Goal: Task Accomplishment & Management: Manage account settings

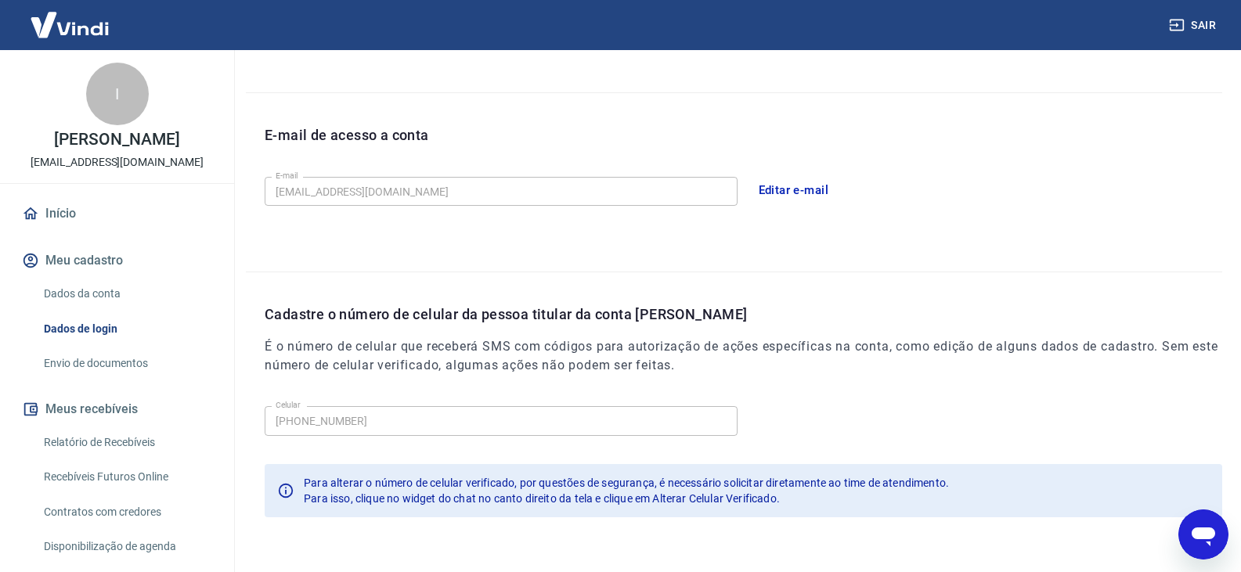
scroll to position [352, 0]
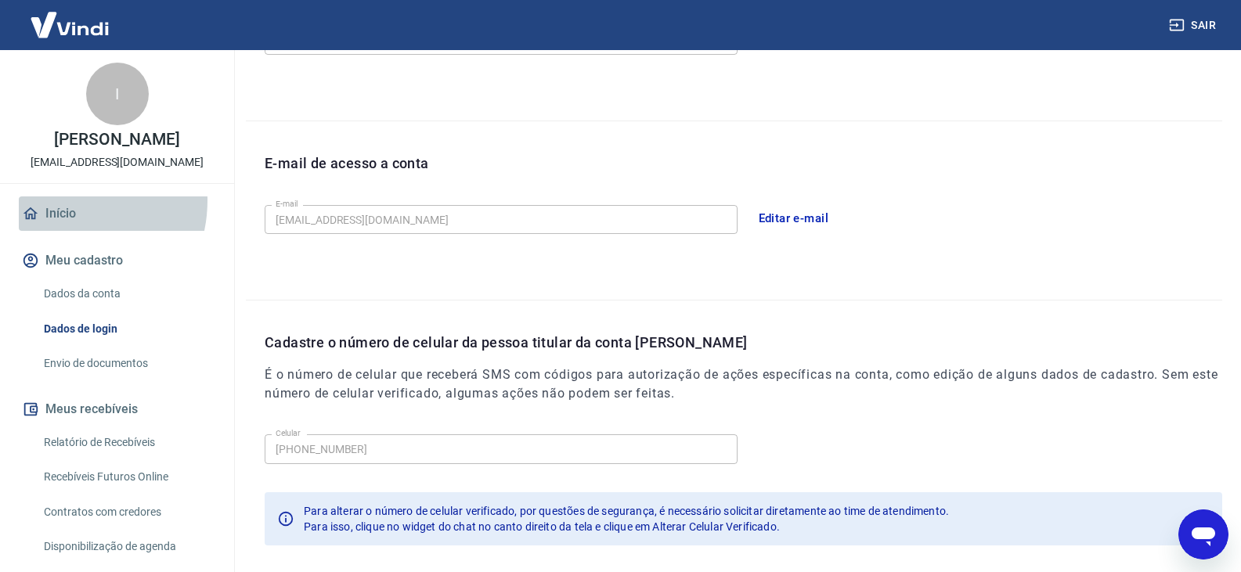
click at [59, 217] on link "Início" at bounding box center [117, 213] width 196 height 34
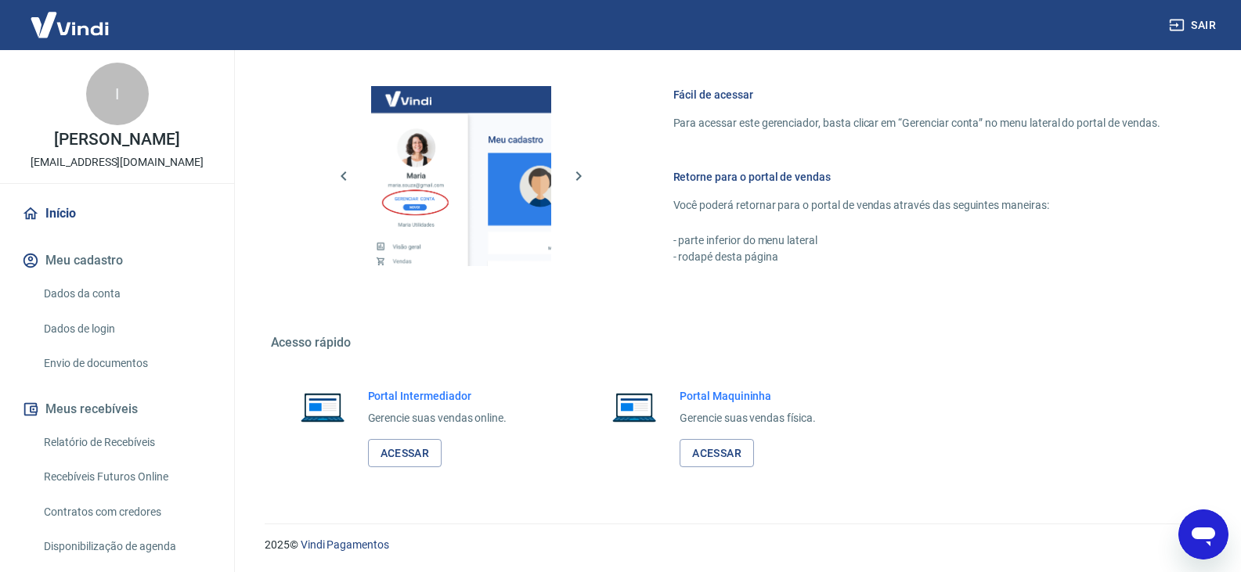
scroll to position [497, 0]
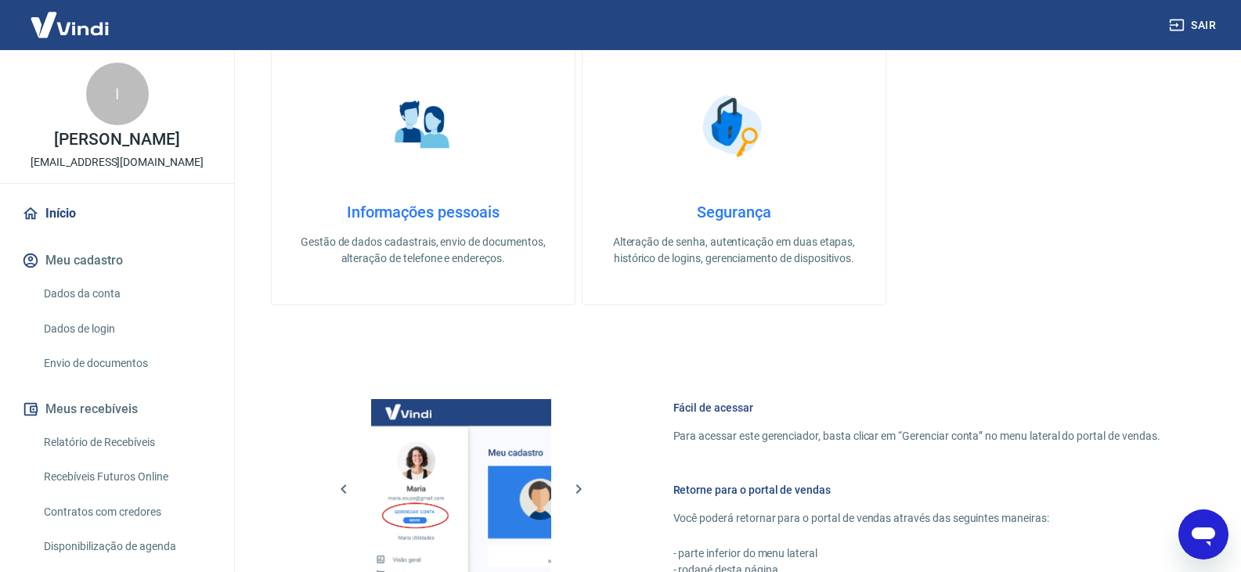
click at [467, 204] on h4 "Informações pessoais" at bounding box center [423, 212] width 253 height 19
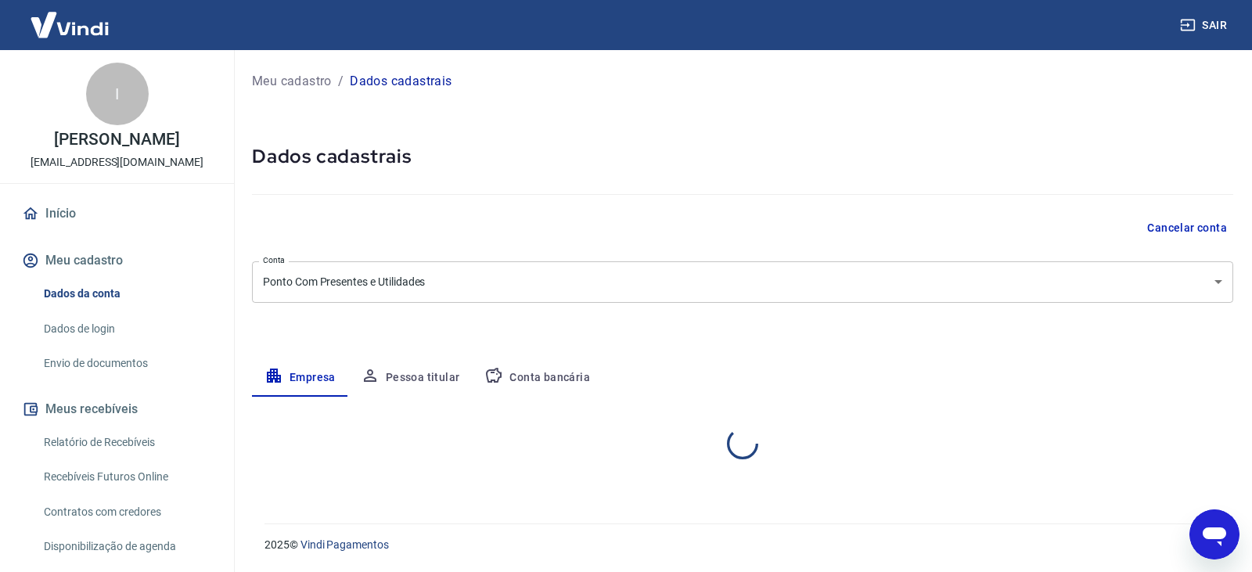
select select "GO"
select select "business"
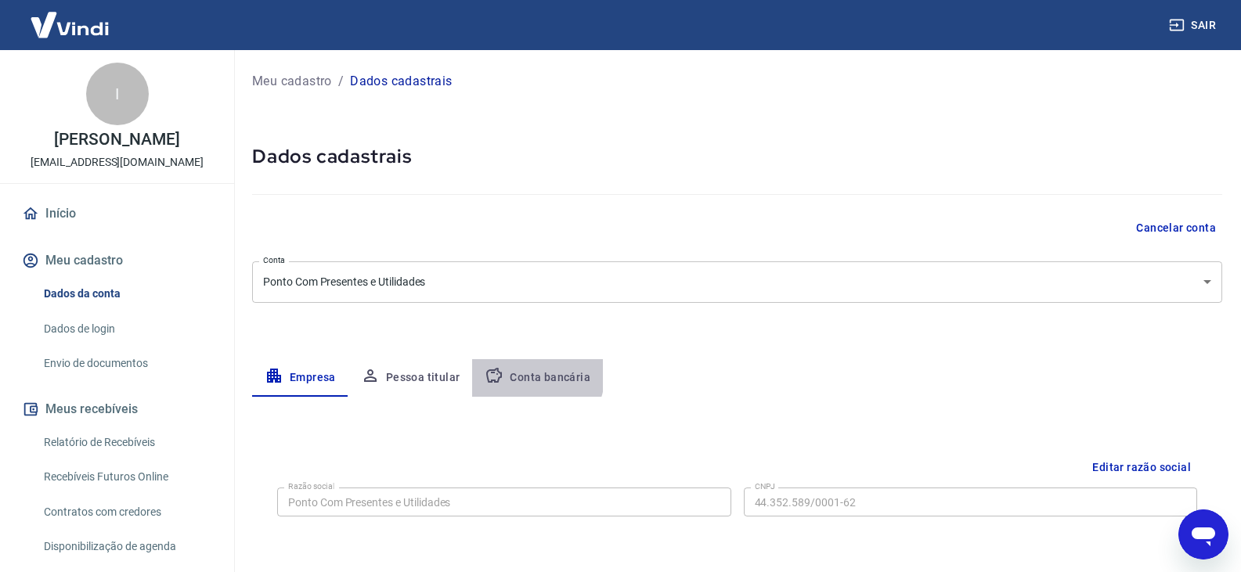
click at [516, 372] on button "Conta bancária" at bounding box center [537, 378] width 131 height 38
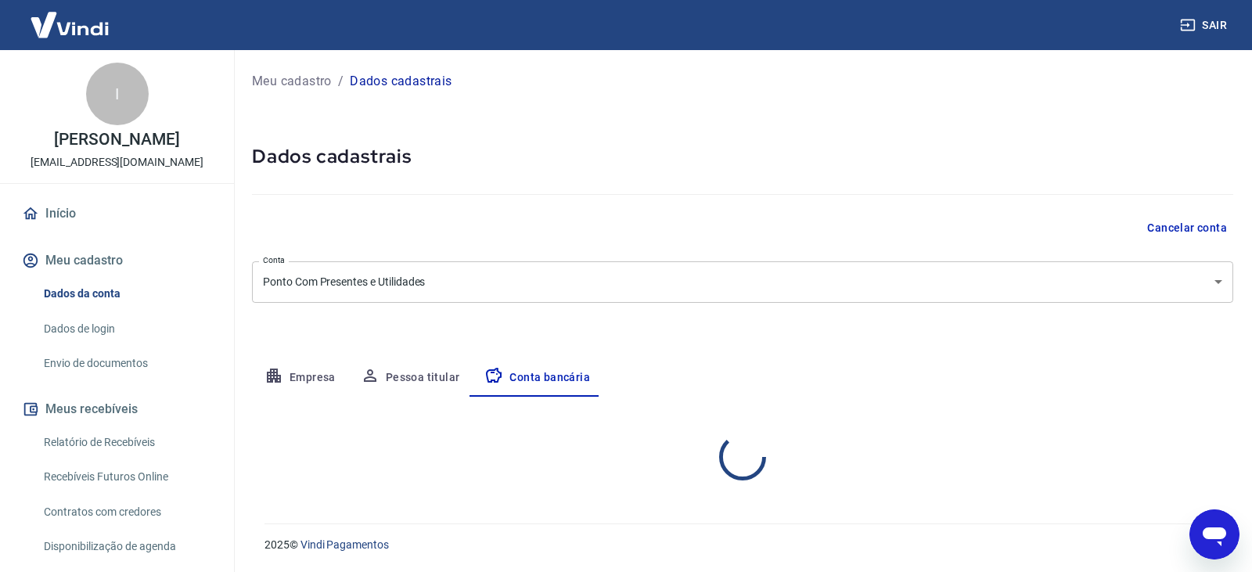
select select "1"
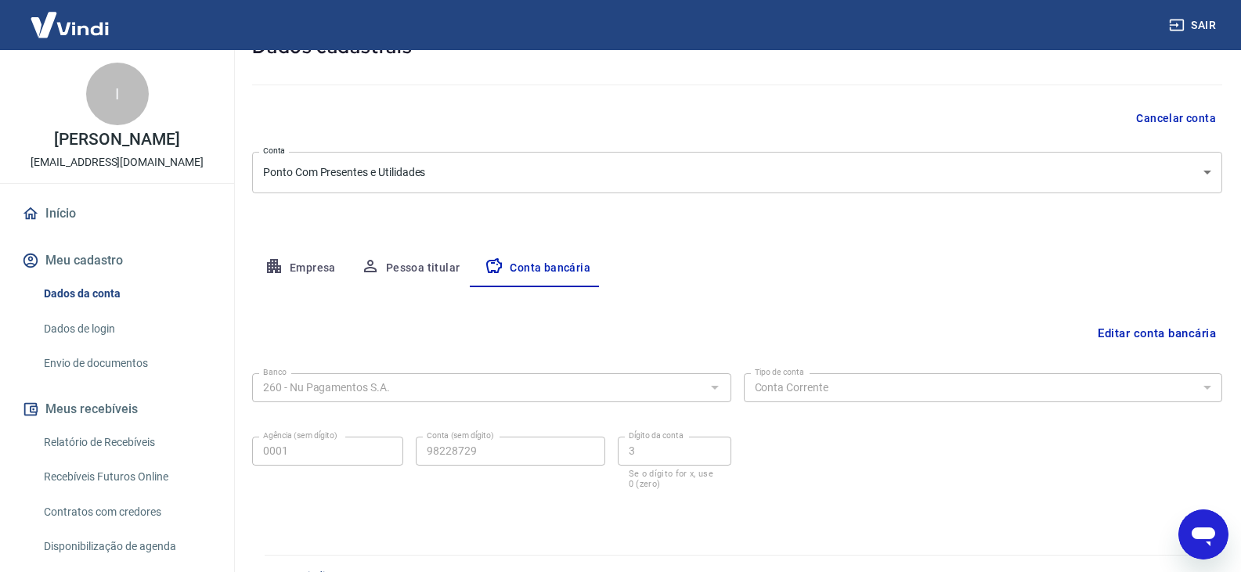
scroll to position [141, 0]
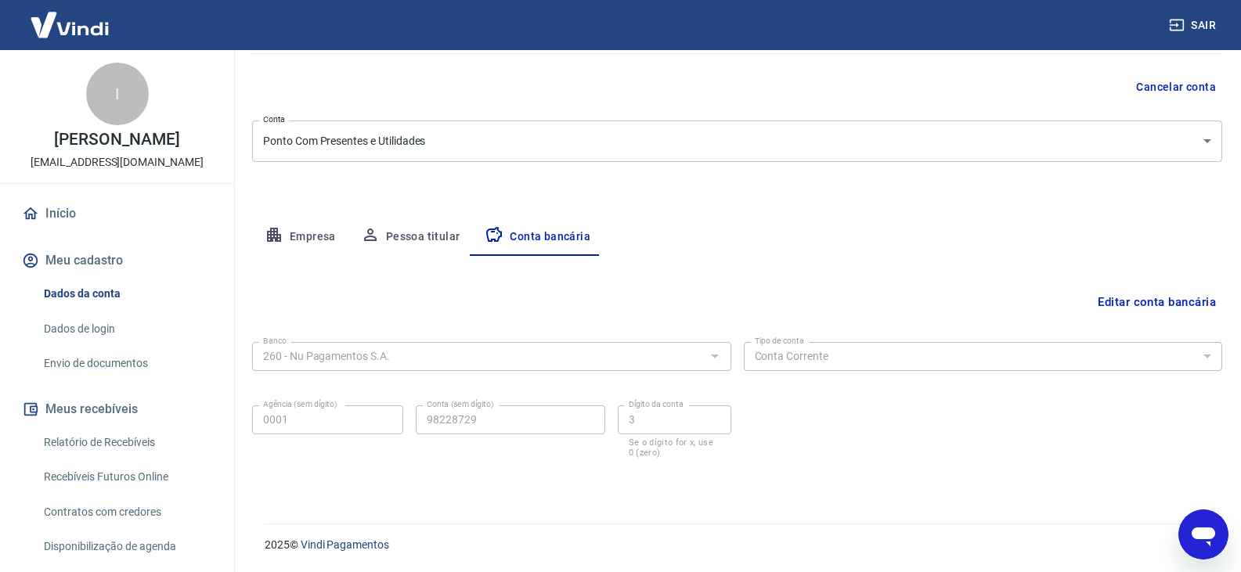
click at [54, 34] on img at bounding box center [70, 25] width 102 height 48
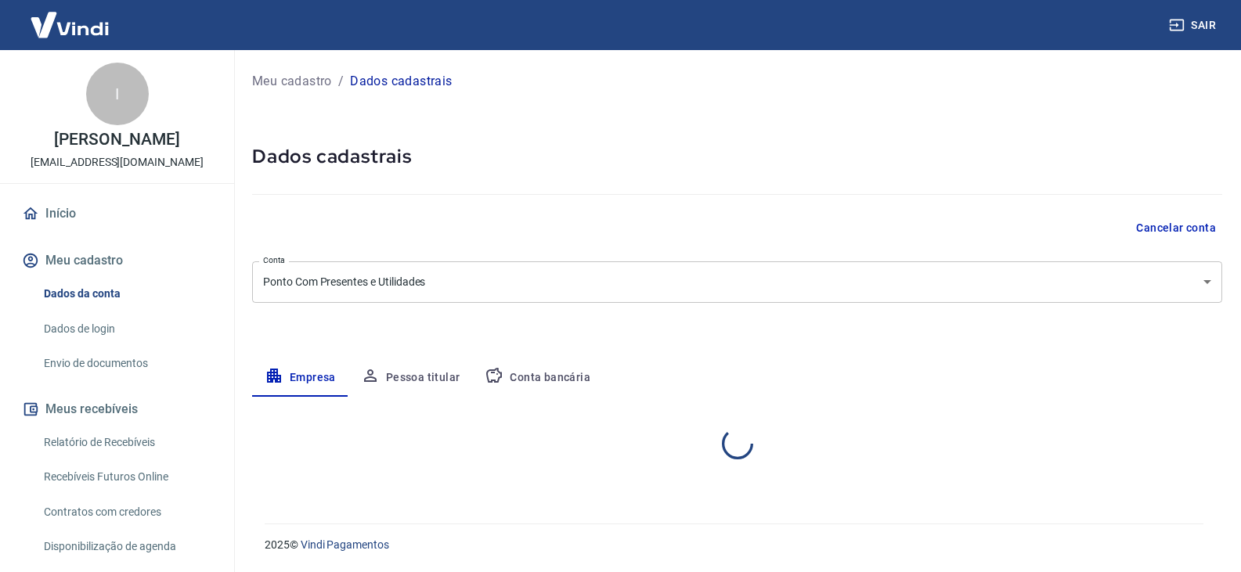
select select "GO"
select select "business"
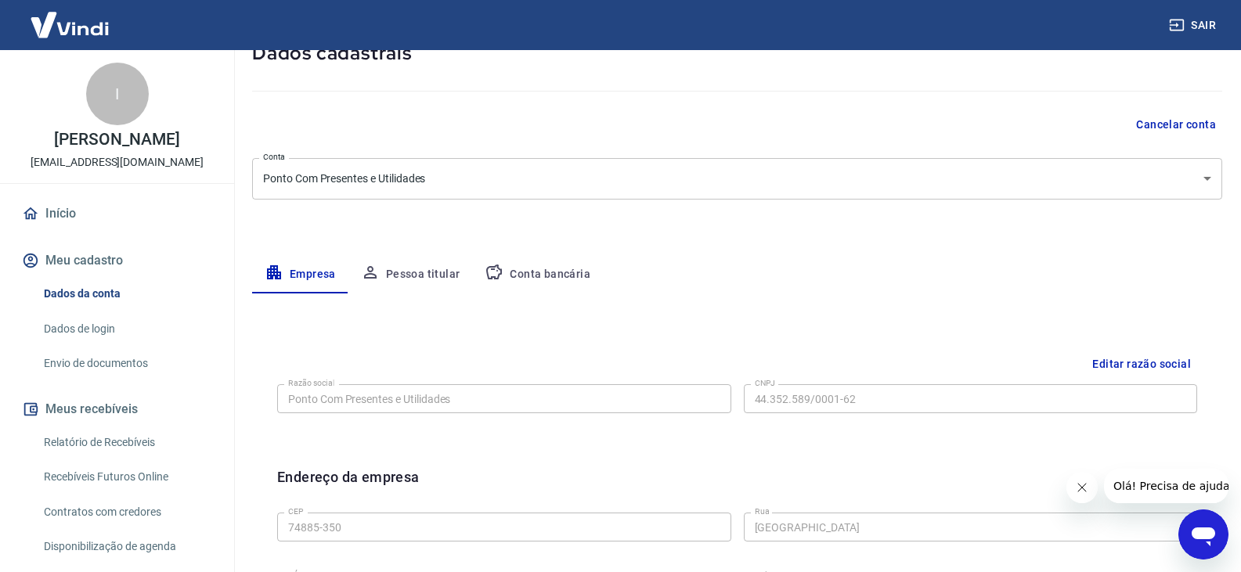
scroll to position [235, 0]
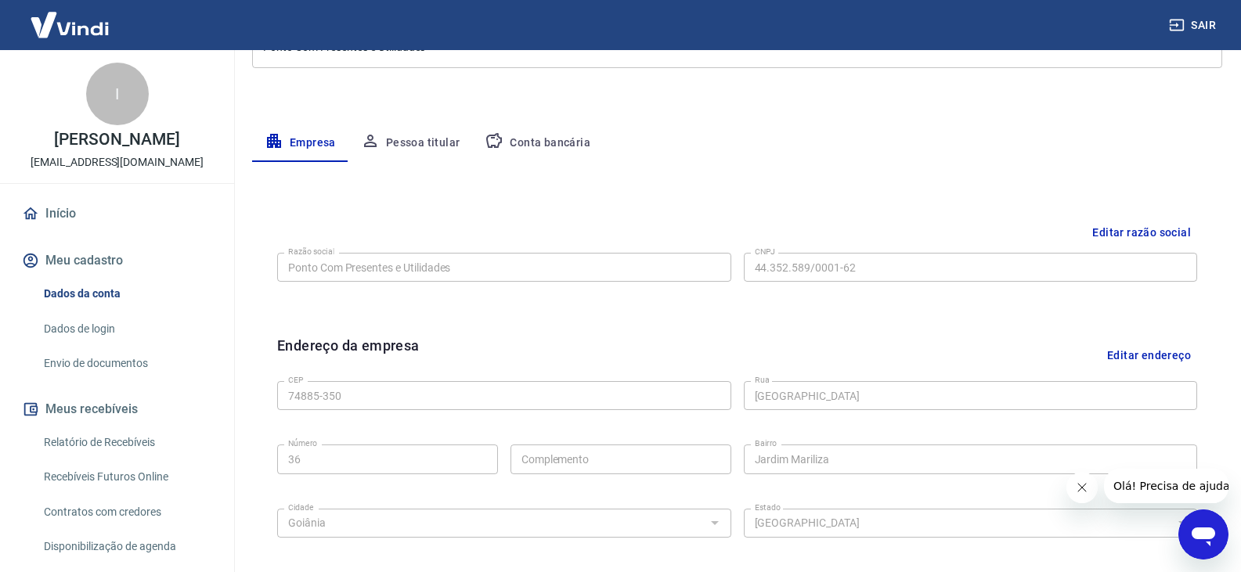
click at [423, 142] on button "Pessoa titular" at bounding box center [410, 143] width 124 height 38
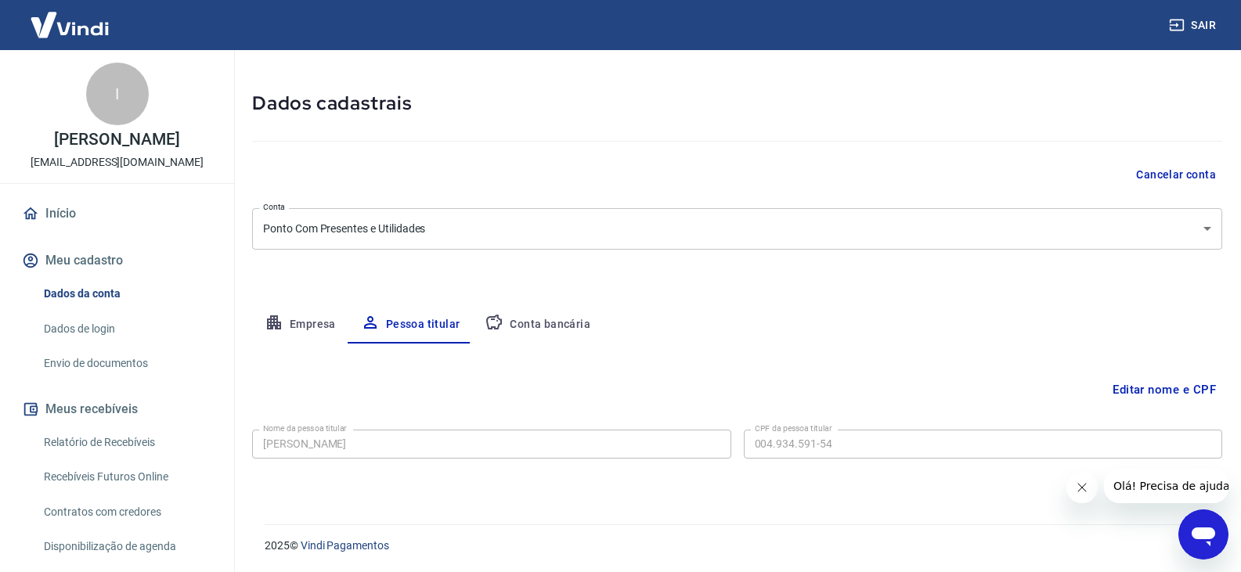
scroll to position [54, 0]
click at [557, 312] on button "Conta bancária" at bounding box center [537, 324] width 131 height 38
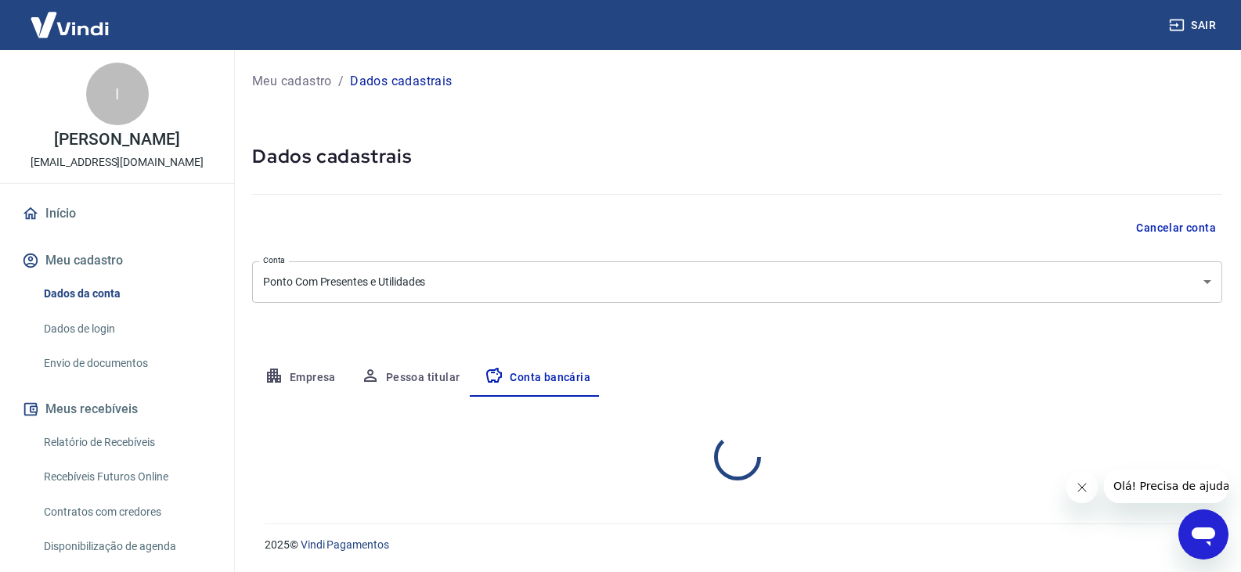
scroll to position [0, 0]
select select "1"
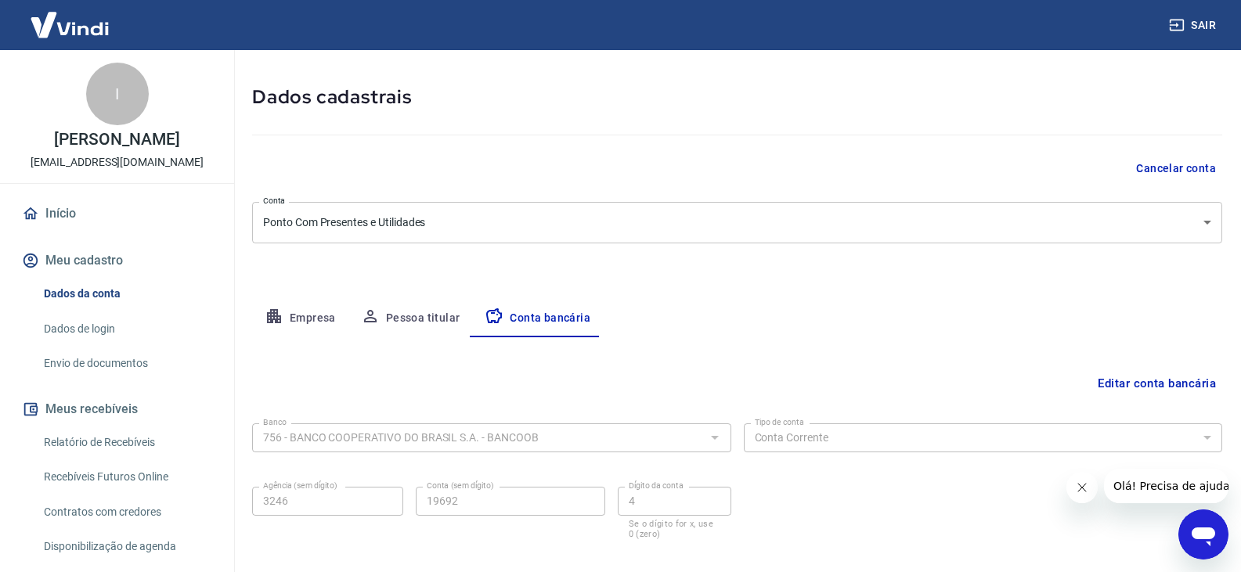
scroll to position [141, 0]
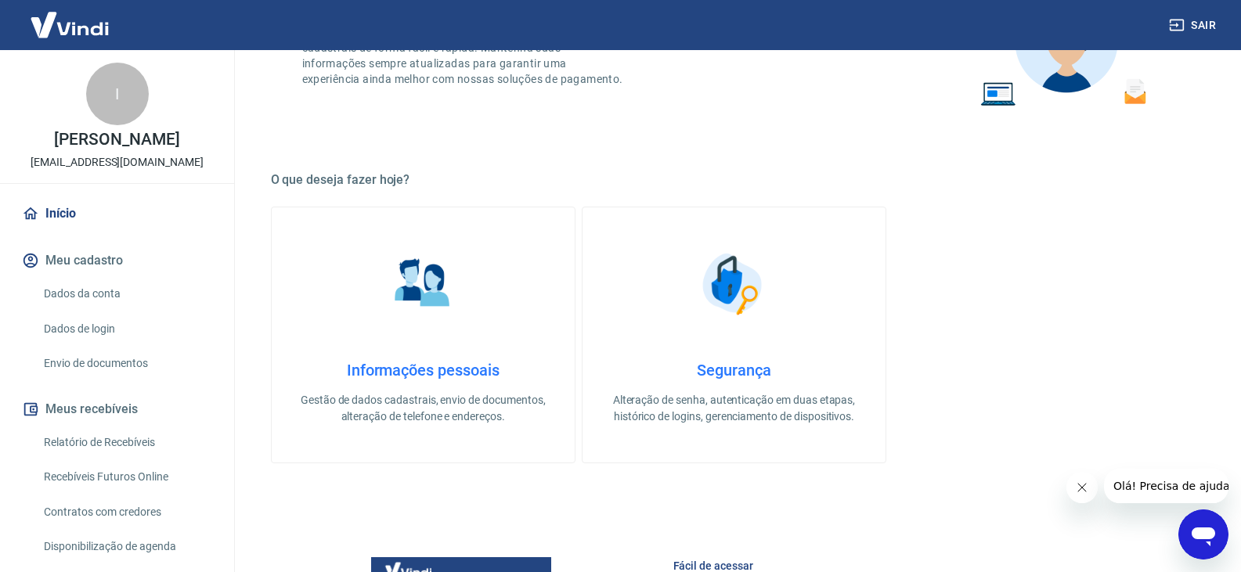
scroll to position [184, 0]
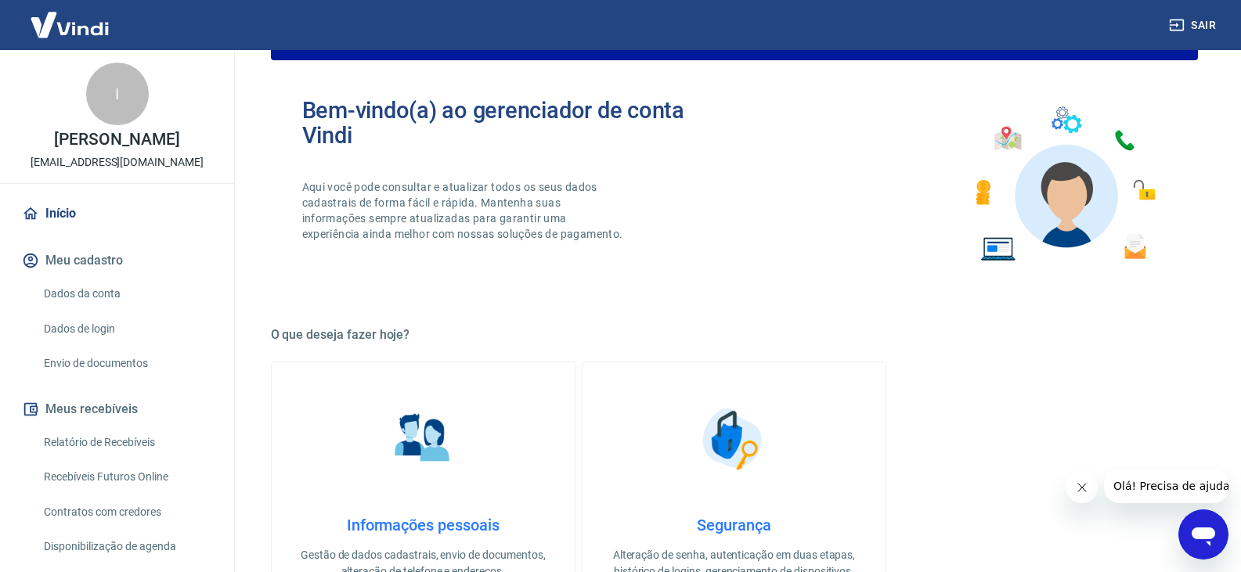
click at [549, 211] on p "Aqui você pode consultar e atualizar todos os seus dados cadastrais de forma fá…" at bounding box center [464, 210] width 324 height 63
click at [349, 115] on h2 "Bem-vindo(a) ao gerenciador de conta Vindi" at bounding box center [518, 123] width 432 height 50
click at [553, 281] on div "Bem-vindo(a) ao gerenciador de conta Vindi Aqui você pode consultar e atualizar…" at bounding box center [734, 184] width 927 height 223
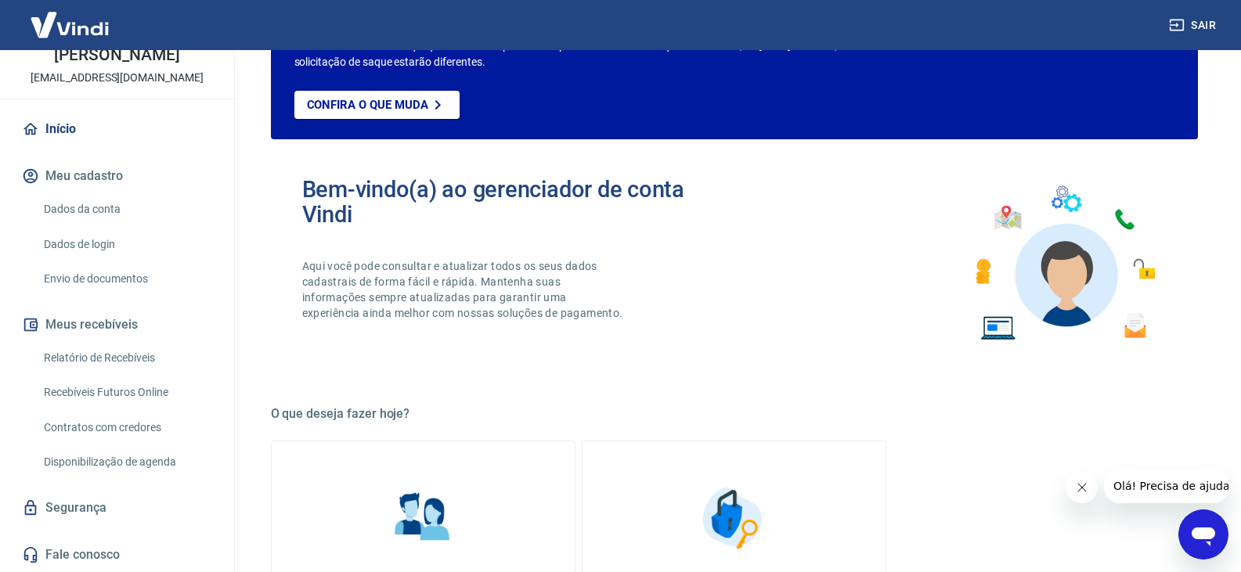
scroll to position [0, 0]
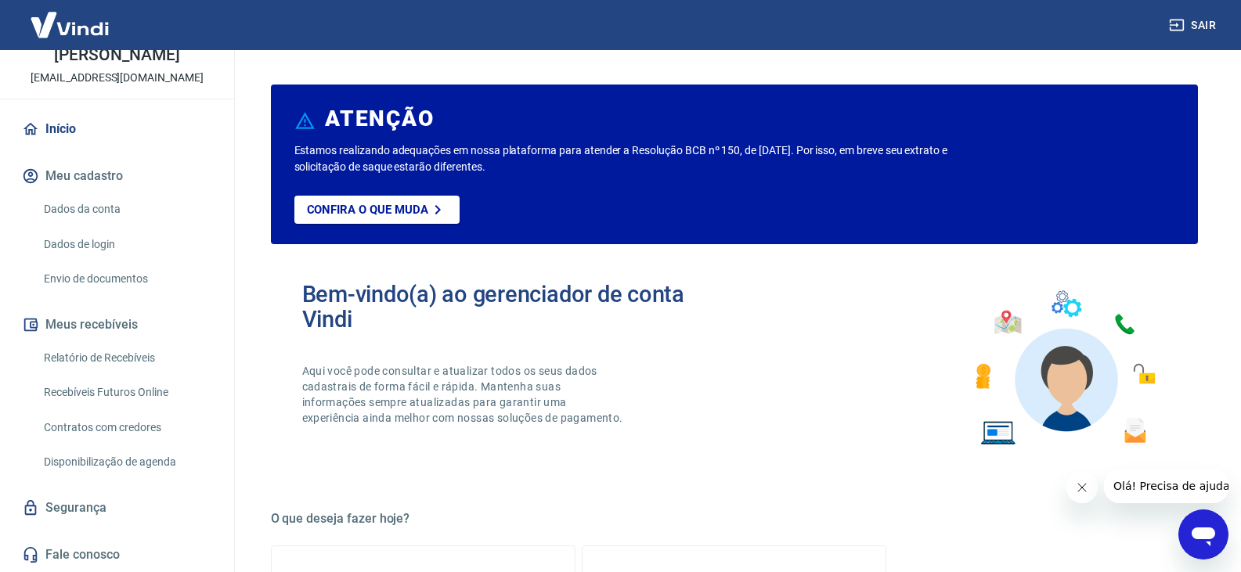
click at [1043, 302] on img at bounding box center [1063, 368] width 205 height 173
click at [396, 126] on h6 "ATENÇÃO" at bounding box center [379, 119] width 109 height 16
click at [94, 278] on link "Envio de documentos" at bounding box center [127, 279] width 178 height 32
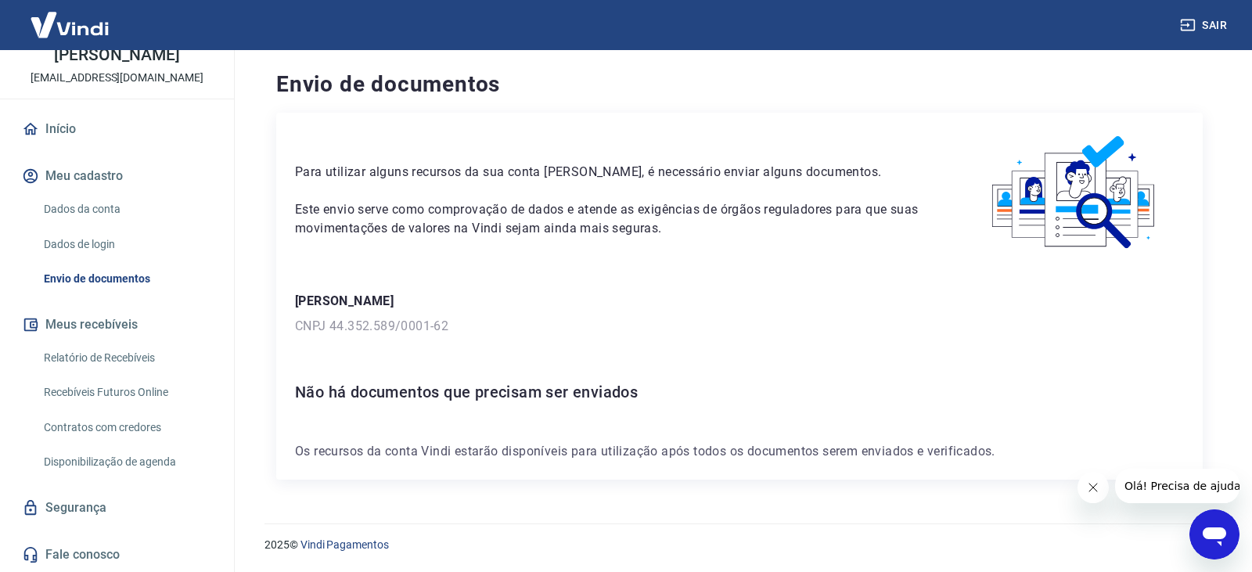
click at [744, 466] on div "Para utilizar alguns recursos da sua conta Vindi, é necessário enviar alguns do…" at bounding box center [739, 296] width 927 height 367
click at [1089, 487] on icon "Fechar mensagem da empresa" at bounding box center [1092, 487] width 13 height 13
click at [96, 250] on link "Dados de login" at bounding box center [127, 245] width 178 height 32
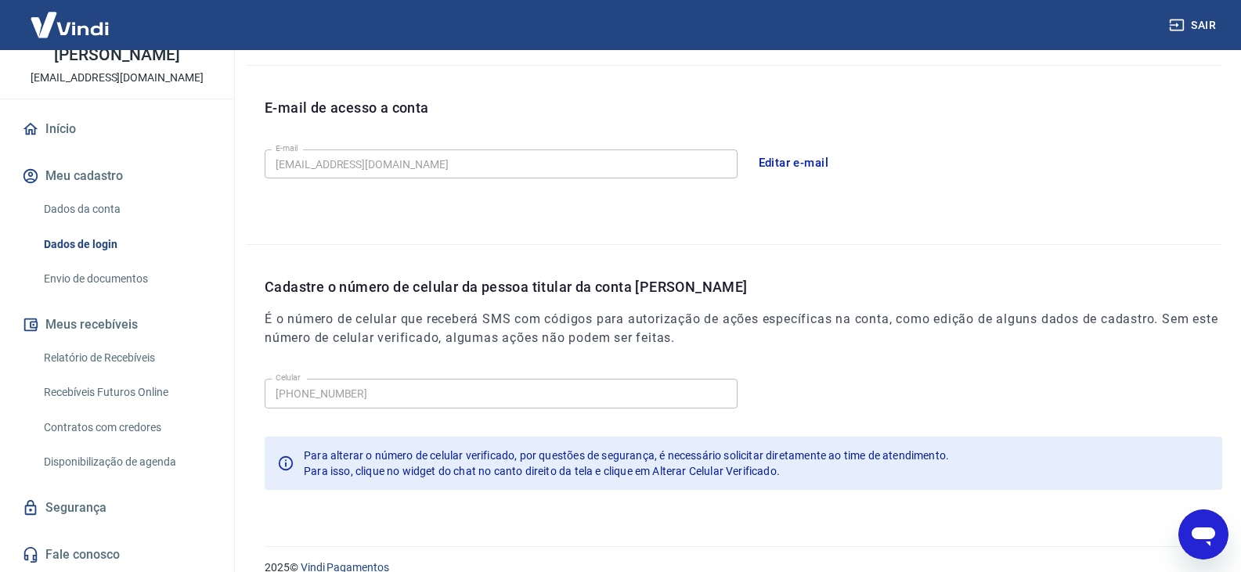
scroll to position [431, 0]
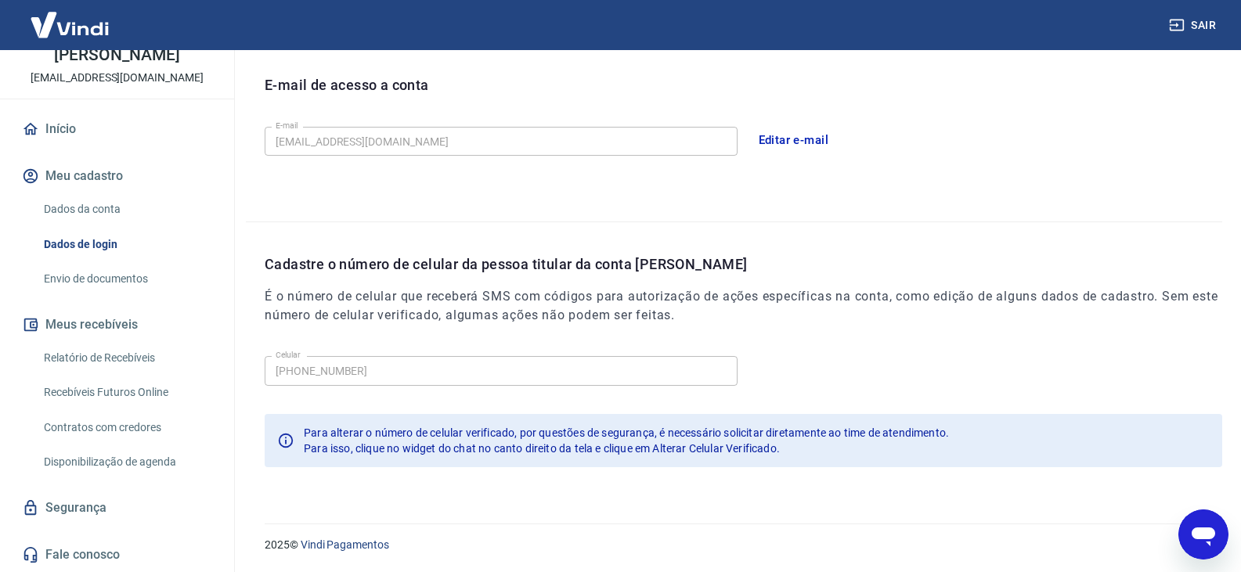
click at [495, 449] on span "Para isso, clique no widget do chat no canto direito da tela e clique em Altera…" at bounding box center [542, 448] width 476 height 13
click at [107, 207] on link "Dados da conta" at bounding box center [127, 209] width 178 height 32
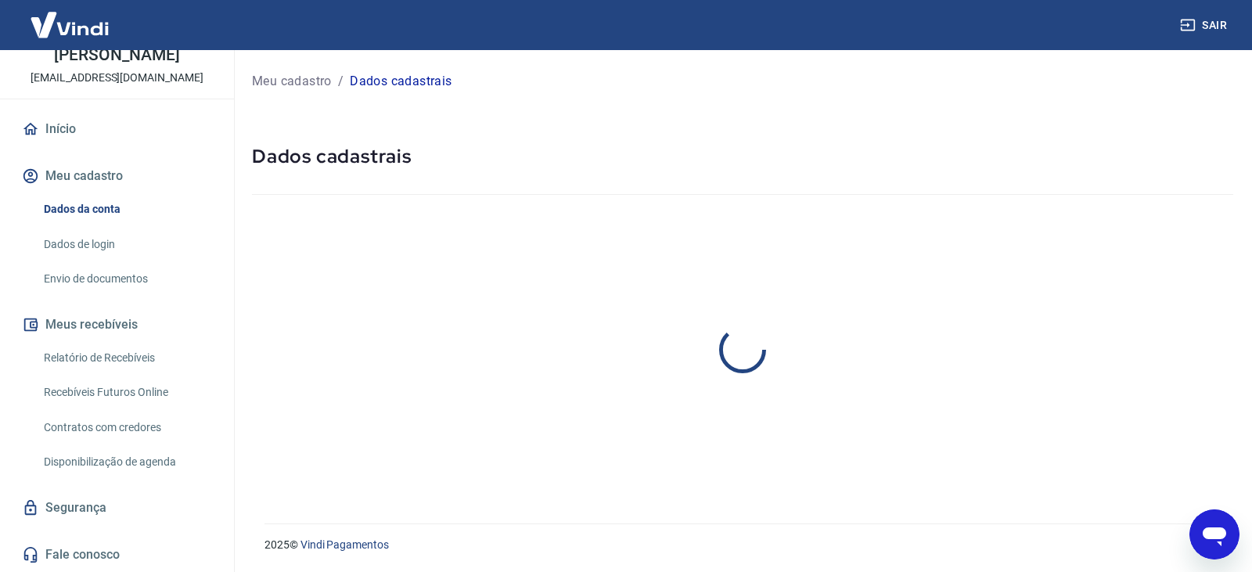
select select "GO"
select select "business"
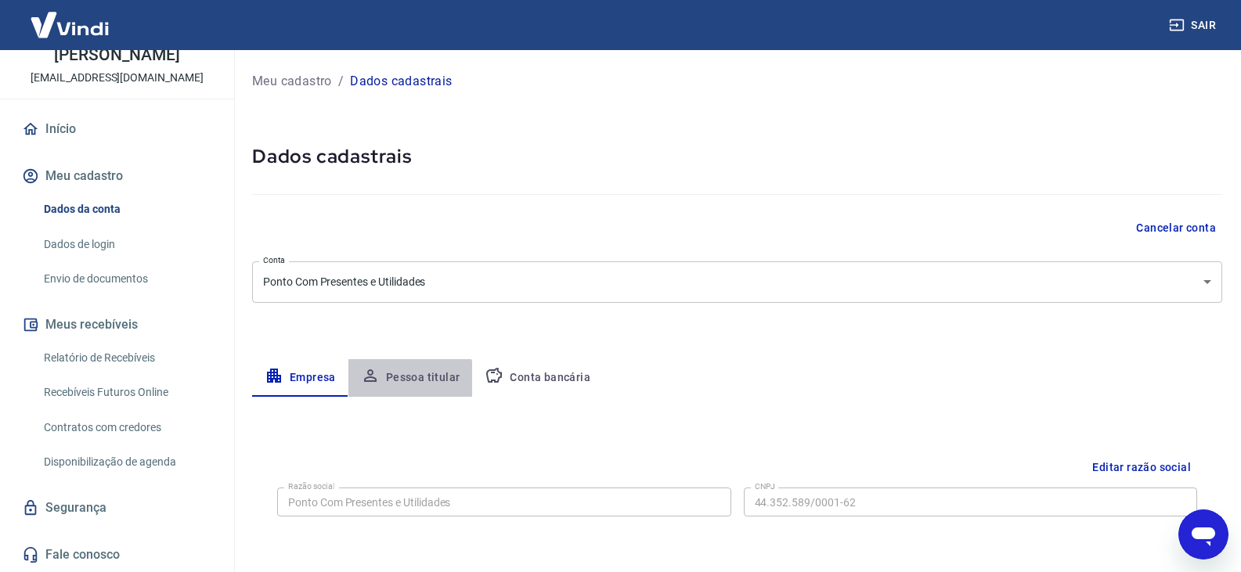
click at [409, 384] on button "Pessoa titular" at bounding box center [410, 378] width 124 height 38
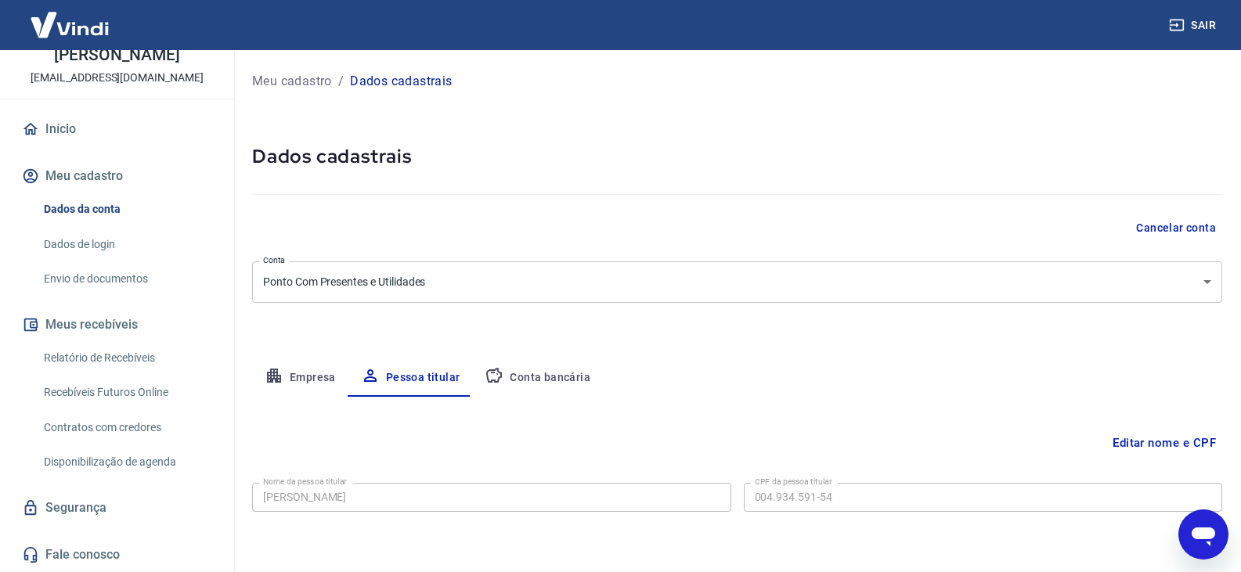
click at [501, 378] on icon "button" at bounding box center [494, 375] width 19 height 19
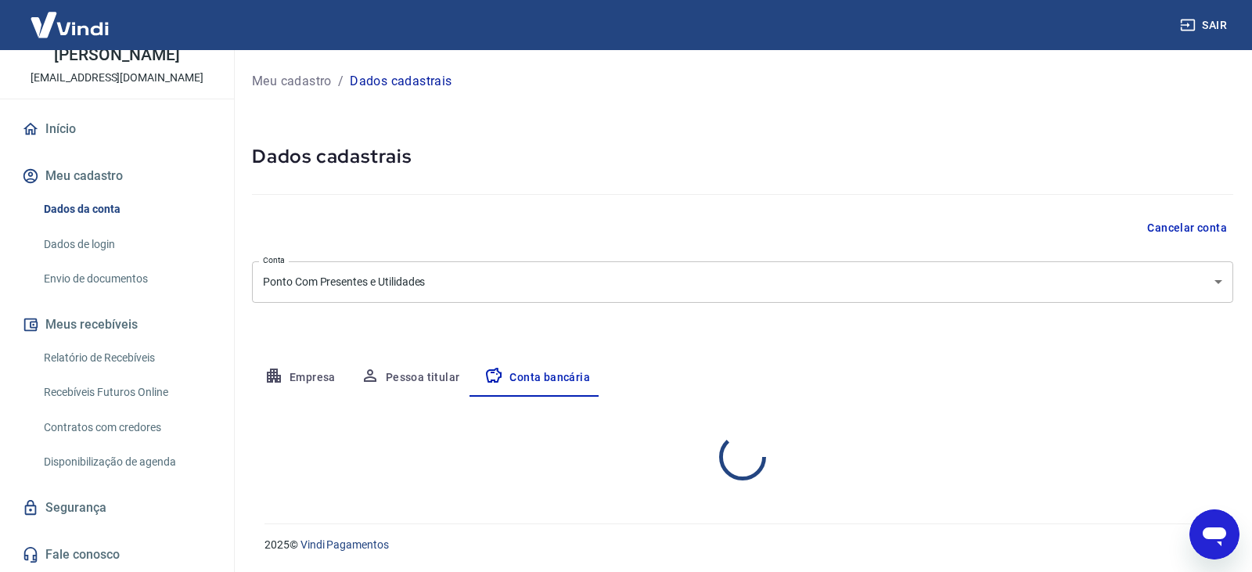
select select "1"
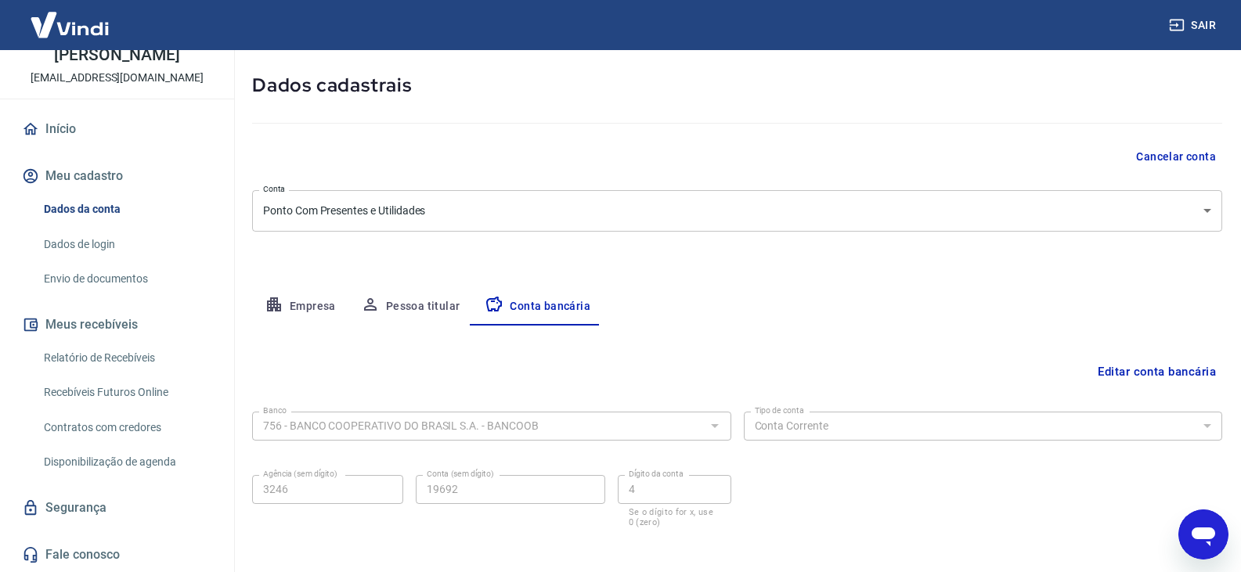
scroll to position [141, 0]
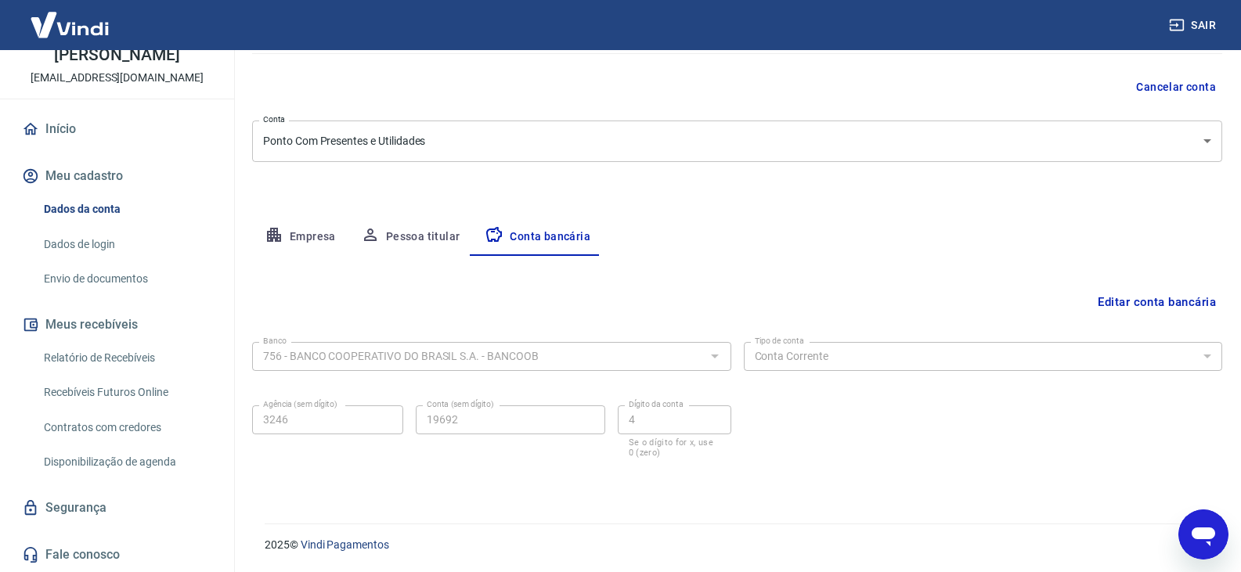
click at [1190, 297] on button "Editar conta bancária" at bounding box center [1156, 302] width 131 height 30
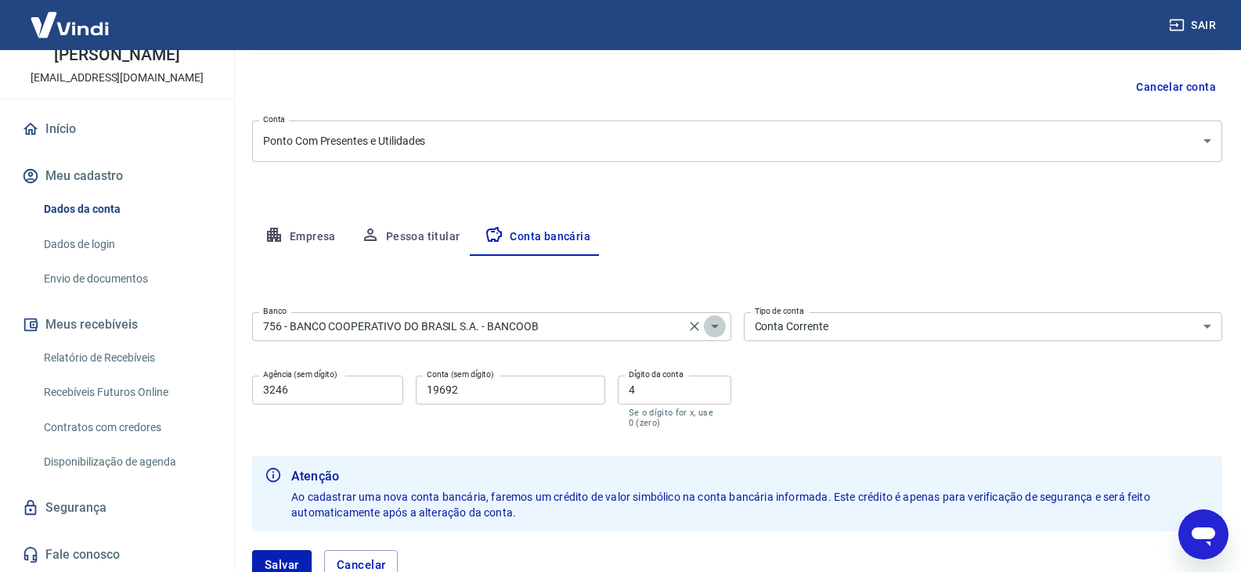
click at [706, 317] on icon "Abrir" at bounding box center [714, 326] width 19 height 19
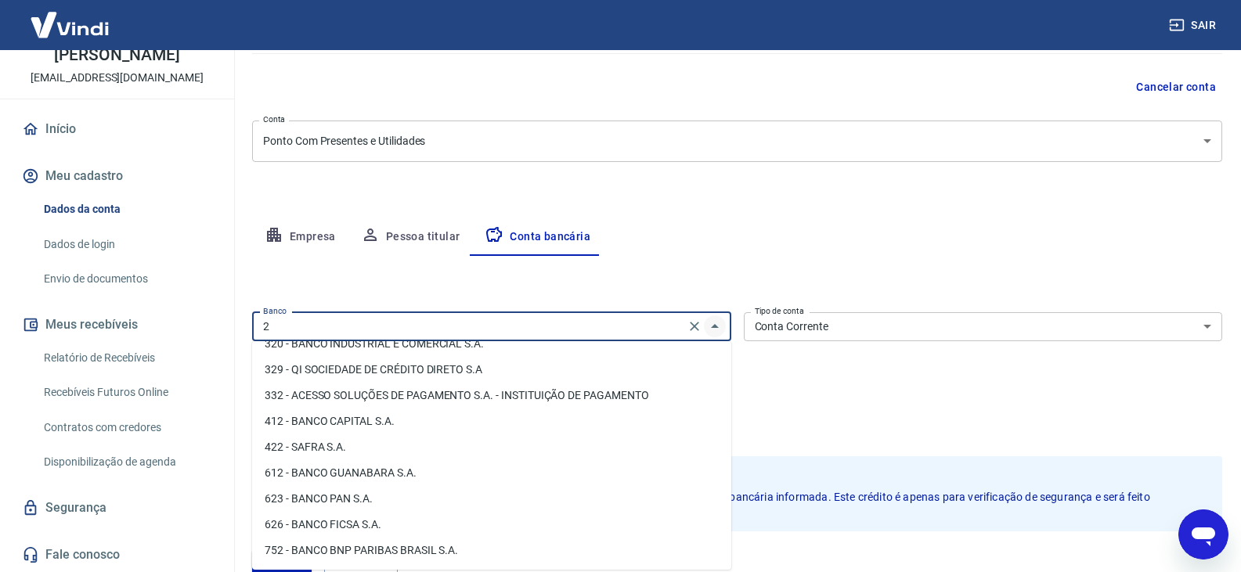
scroll to position [0, 0]
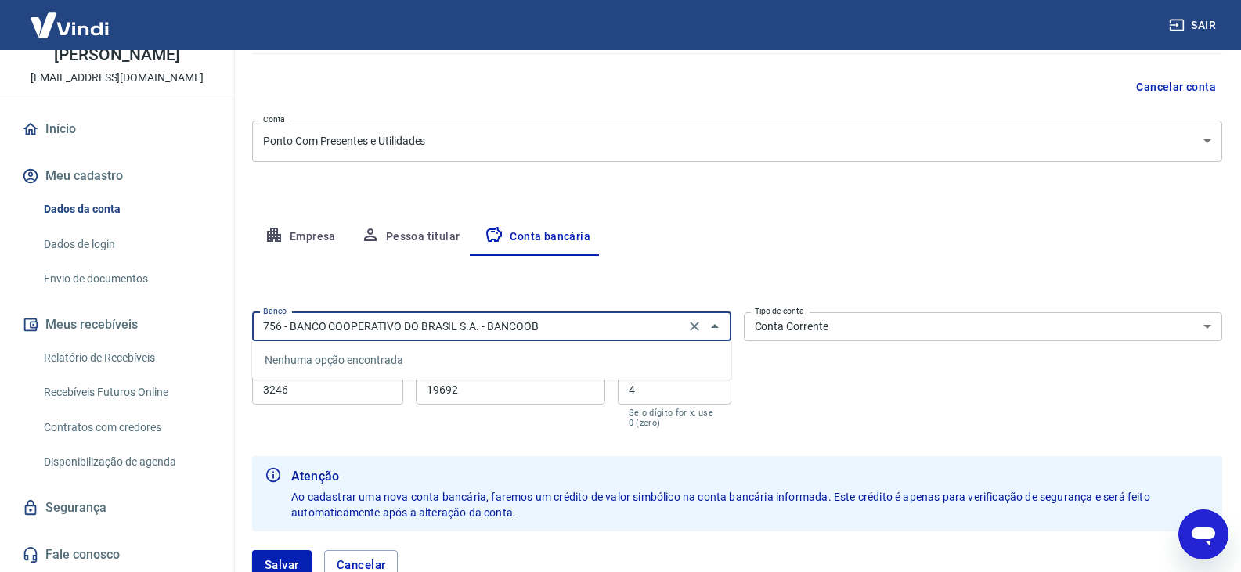
click at [641, 223] on div "Empresa Pessoa titular Conta bancária" at bounding box center [737, 237] width 970 height 38
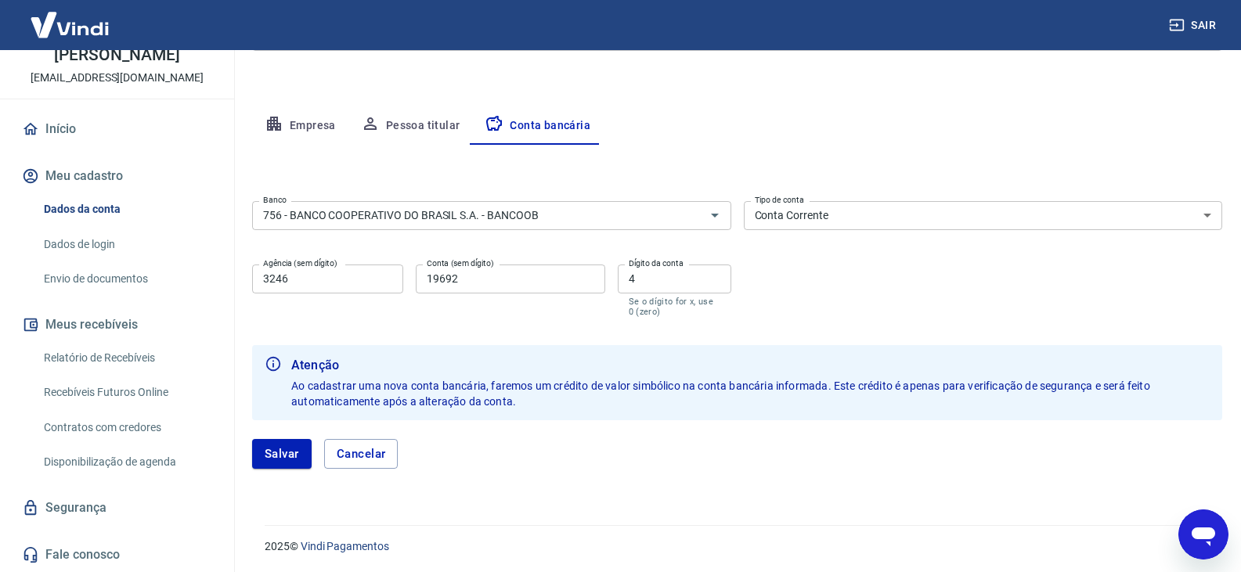
scroll to position [254, 0]
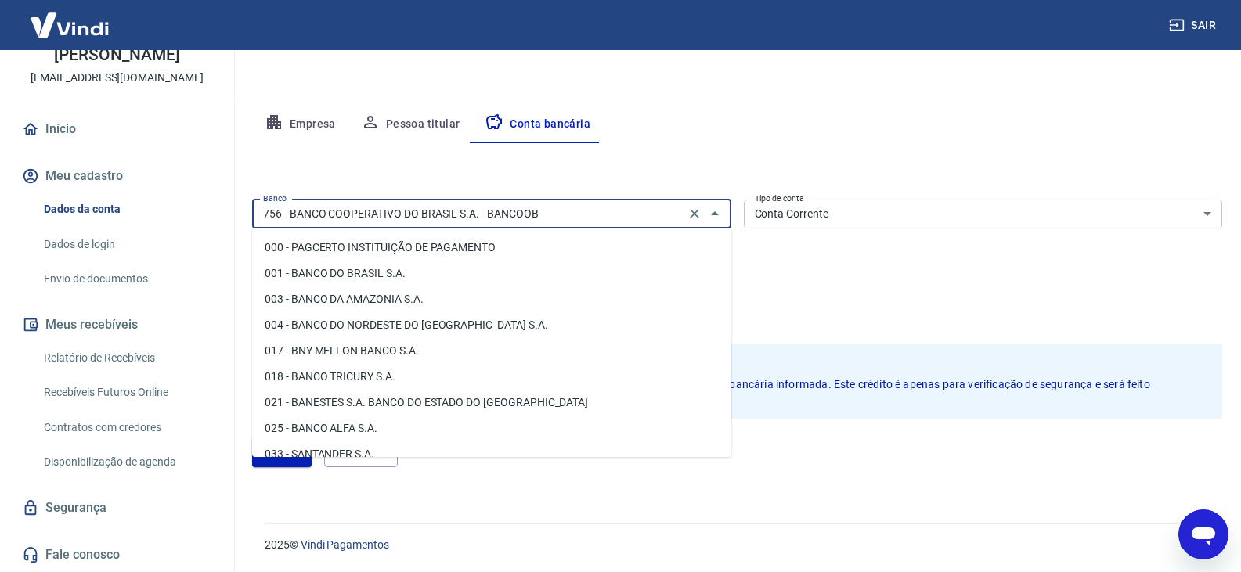
click at [603, 212] on input "756 - BANCO COOPERATIVO DO BRASIL S.A. - BANCOOB" at bounding box center [468, 214] width 423 height 20
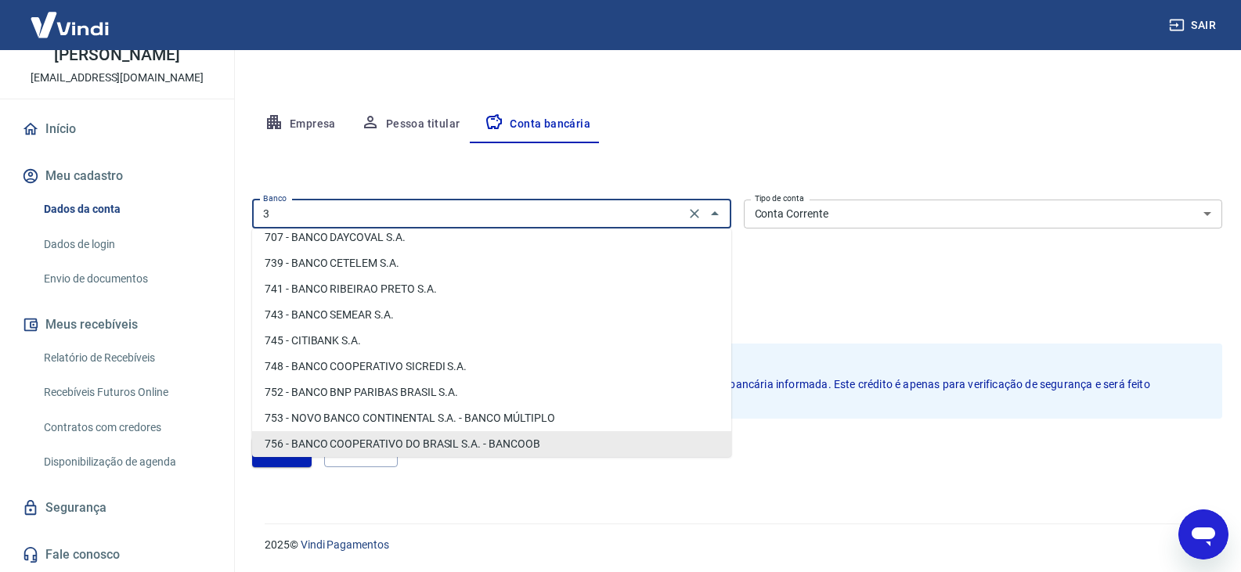
scroll to position [0, 0]
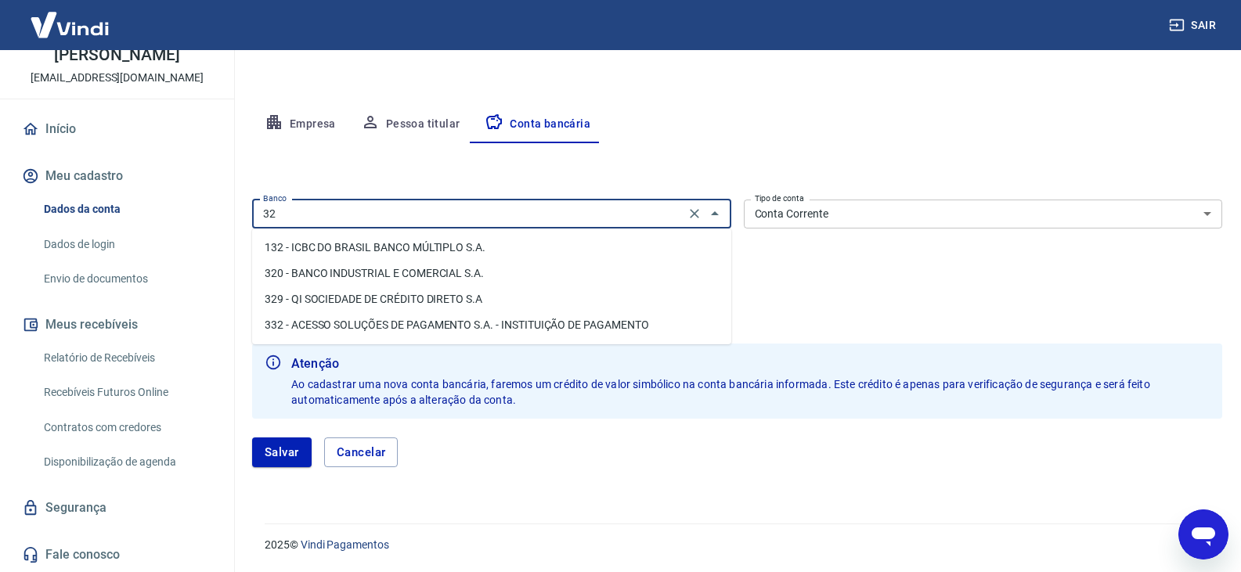
type input "3"
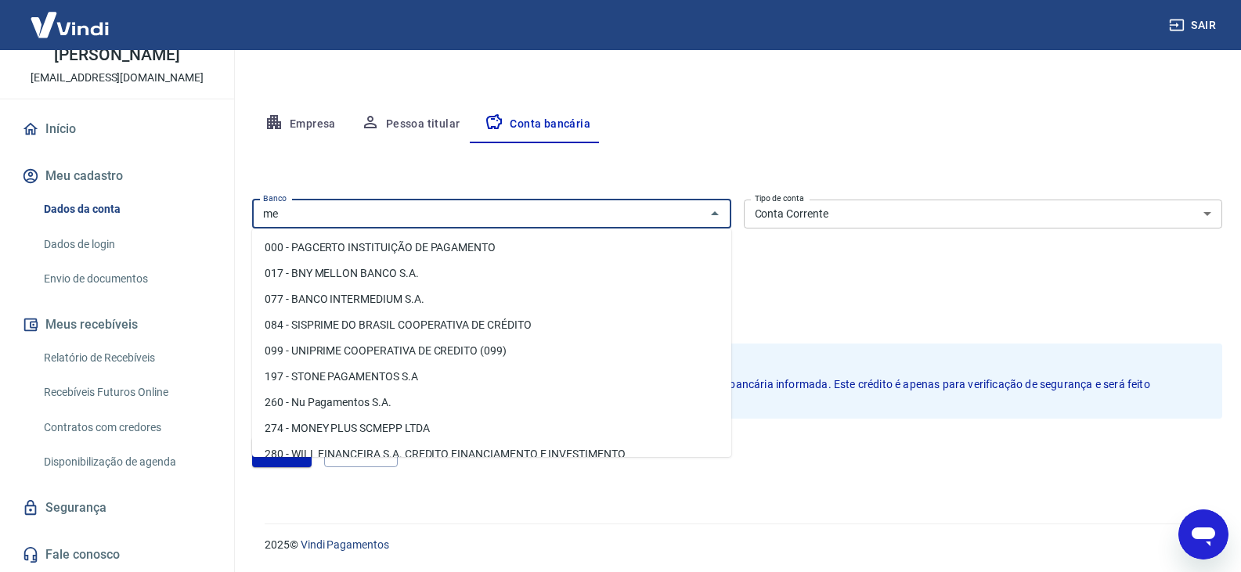
type input "m"
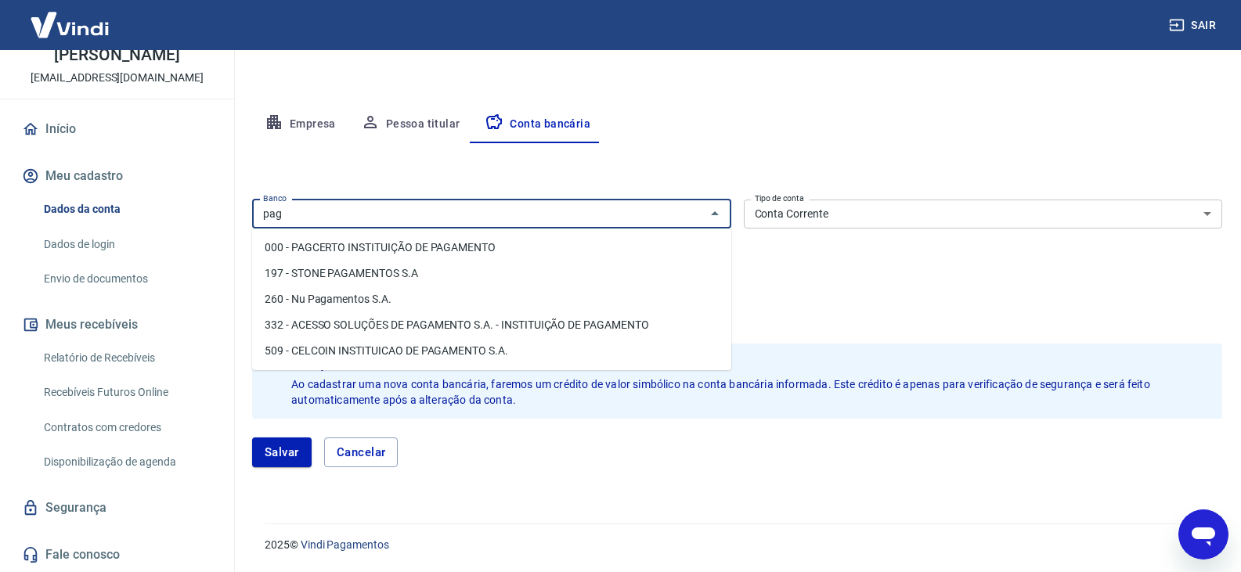
click at [340, 297] on li "260 - Nu Pagamentos S.A." at bounding box center [491, 299] width 479 height 26
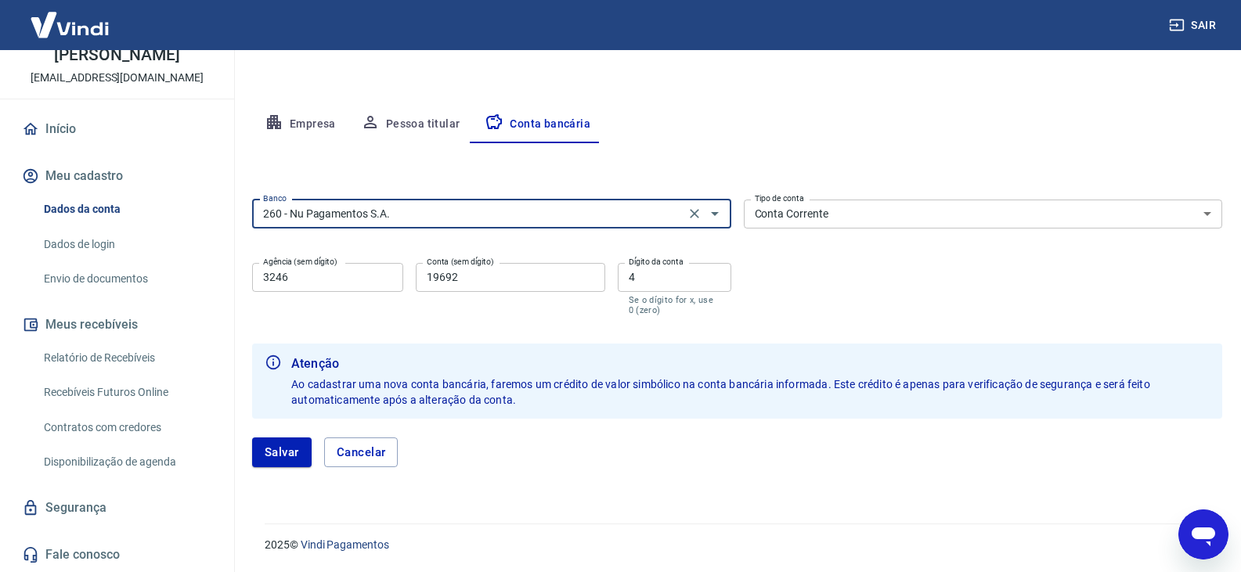
type input "260 - Nu Pagamentos S.A."
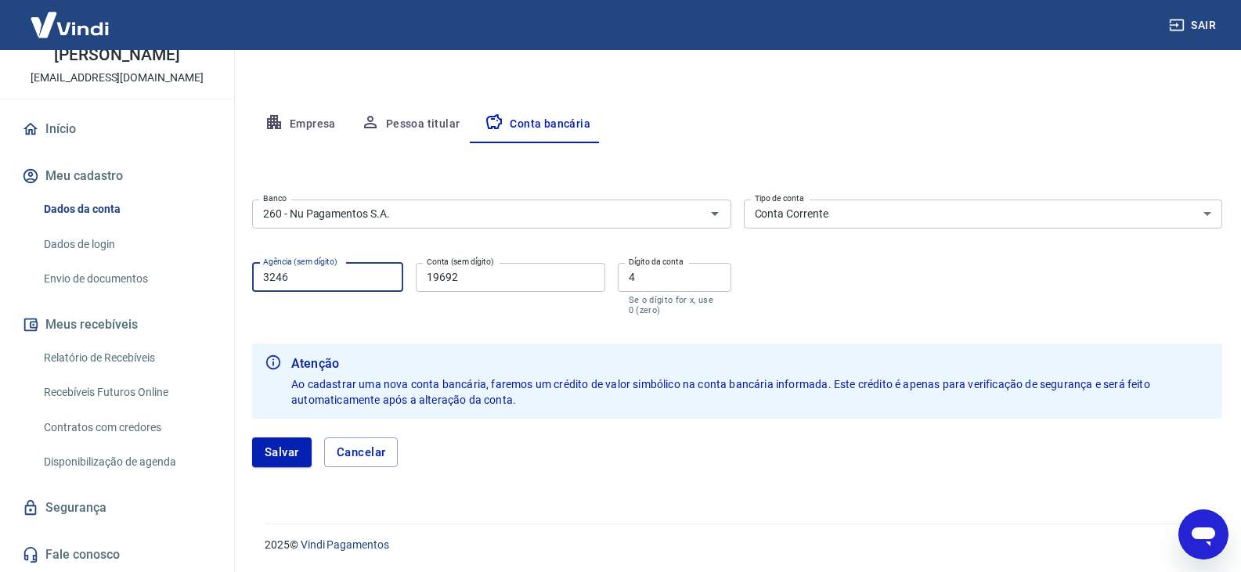
drag, startPoint x: 351, startPoint y: 280, endPoint x: 230, endPoint y: 284, distance: 120.6
click at [230, 284] on div "Sair I IVANILSON LEOPOLDINO FRANCA JUNIOR junior.colegiointerativa@gmail.com In…" at bounding box center [620, 32] width 1241 height 572
type input "0001"
type input "98228729"
type input "3"
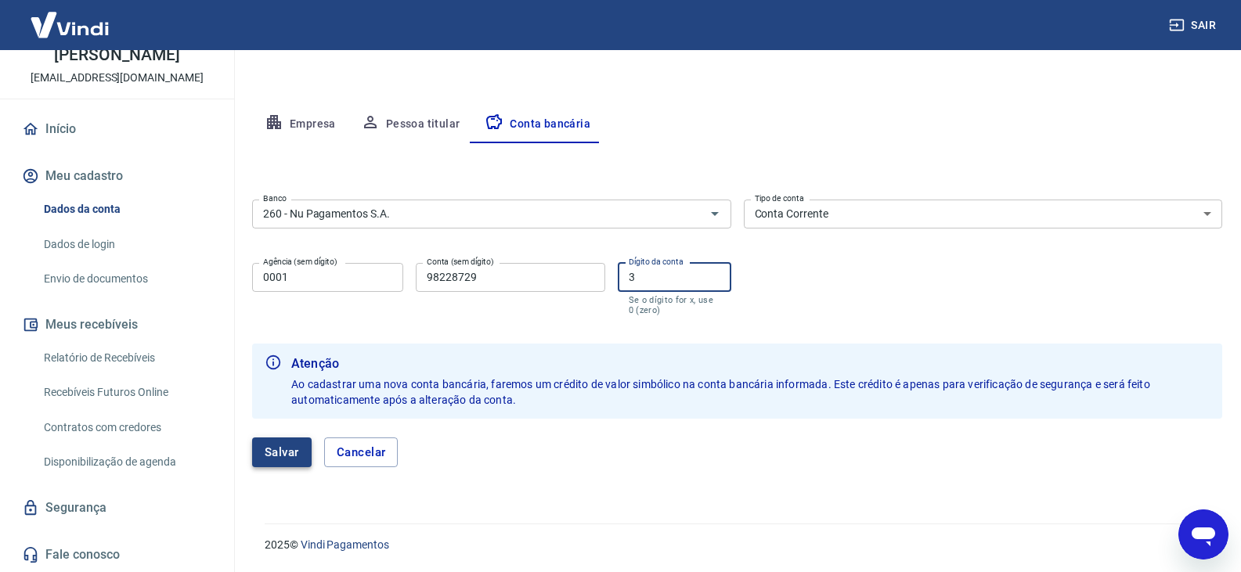
click at [271, 460] on button "Salvar" at bounding box center [281, 453] width 59 height 30
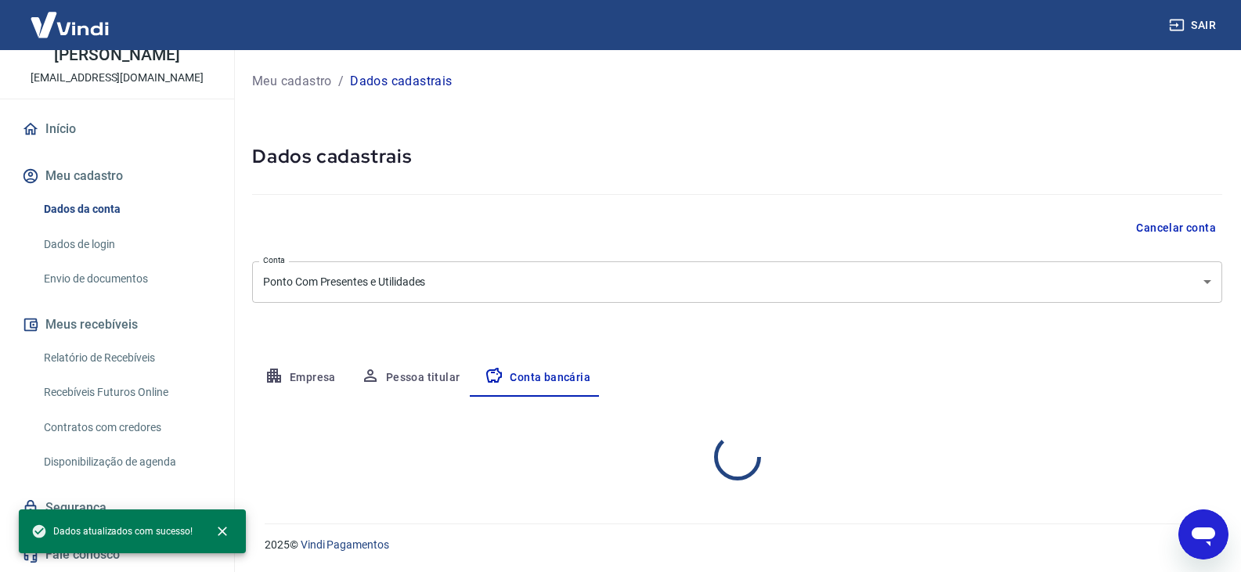
select select "1"
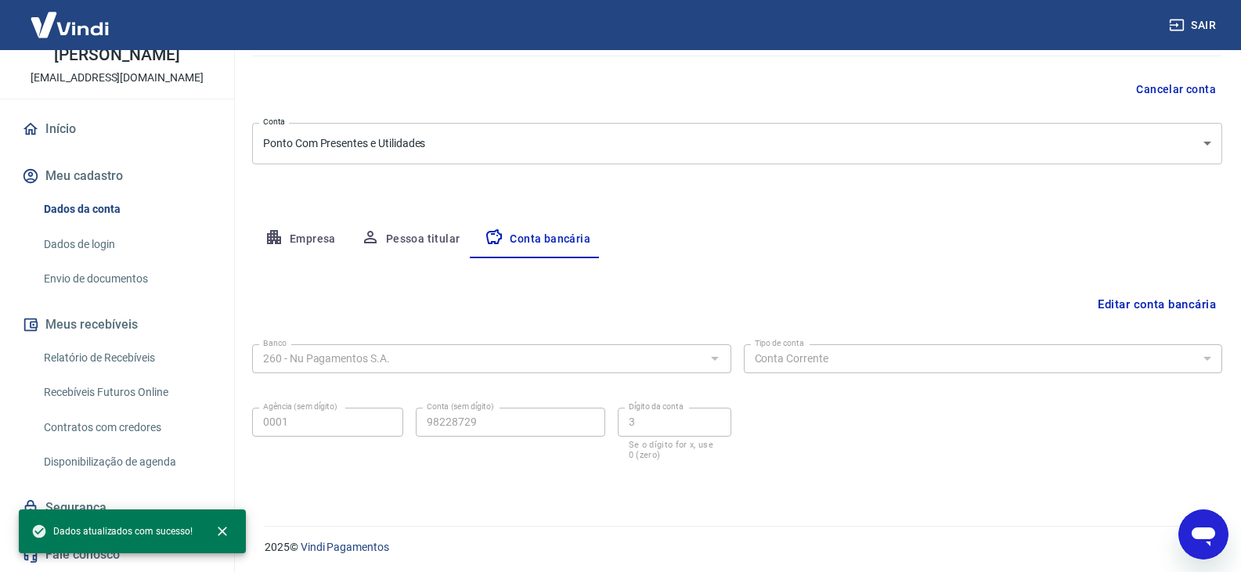
scroll to position [141, 0]
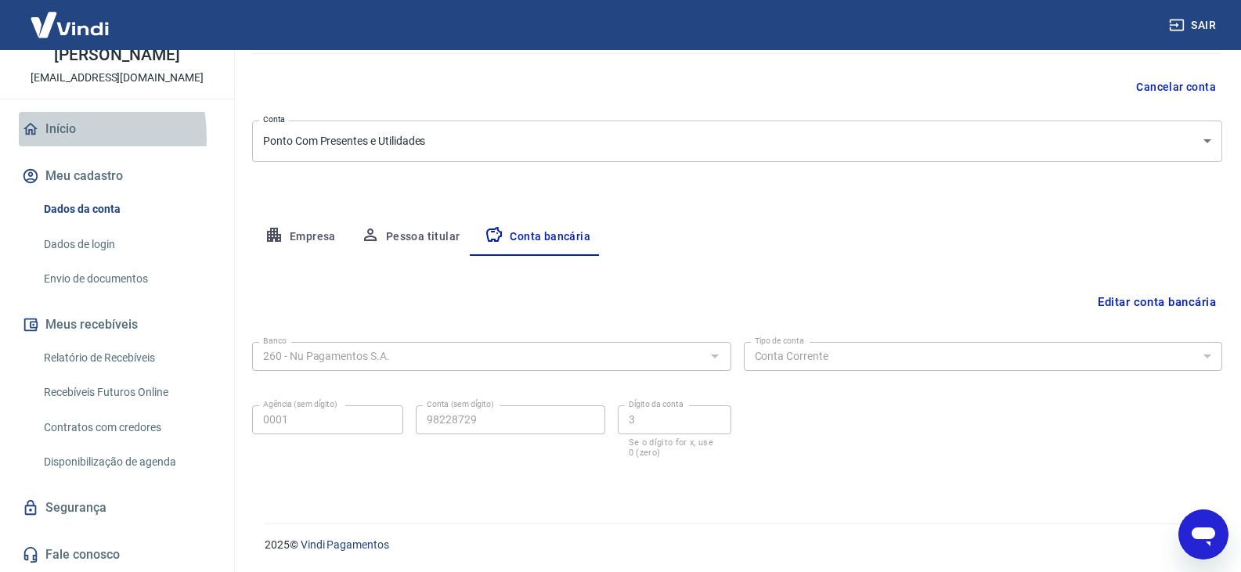
click at [49, 137] on link "Início" at bounding box center [117, 129] width 196 height 34
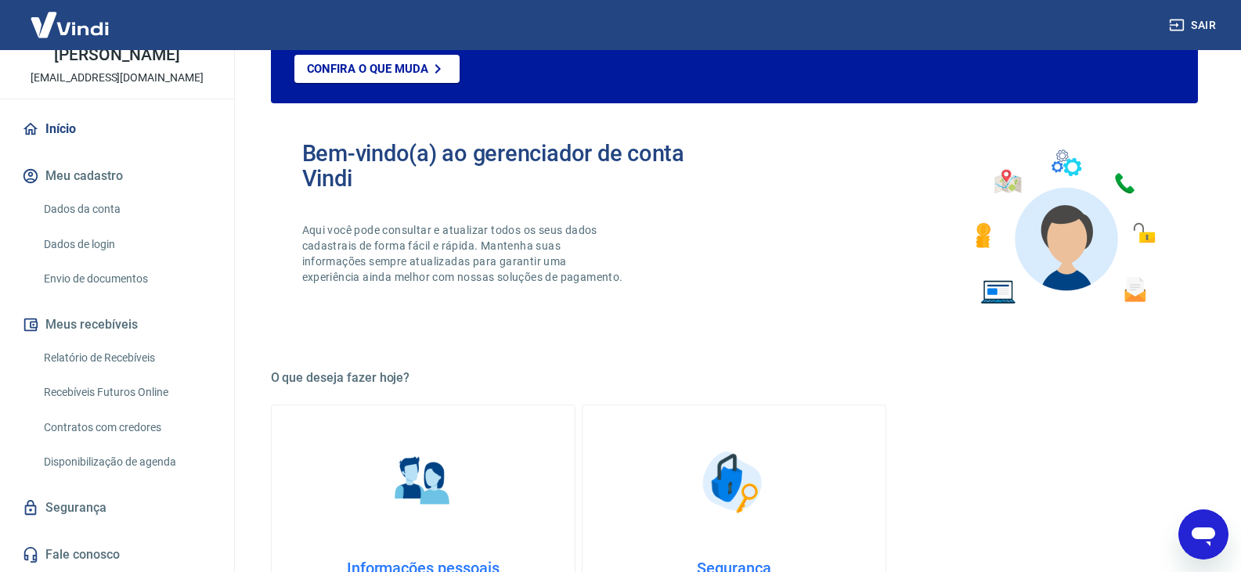
scroll to position [810, 0]
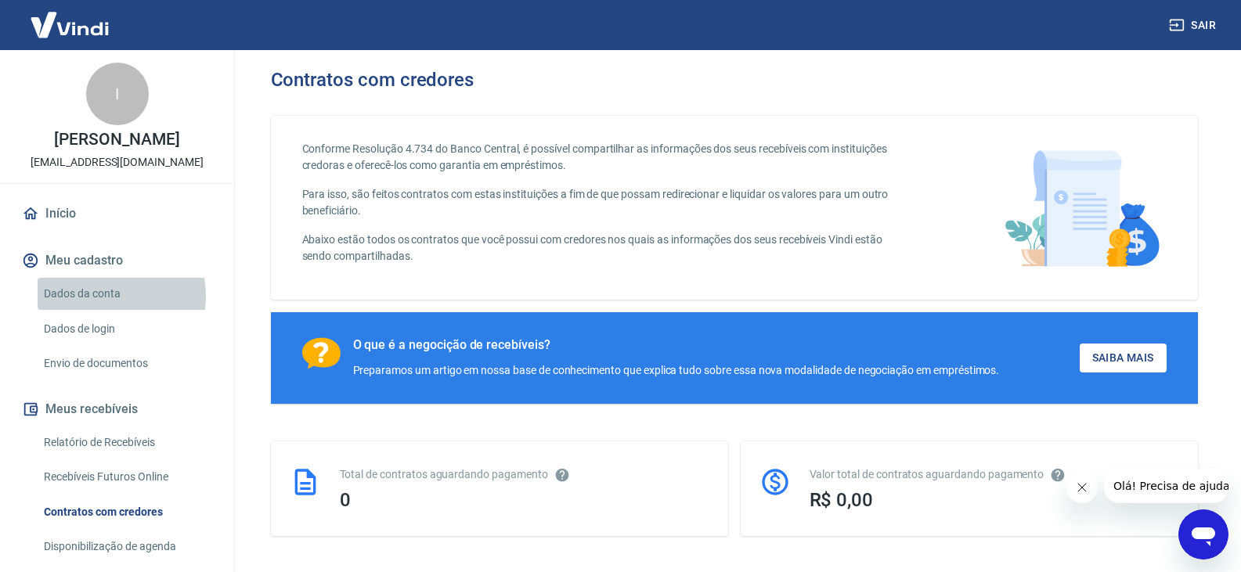
click at [108, 310] on link "Dados da conta" at bounding box center [127, 294] width 178 height 32
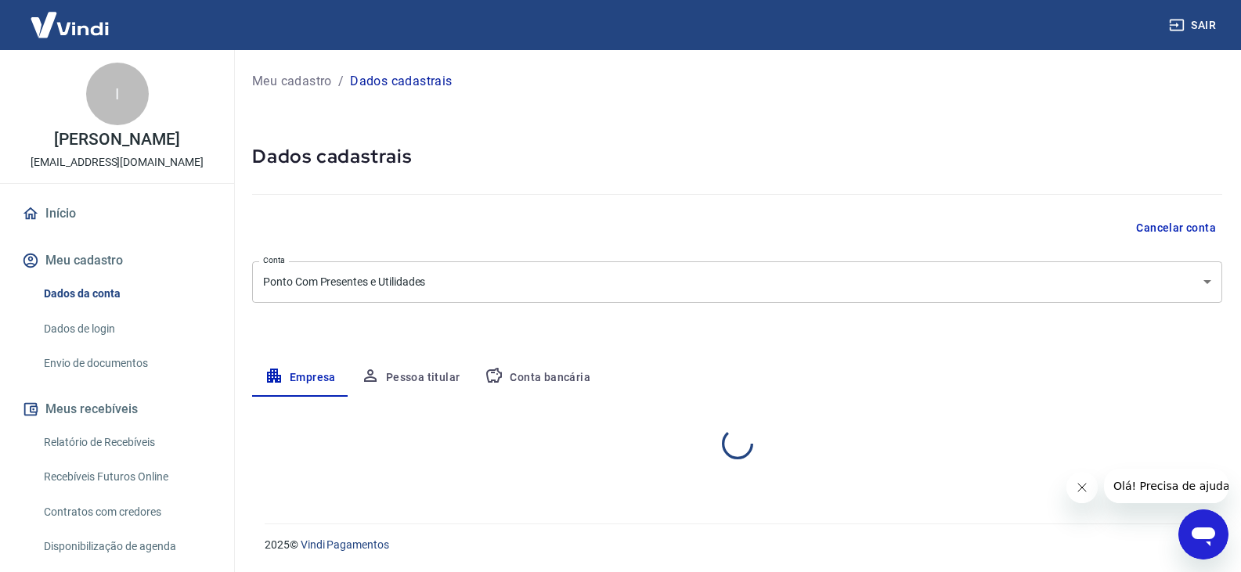
select select "GO"
select select "business"
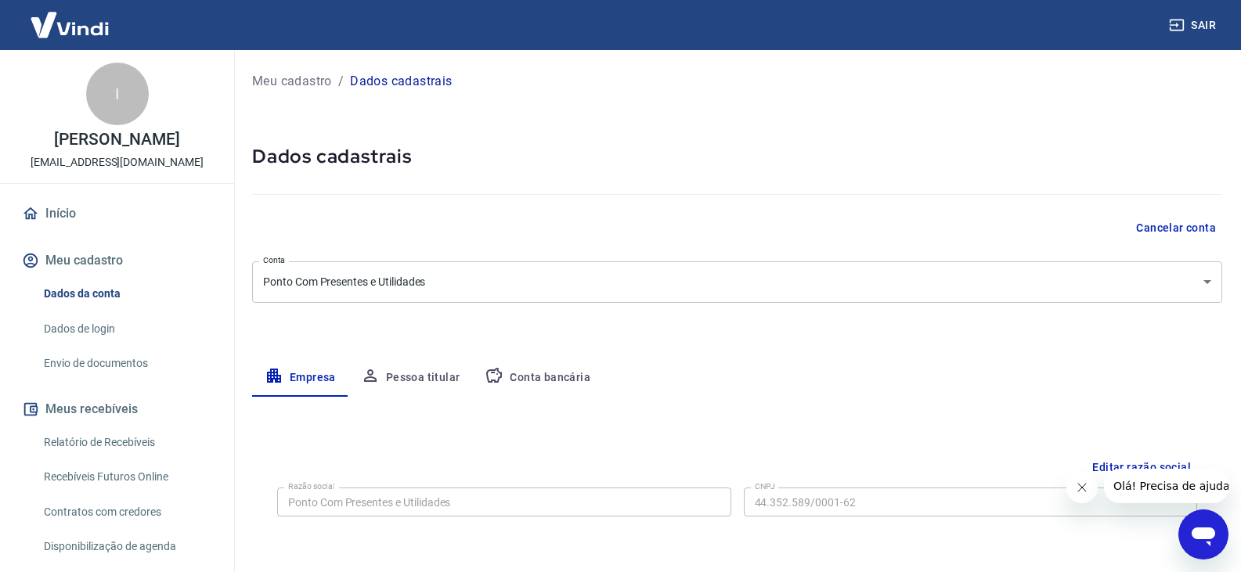
click at [1204, 229] on button "Cancelar conta" at bounding box center [1175, 228] width 92 height 29
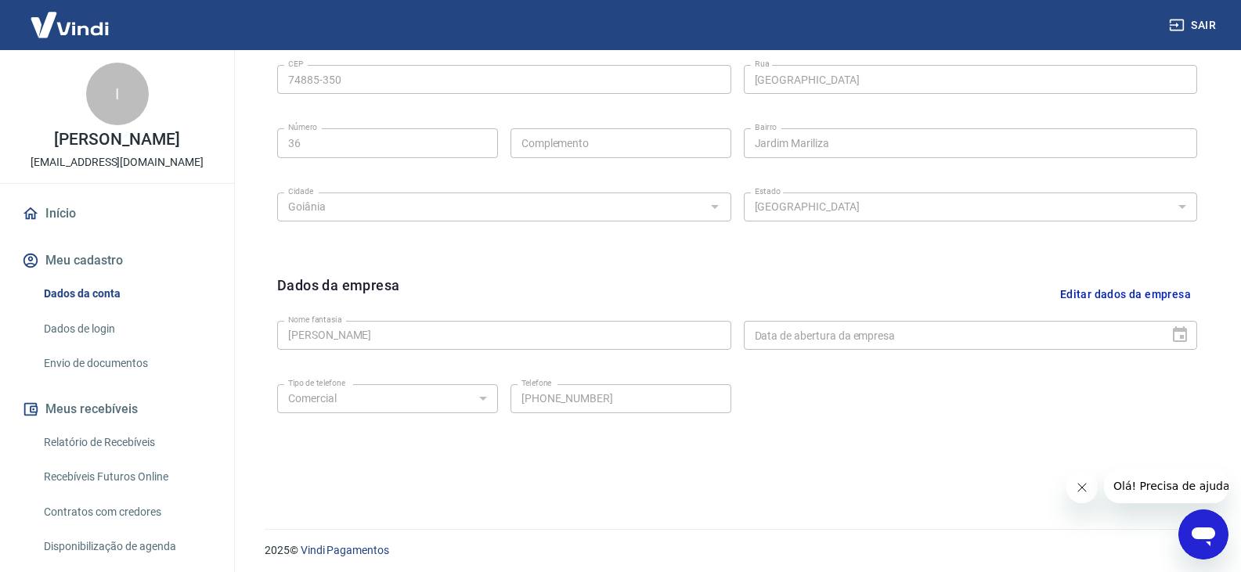
scroll to position [557, 0]
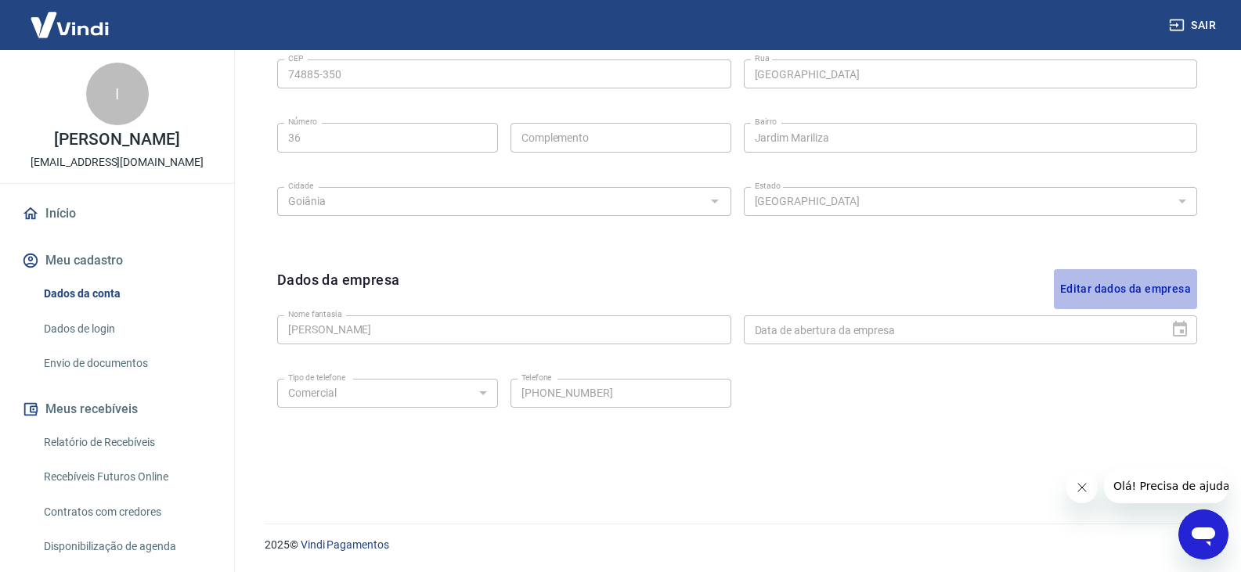
click at [1181, 290] on button "Editar dados da empresa" at bounding box center [1125, 289] width 143 height 40
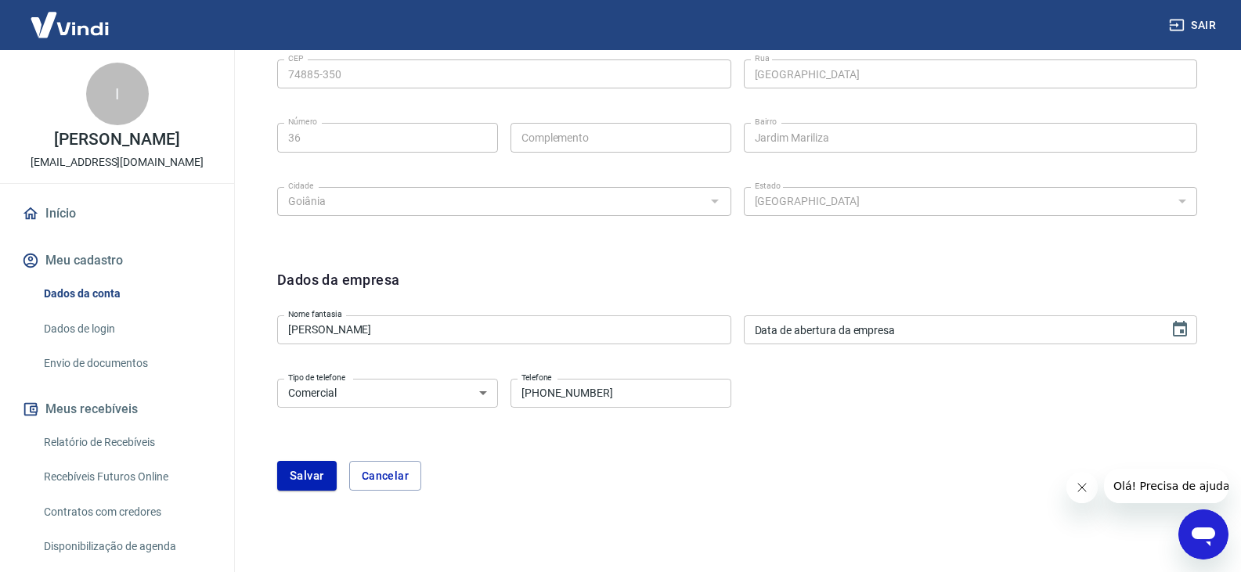
type input "DD/MM/YYYY"
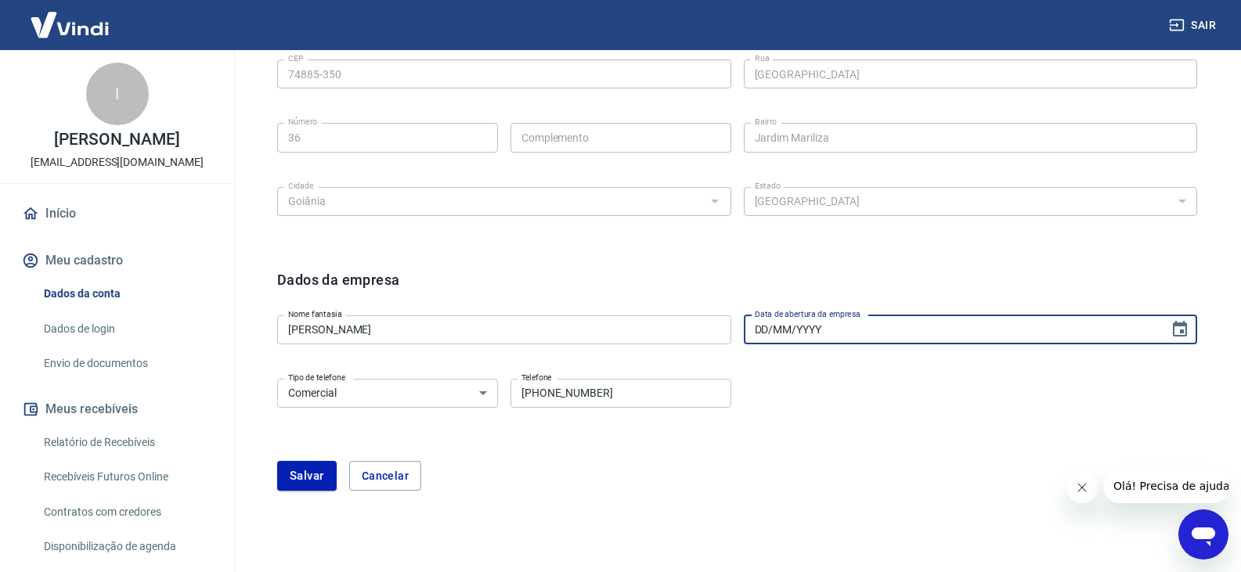
click at [1118, 325] on input "DD/MM/YYYY" at bounding box center [951, 329] width 415 height 29
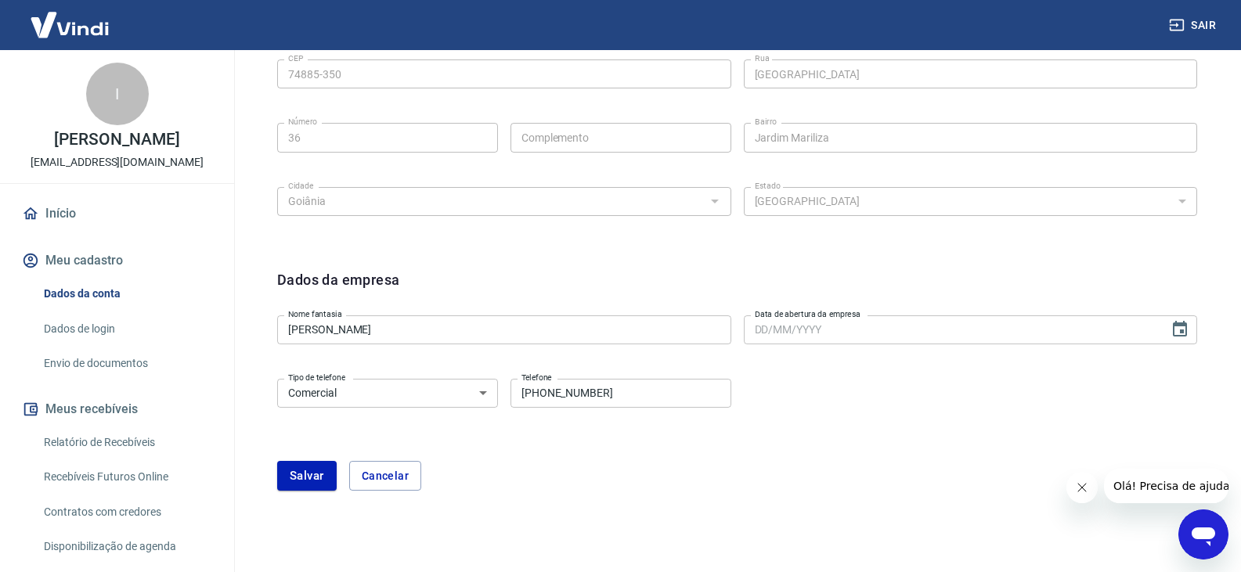
click at [307, 263] on div "Dados da empresa Nome fantasia IVANILSON LEOPOLDINO FRANCA JUNIOR Nome fantasia…" at bounding box center [737, 389] width 945 height 265
click at [841, 340] on input "Data de abertura da empresa" at bounding box center [951, 329] width 415 height 29
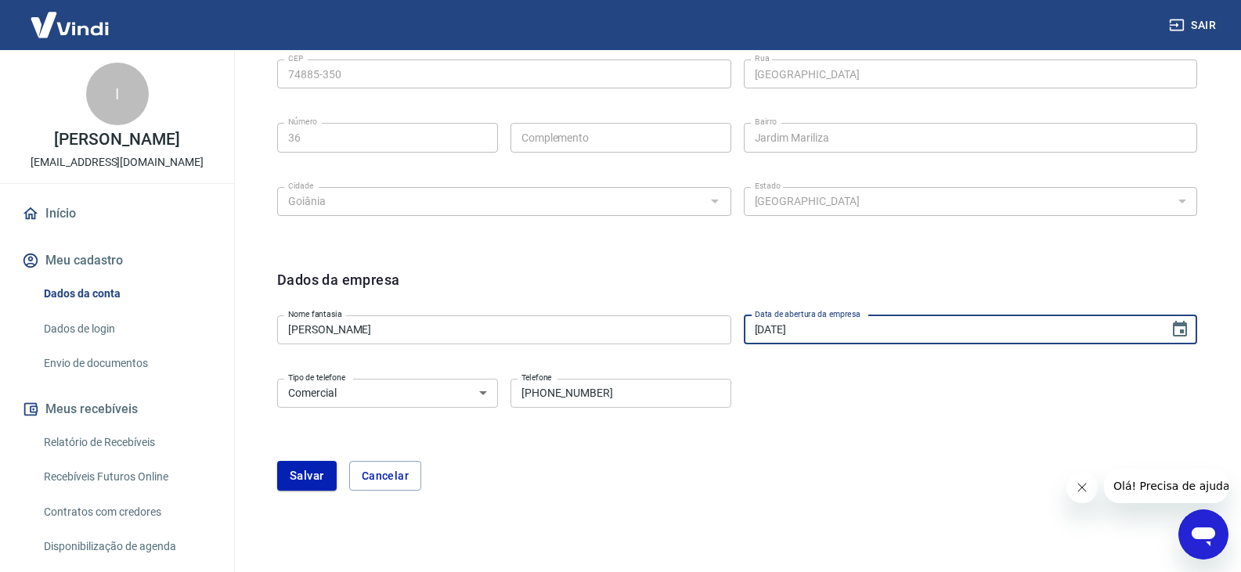
type input "24/11/2021"
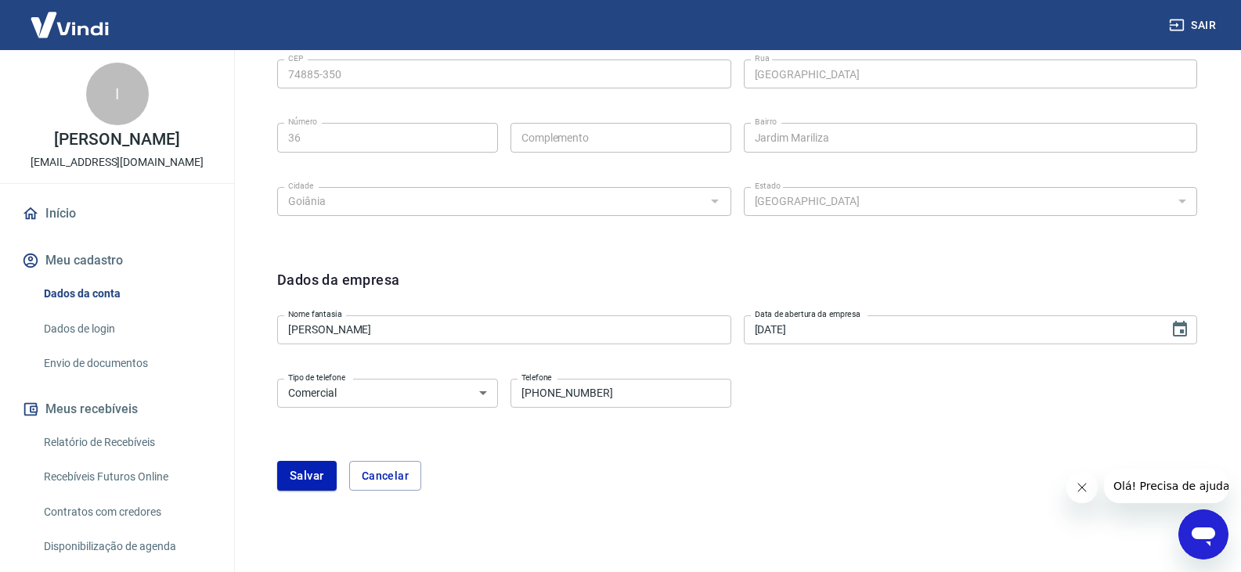
click at [897, 389] on div "Tipo de telefone Residencial Comercial Tipo de telefone Telefone (62) 99158-837…" at bounding box center [737, 404] width 920 height 63
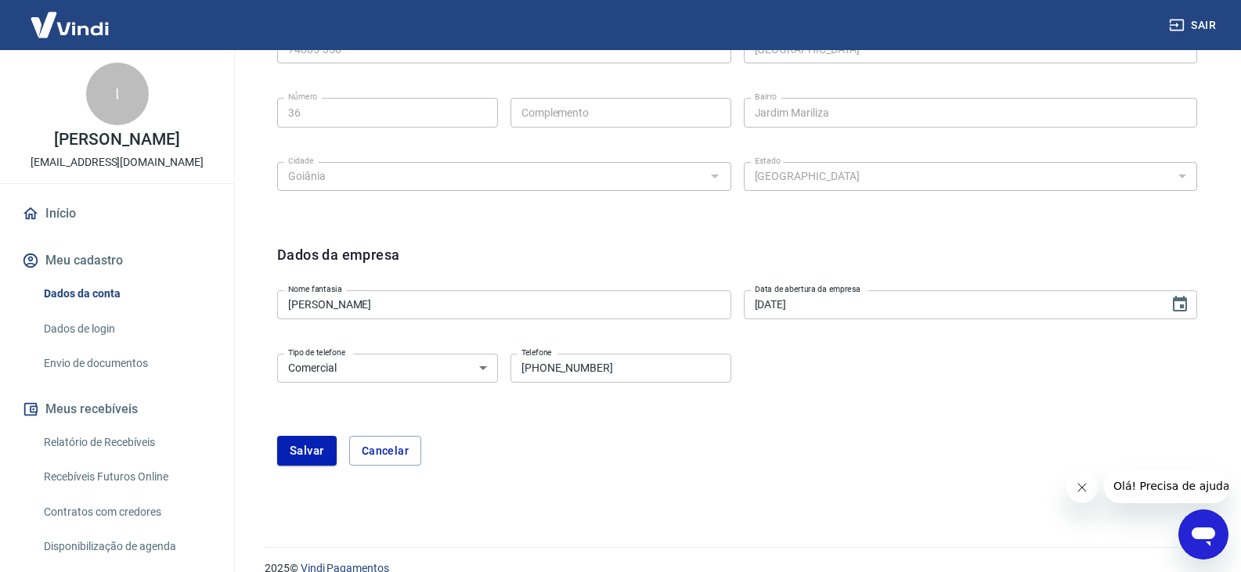
scroll to position [605, 0]
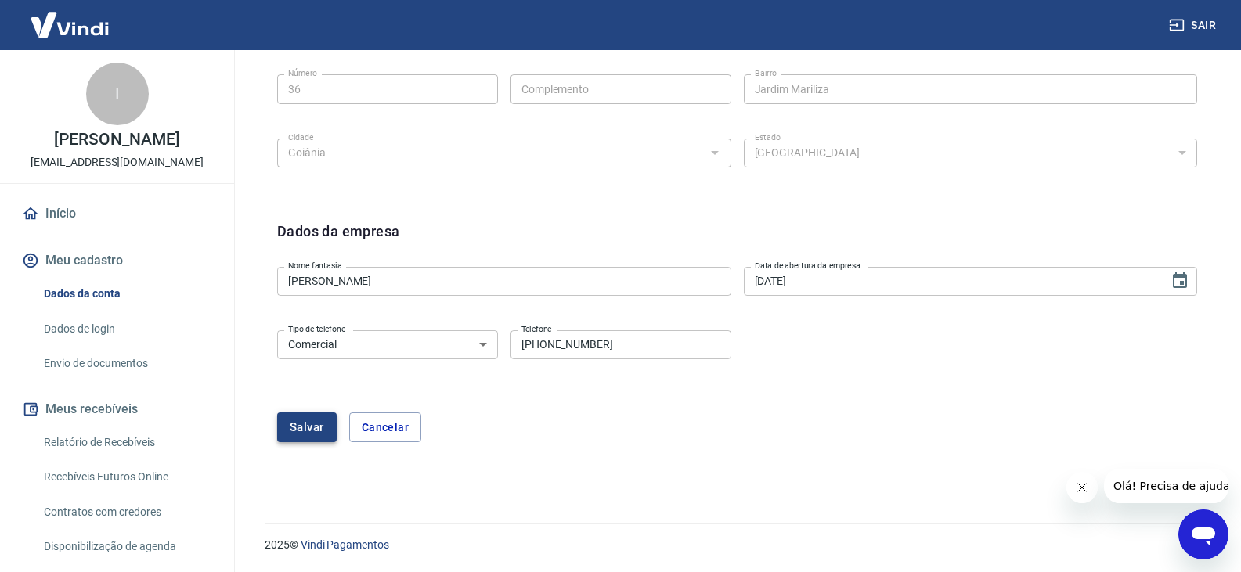
click at [311, 420] on button "Salvar" at bounding box center [306, 428] width 59 height 30
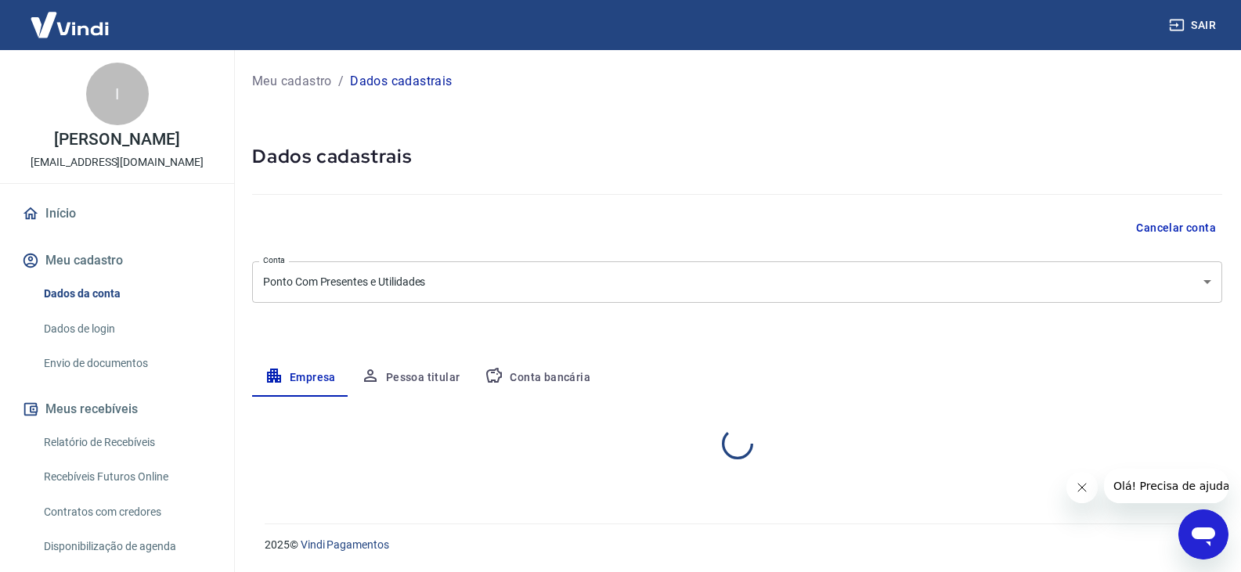
scroll to position [0, 0]
select select "GO"
select select "business"
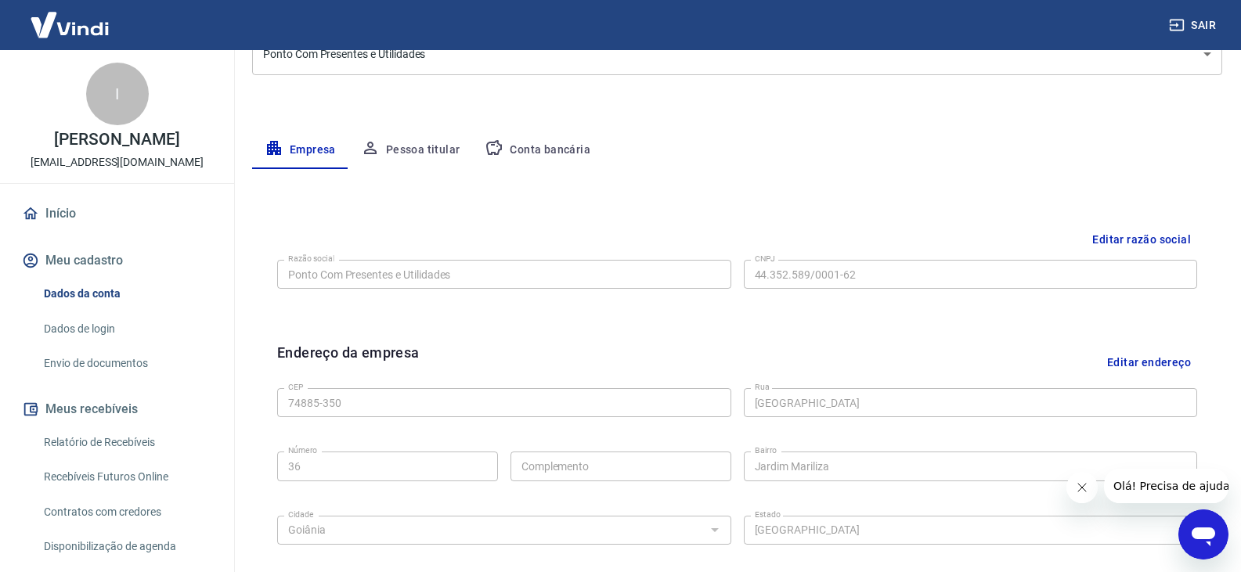
scroll to position [9, 0]
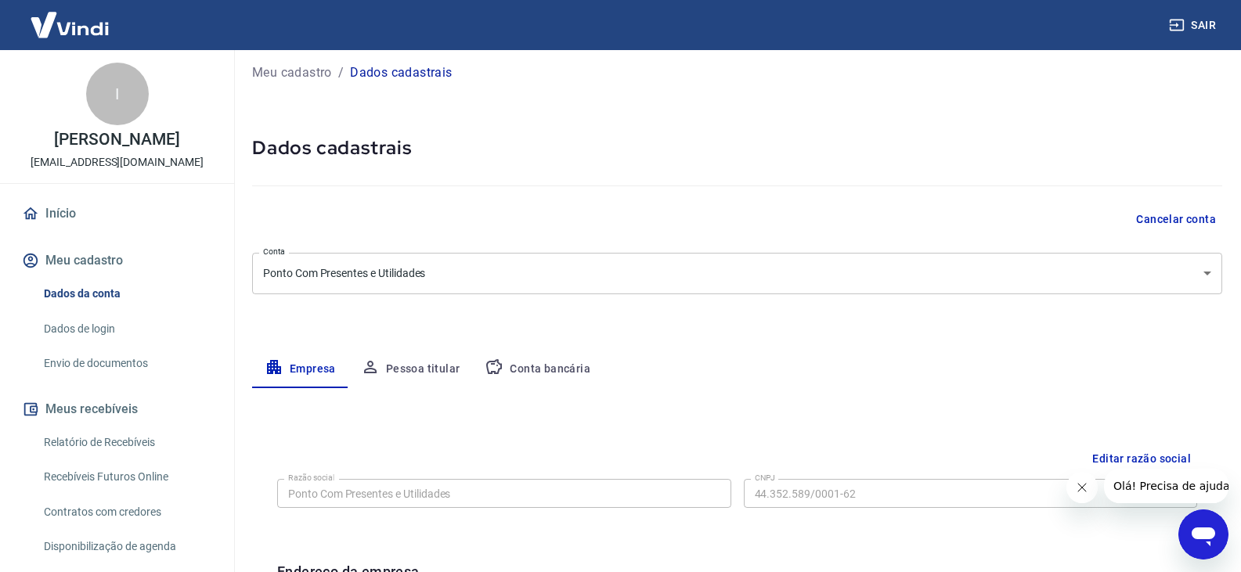
click at [409, 361] on button "Pessoa titular" at bounding box center [410, 370] width 124 height 38
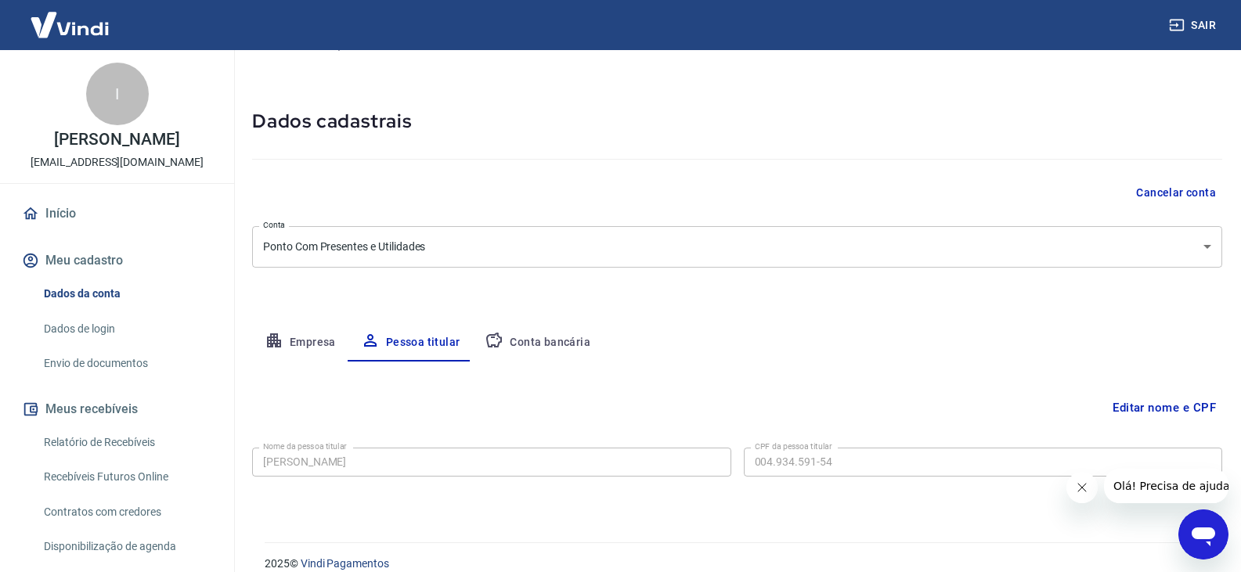
scroll to position [54, 0]
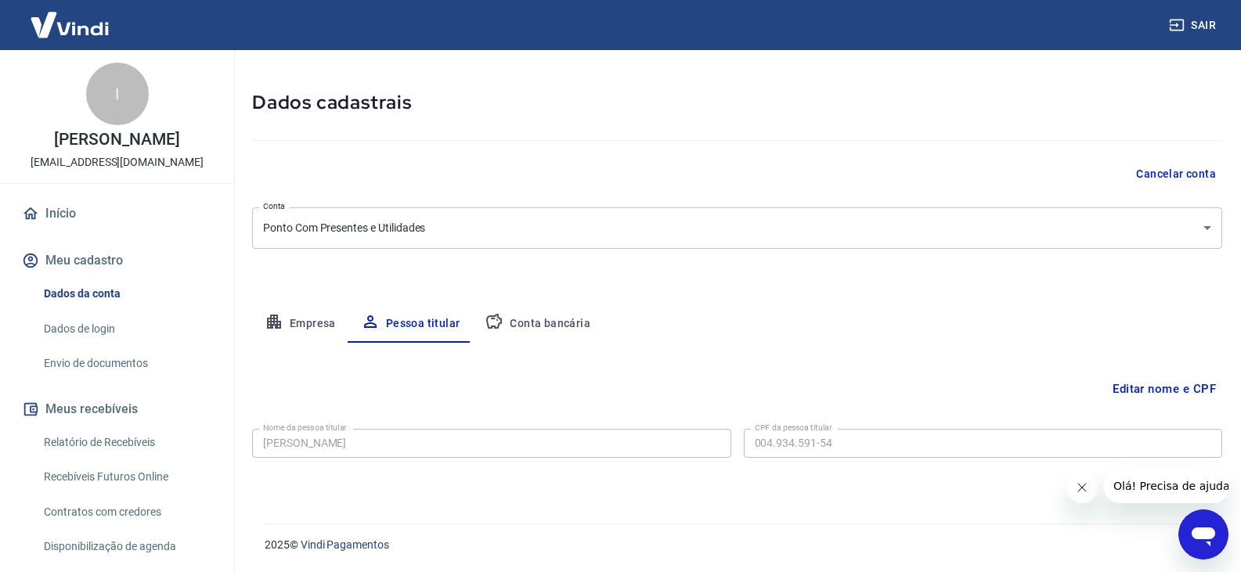
click at [542, 322] on button "Conta bancária" at bounding box center [537, 324] width 131 height 38
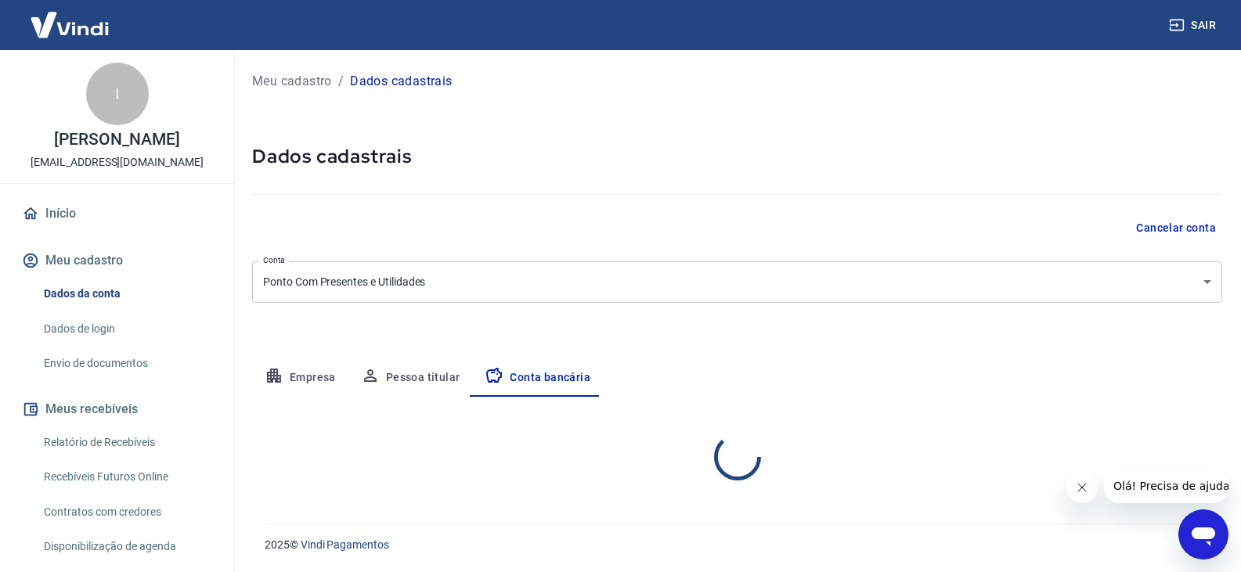
scroll to position [0, 0]
select select "1"
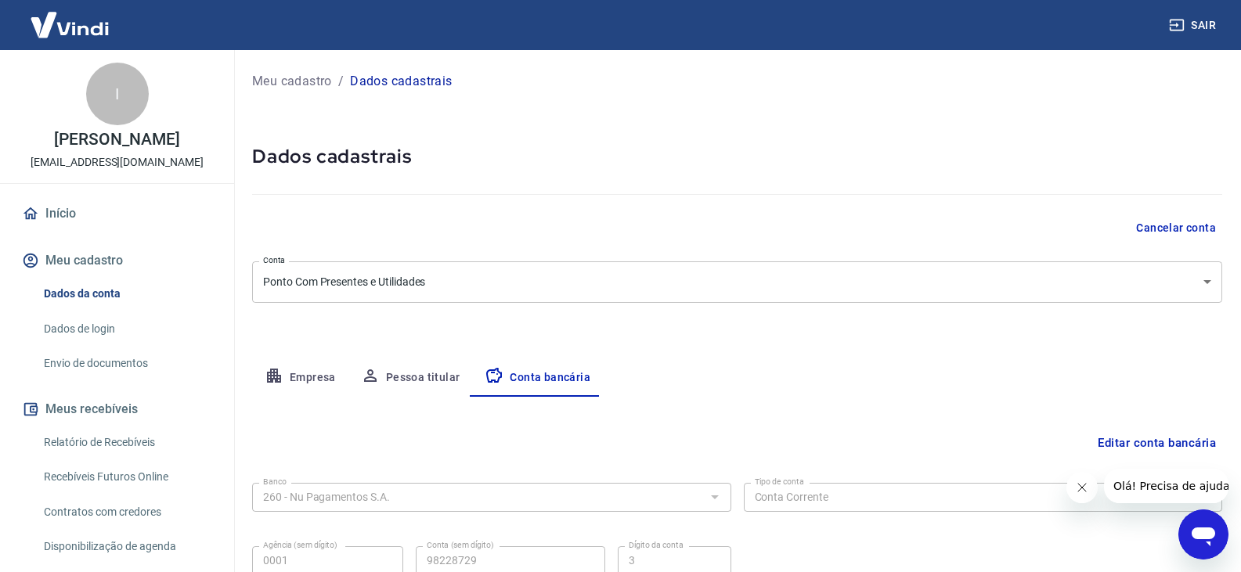
scroll to position [141, 0]
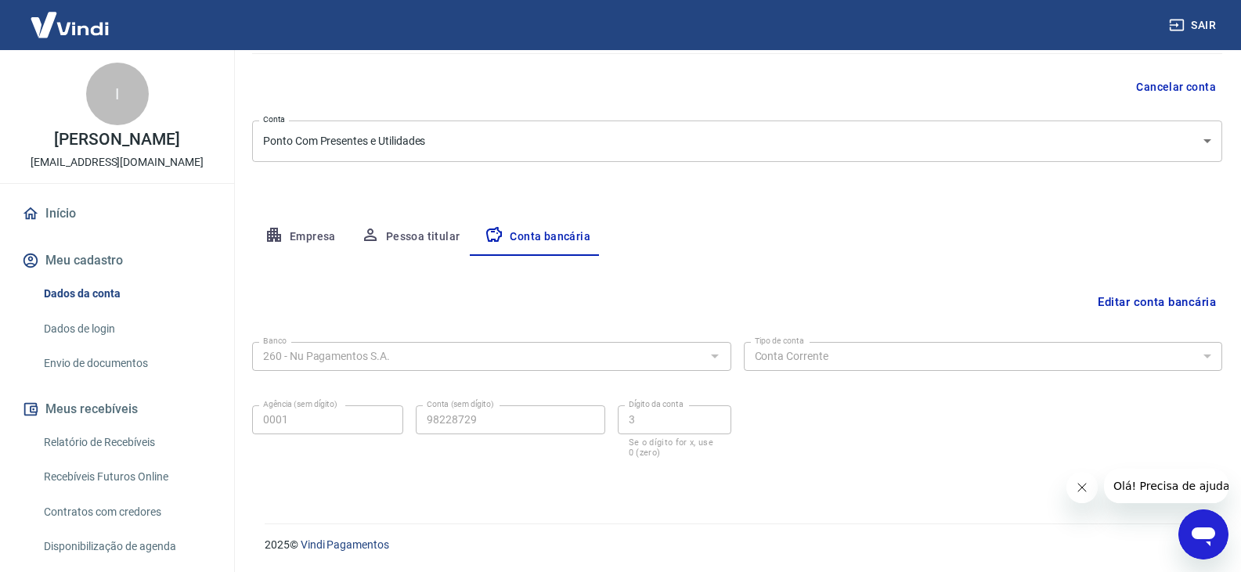
click at [1191, 522] on icon "Abrir janela de mensagens" at bounding box center [1203, 535] width 28 height 28
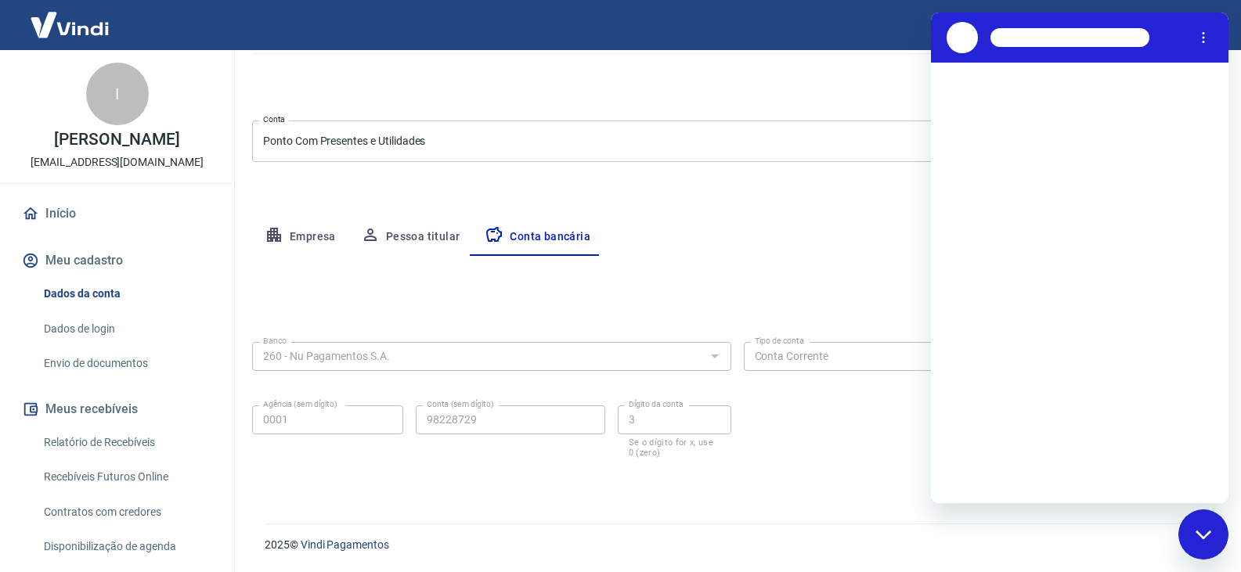
scroll to position [0, 0]
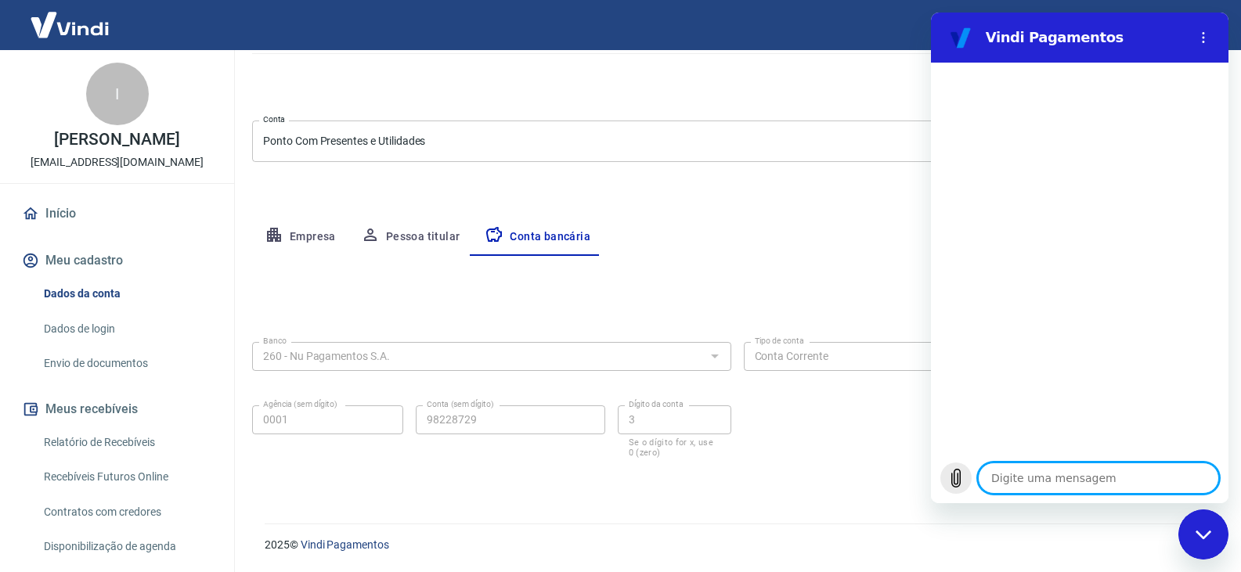
click at [956, 480] on icon "Carregar arquivo" at bounding box center [955, 478] width 19 height 19
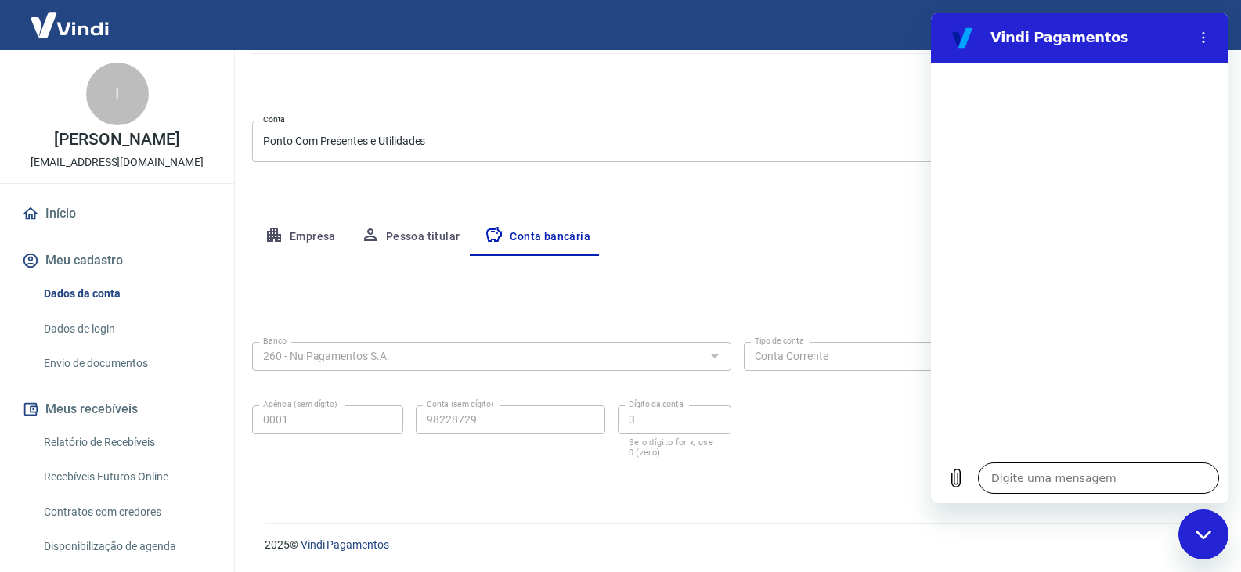
click at [1075, 481] on textarea at bounding box center [1098, 478] width 241 height 31
type textarea "p"
type textarea "x"
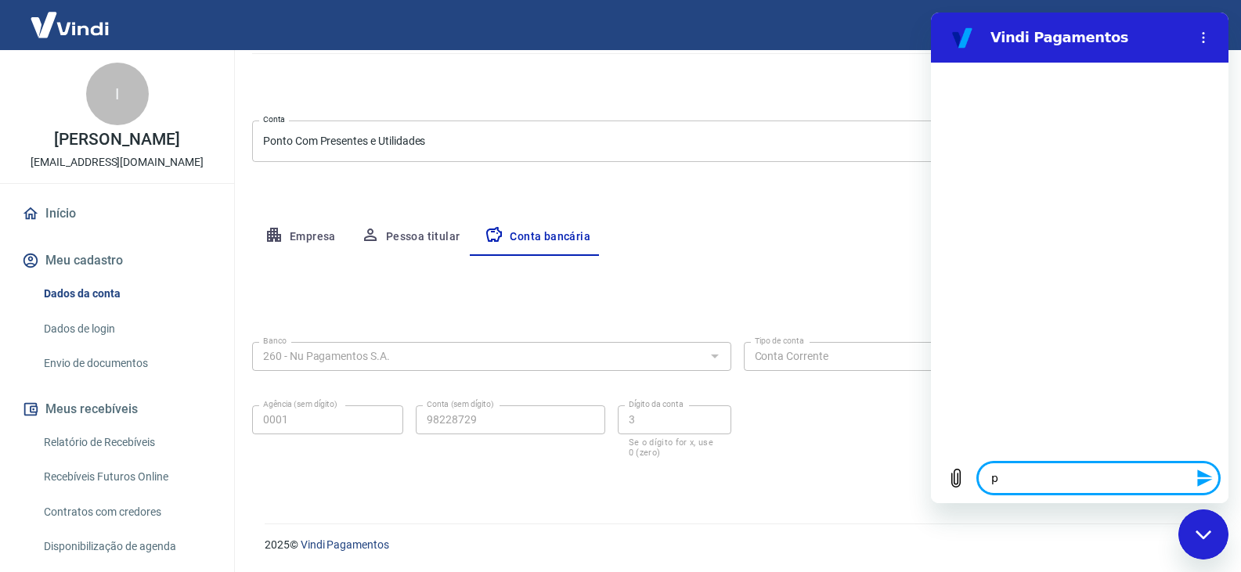
type textarea "pr"
type textarea "x"
type textarea "pre"
type textarea "x"
type textarea "prec"
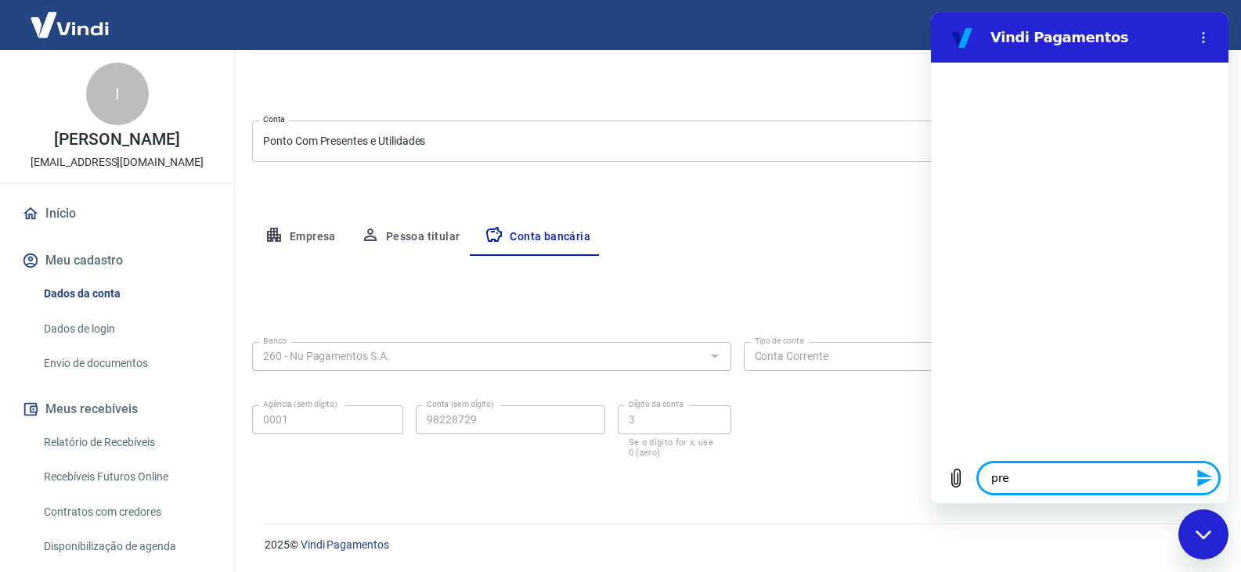
type textarea "x"
type textarea "preci"
type textarea "x"
type textarea "precis"
type textarea "x"
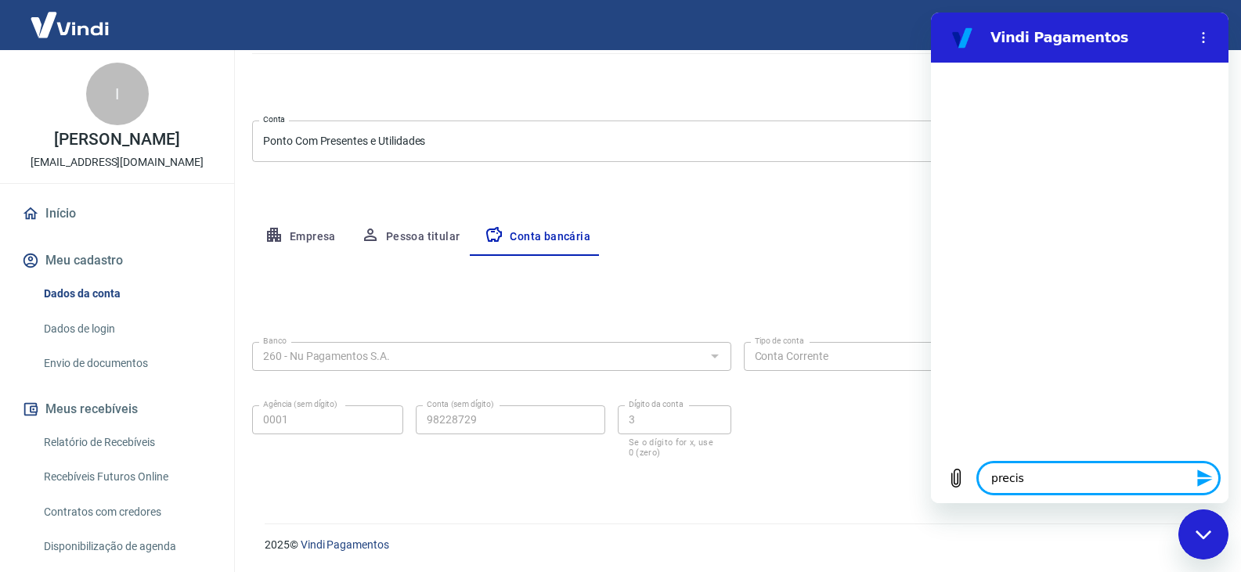
type textarea "preciso"
type textarea "x"
type textarea "preciso"
type textarea "x"
type textarea "preciso v"
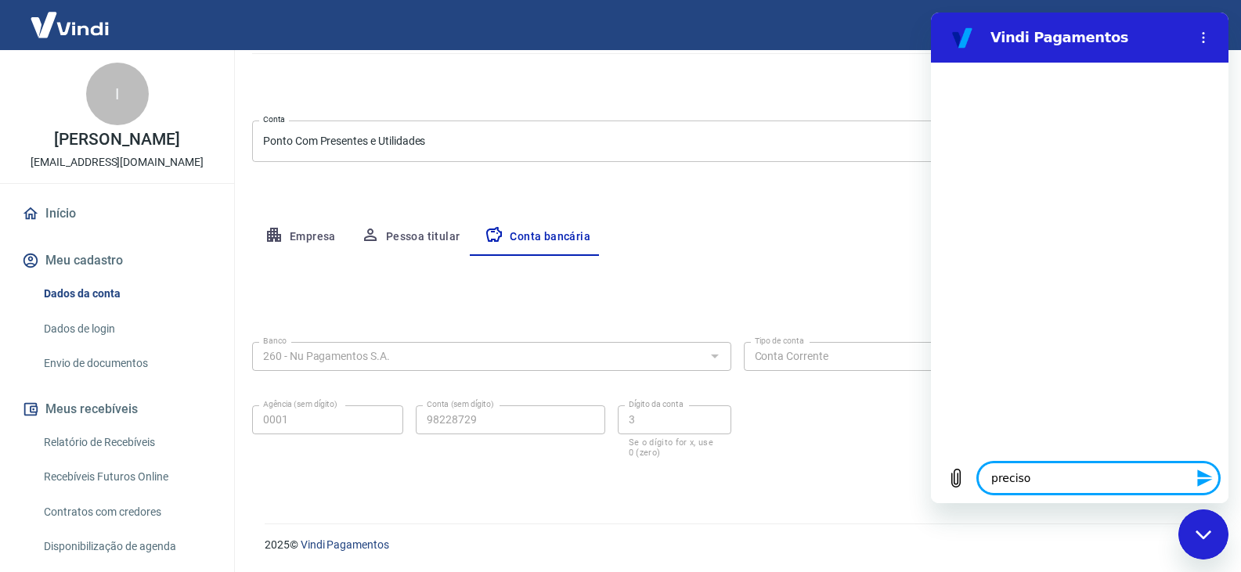
type textarea "x"
type textarea "preciso vi"
type textarea "x"
type textarea "preciso vin"
type textarea "x"
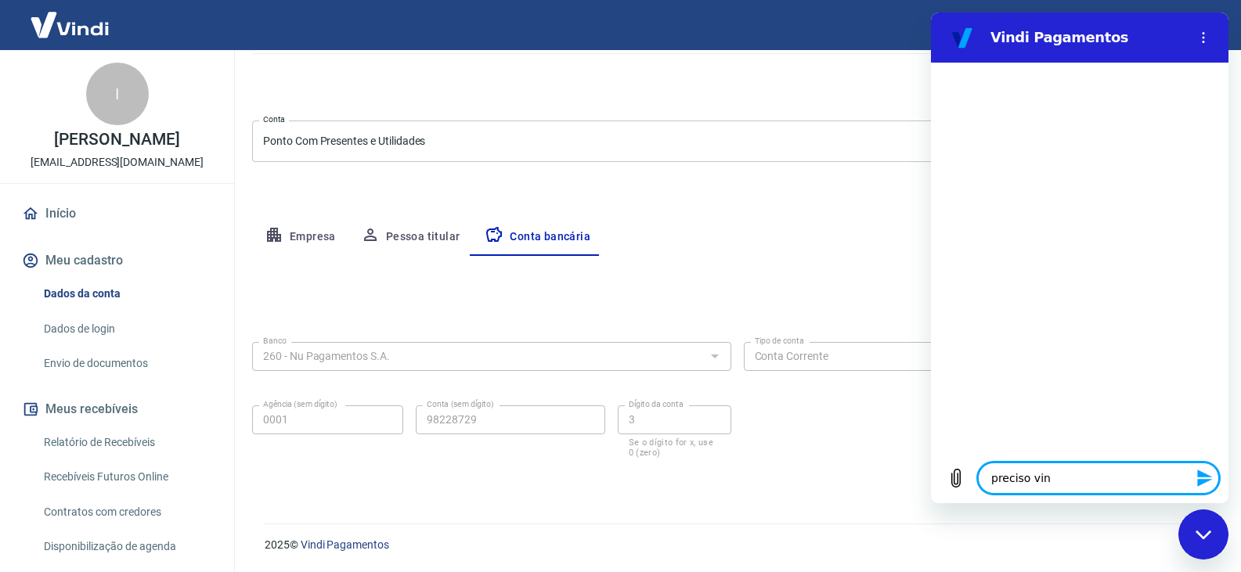
type textarea "preciso vinu"
type textarea "x"
type textarea "preciso vinul"
type textarea "x"
type textarea "preciso vinu"
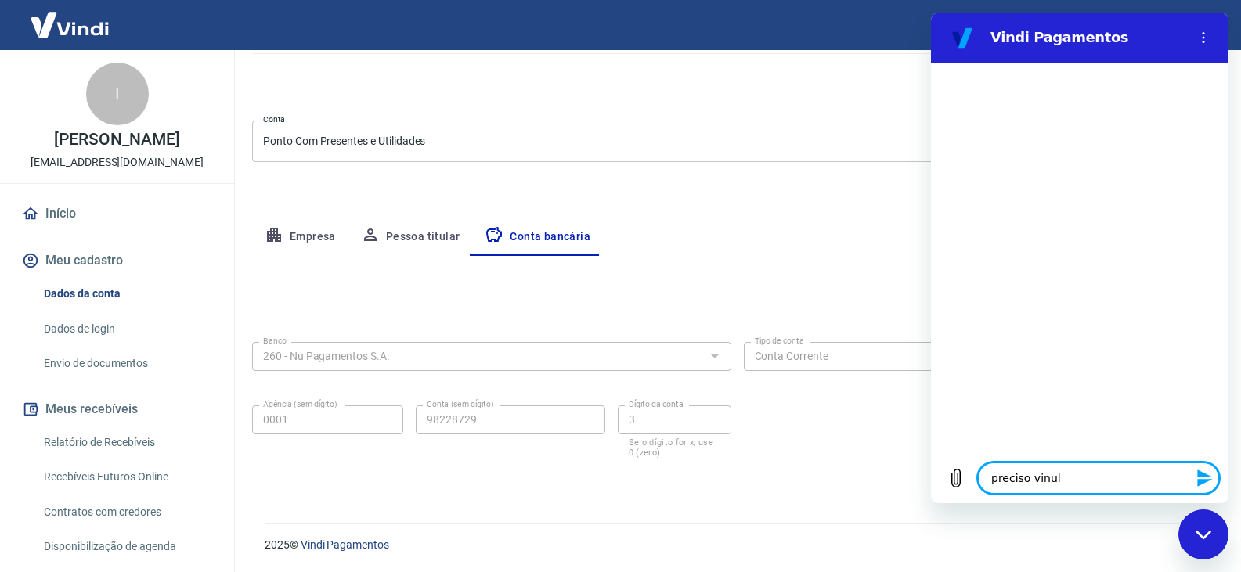
type textarea "x"
type textarea "preciso vinux"
type textarea "x"
type textarea "preciso vinu"
type textarea "x"
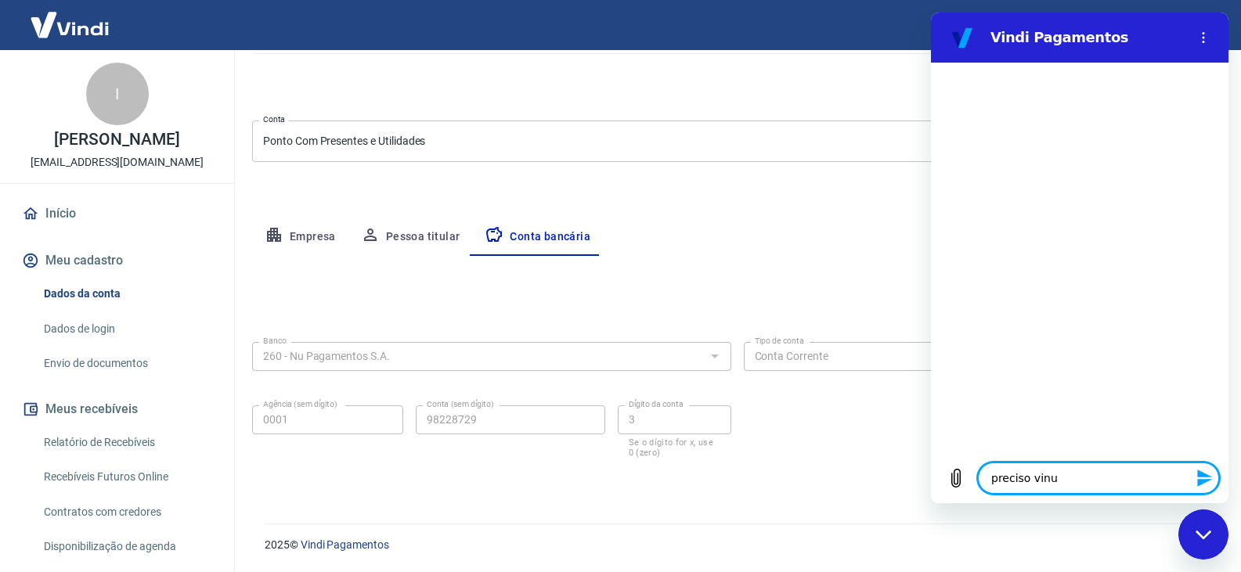
type textarea "preciso vin"
type textarea "x"
type textarea "preciso vinc"
type textarea "x"
type textarea "preciso vincu"
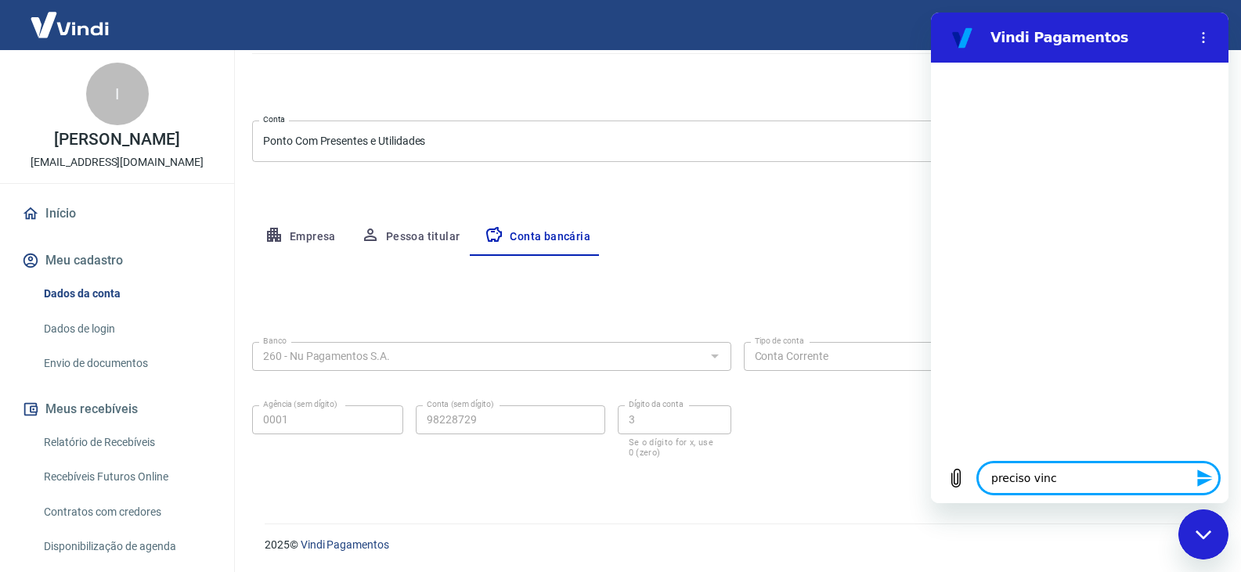
type textarea "x"
type textarea "preciso vincul"
type textarea "x"
type textarea "preciso vincula"
type textarea "x"
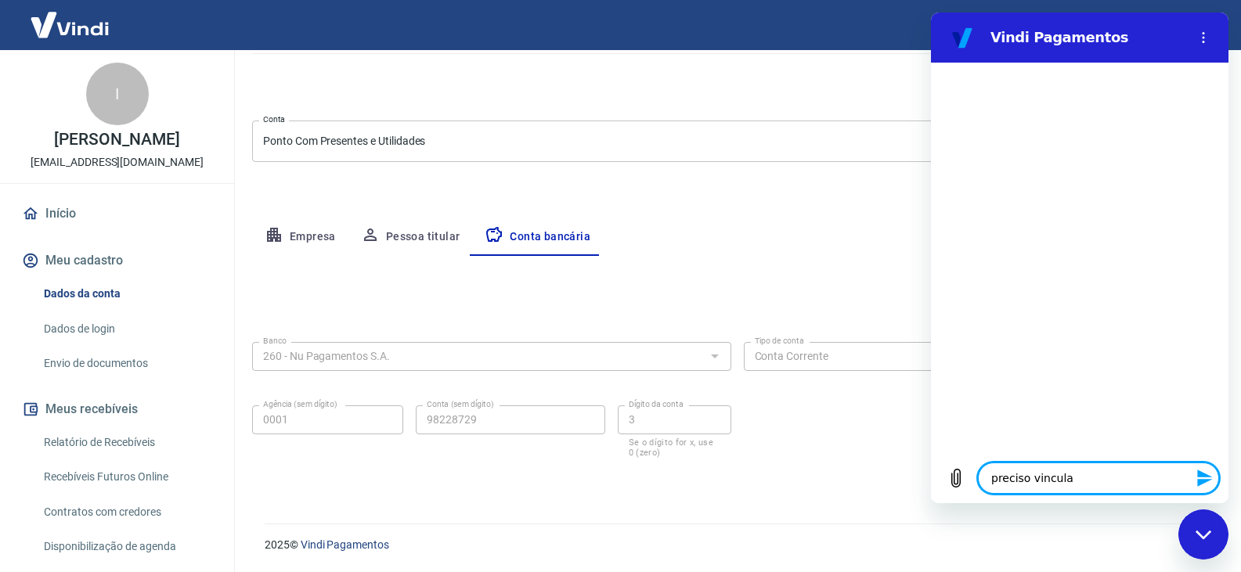
type textarea "preciso vincular"
type textarea "x"
type textarea "preciso vincular"
type textarea "x"
type textarea "preciso vincular m"
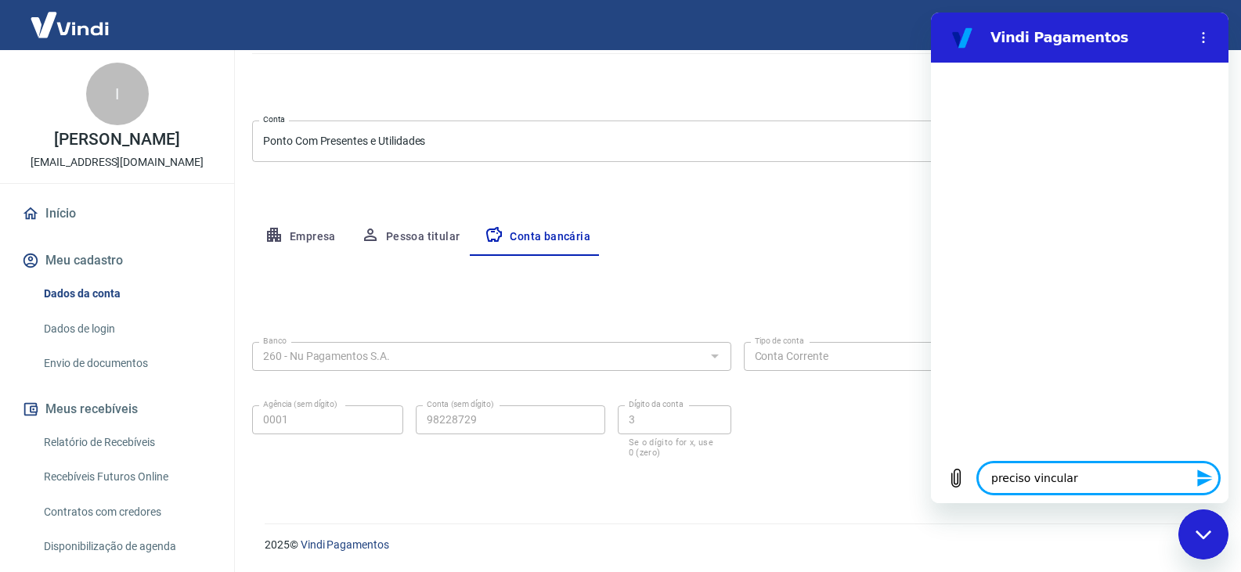
type textarea "x"
type textarea "preciso vincular mi"
type textarea "x"
type textarea "preciso vincular min"
type textarea "x"
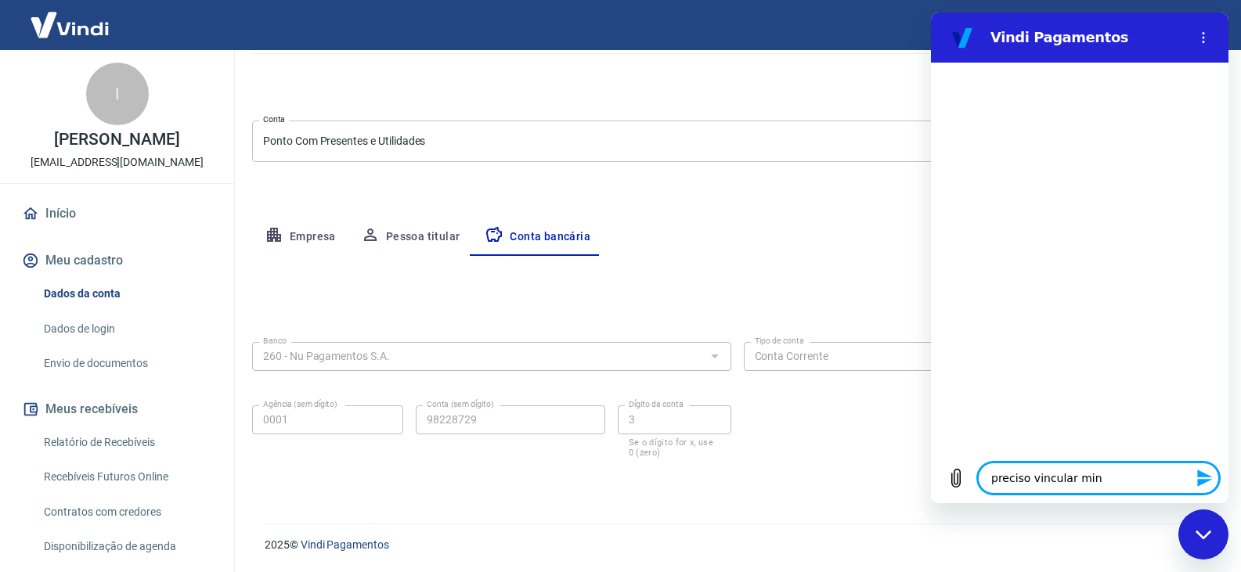
type textarea "preciso vincular minh"
type textarea "x"
type textarea "preciso vincular minha"
type textarea "x"
type textarea "preciso vincular minha"
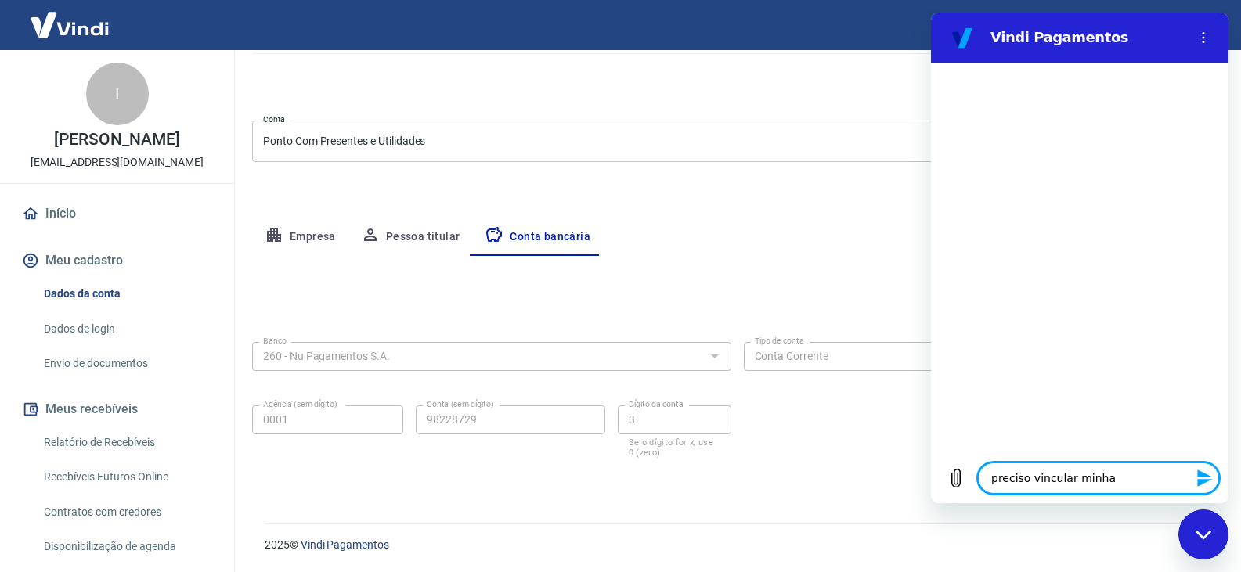
type textarea "x"
type textarea "preciso vincular minha c"
type textarea "x"
type textarea "preciso vincular minha co"
type textarea "x"
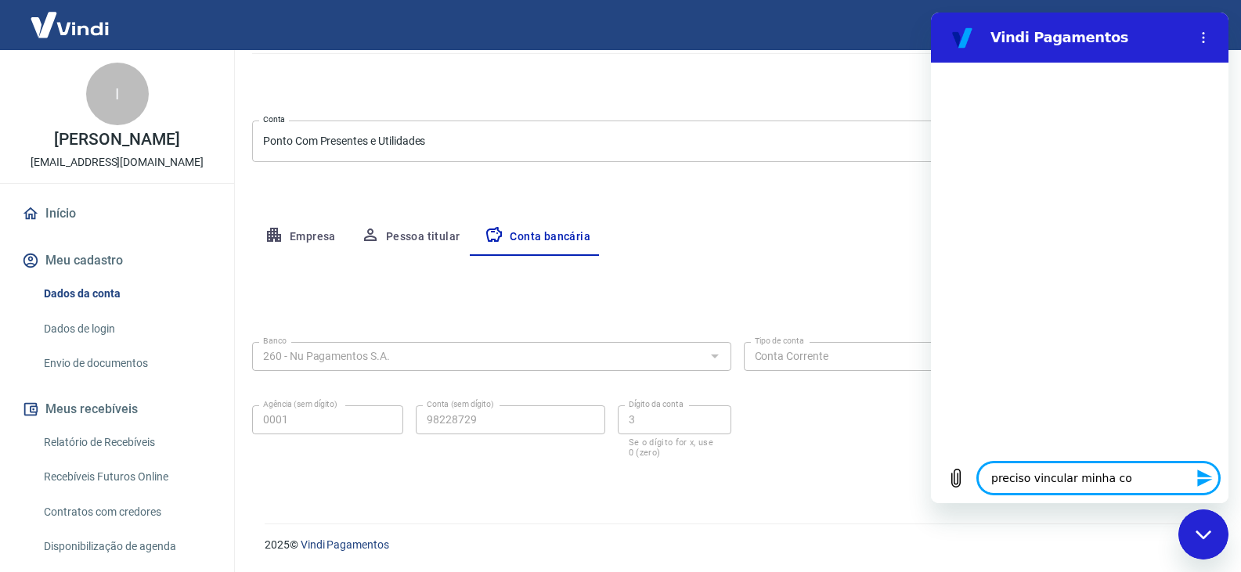
type textarea "preciso vincular minha con"
type textarea "x"
type textarea "preciso vincular minha cont"
type textarea "x"
type textarea "preciso vincular minha conta"
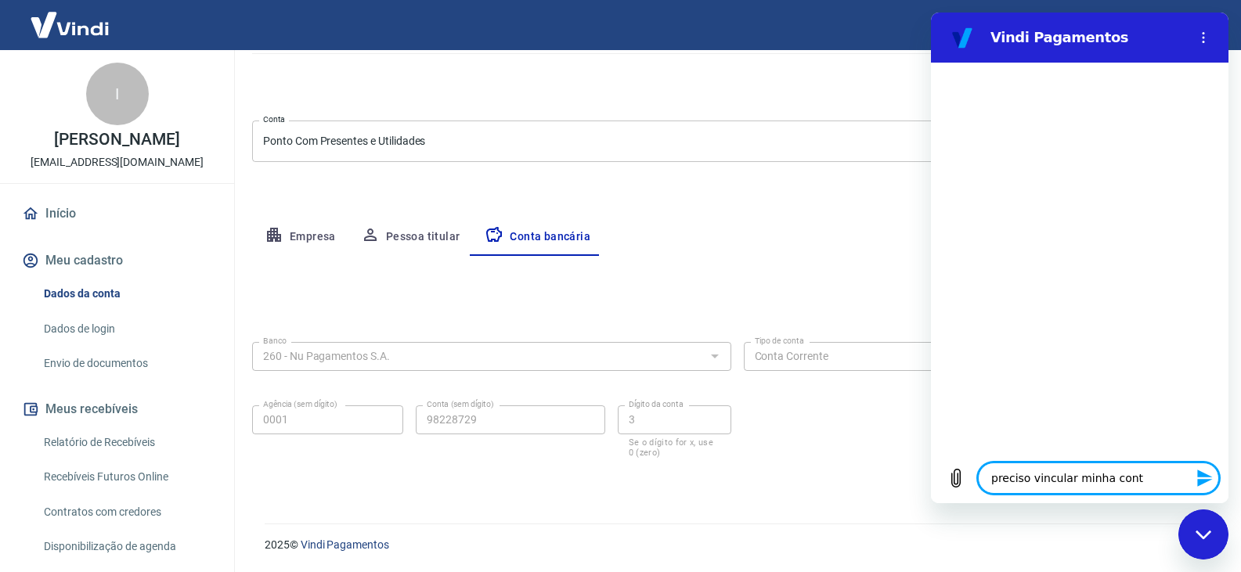
type textarea "x"
type textarea "preciso vincular minha conta"
type textarea "x"
type textarea "preciso vincular minha conta n"
type textarea "x"
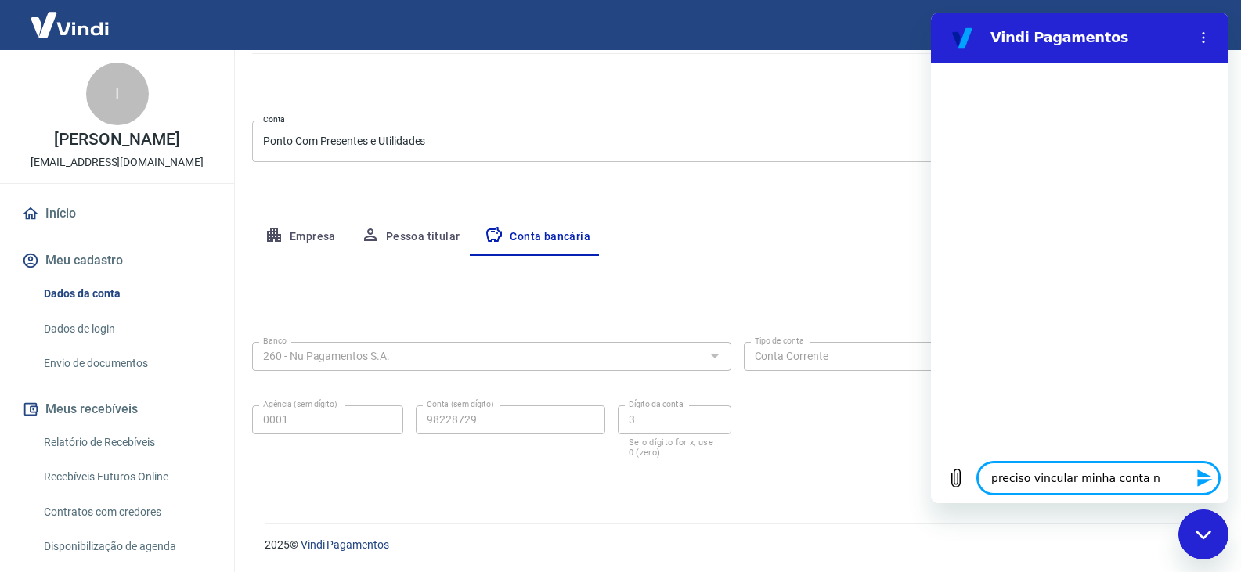
type textarea "preciso vincular minha conta na"
type textarea "x"
type textarea "preciso vincular minha conta na"
type textarea "x"
type textarea "preciso vincular minha conta na t"
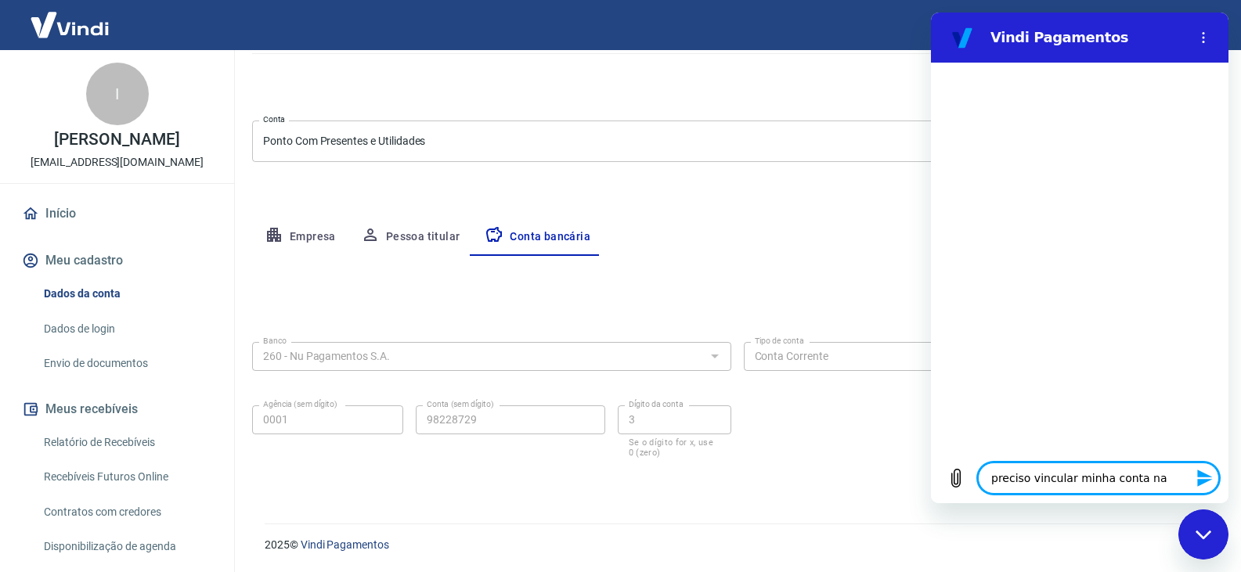
type textarea "x"
type textarea "preciso vincular minha conta na tr"
type textarea "x"
type textarea "preciso vincular minha conta na tra"
type textarea "x"
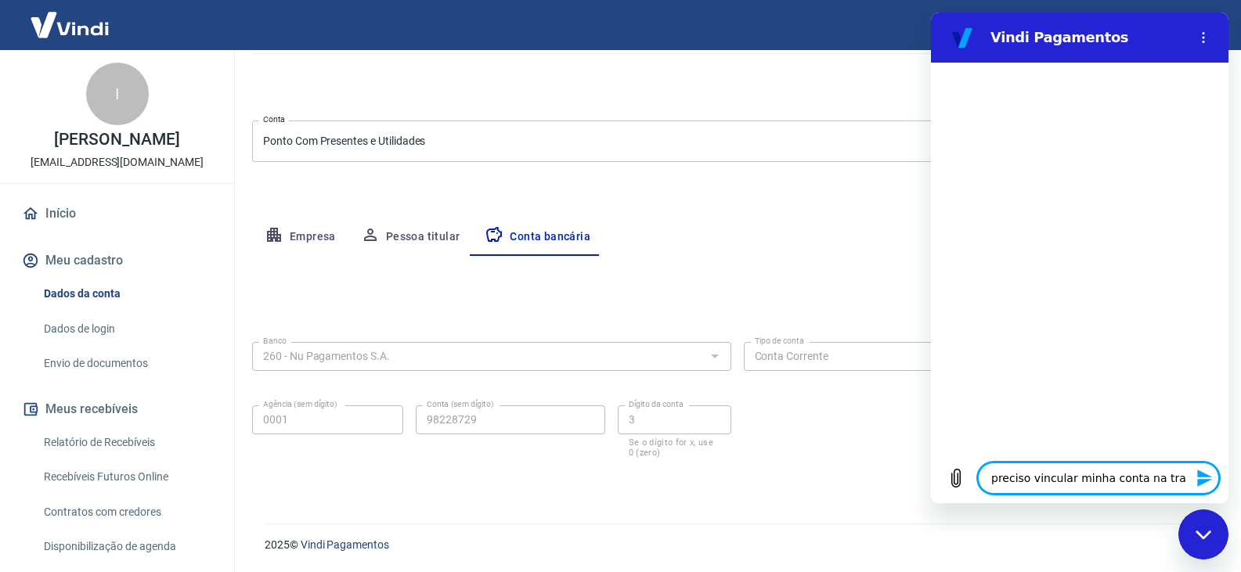
type textarea "preciso vincular minha conta na tray"
type textarea "x"
type textarea "preciso vincular minha conta na tray"
type textarea "x"
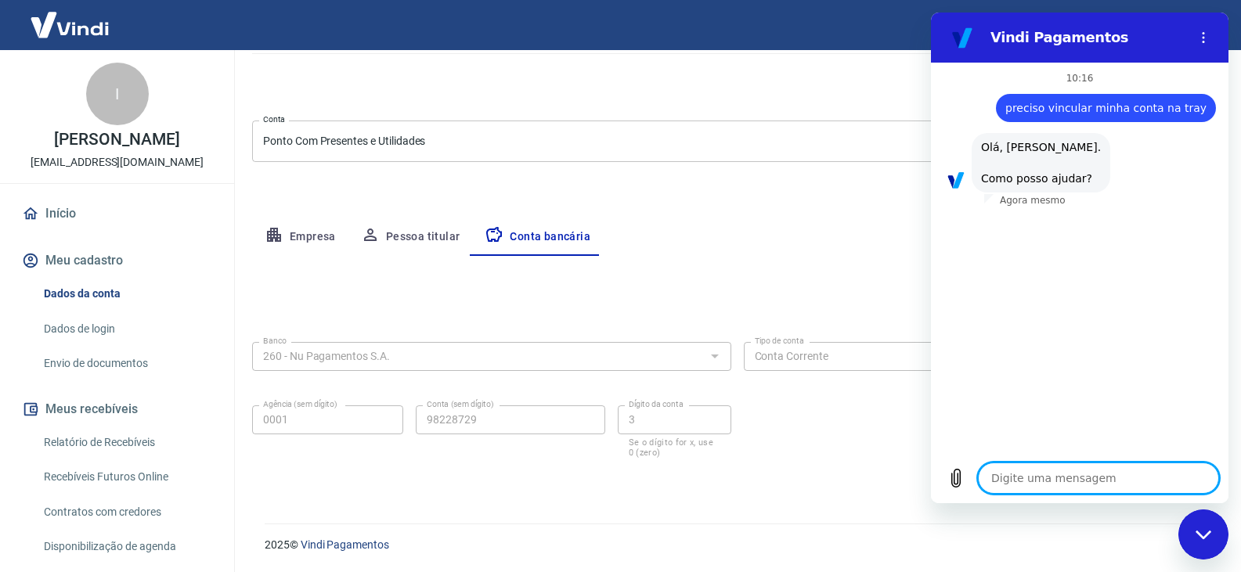
scroll to position [97, 0]
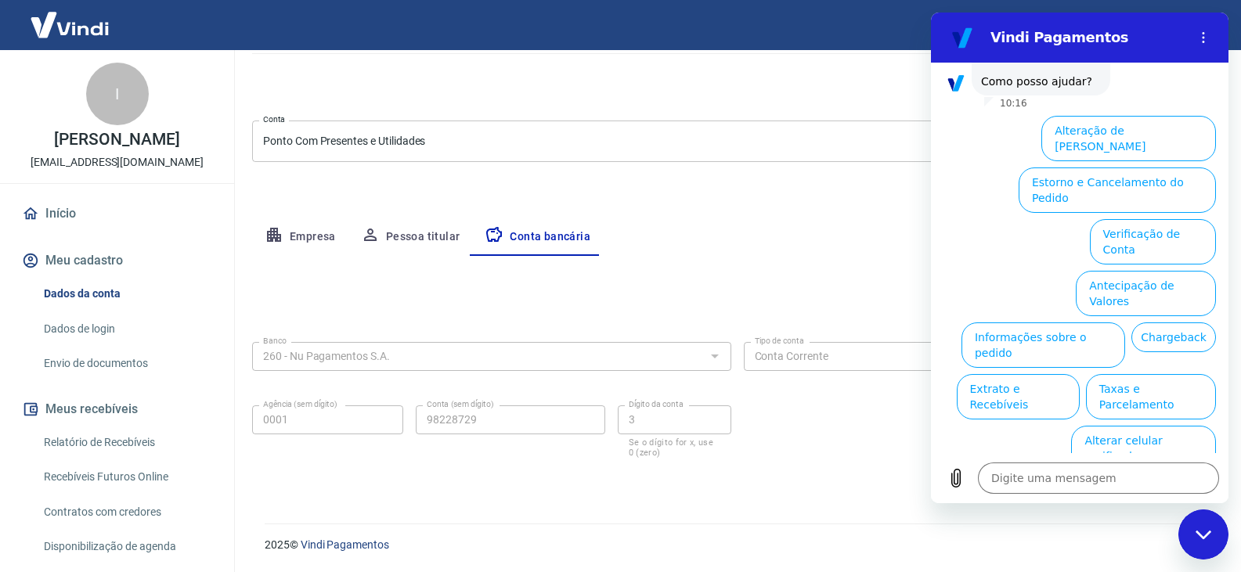
click at [1158, 477] on button "Assinaturas e Faturas Tray" at bounding box center [1140, 499] width 151 height 45
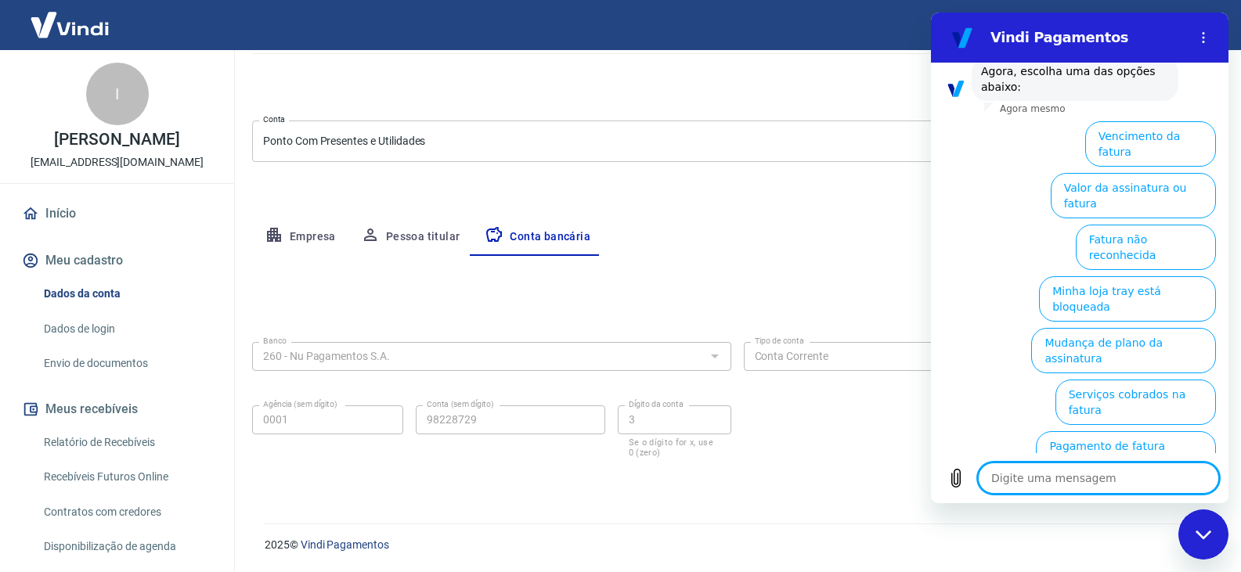
scroll to position [202, 0]
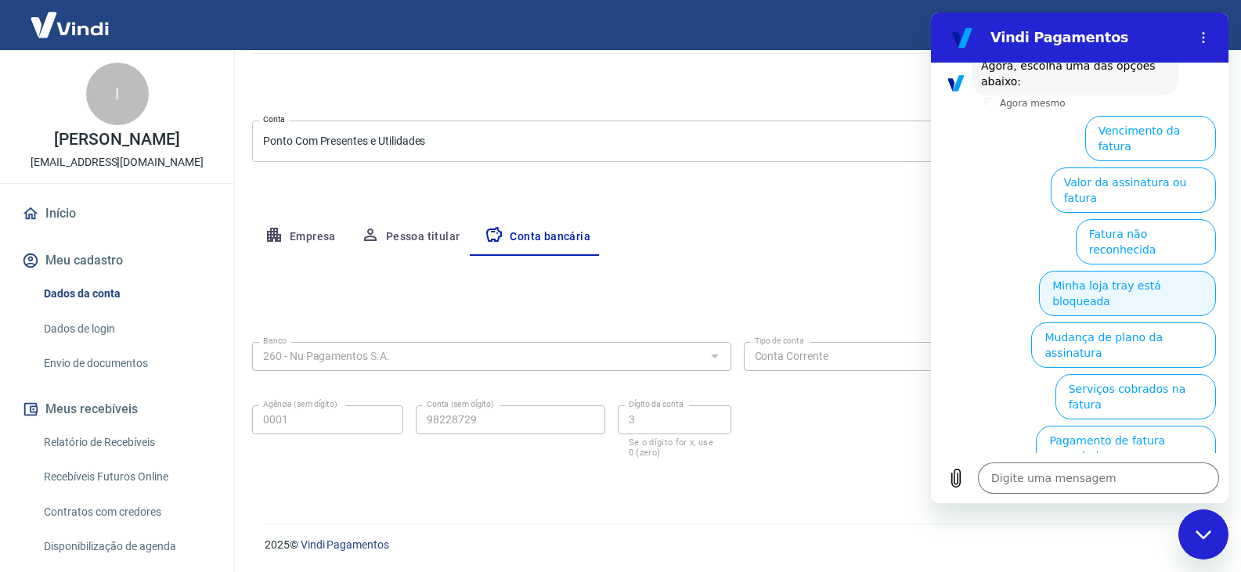
click at [1186, 271] on button "Minha loja tray está bloqueada" at bounding box center [1127, 293] width 177 height 45
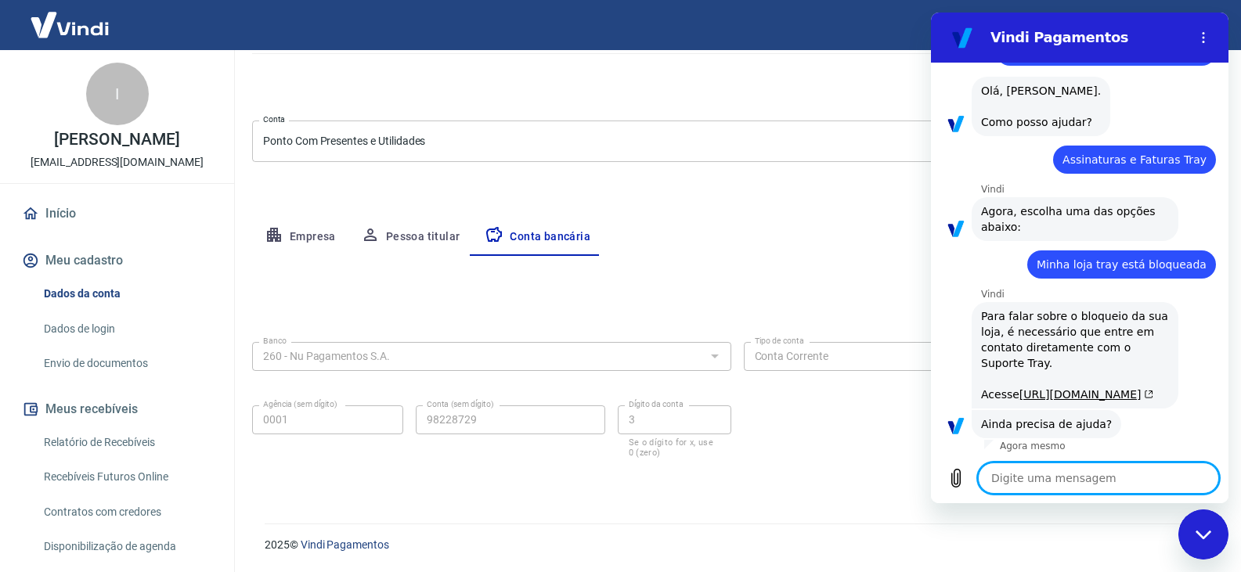
scroll to position [205, 0]
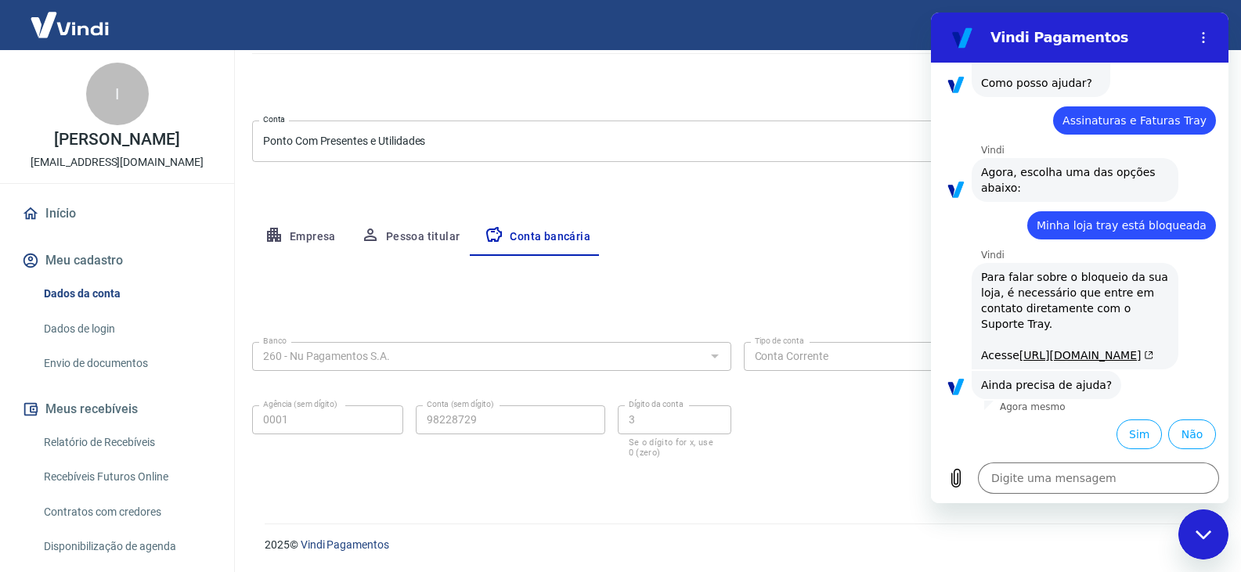
drag, startPoint x: 1252, startPoint y: 312, endPoint x: 1252, endPoint y: 360, distance: 48.5
click at [1228, 360] on html "Vindi Pagamentos 10:16 diz: preciso vincular minha conta na tray Enviado · 10:1…" at bounding box center [1079, 258] width 297 height 491
click at [844, 196] on div "Meu cadastro / Dados cadastrais Dados cadastrais Cancelar conta Conta Ponto Com…" at bounding box center [736, 207] width 1007 height 596
click at [1202, 525] on div "Fechar janela de mensagens" at bounding box center [1203, 534] width 47 height 47
type textarea "x"
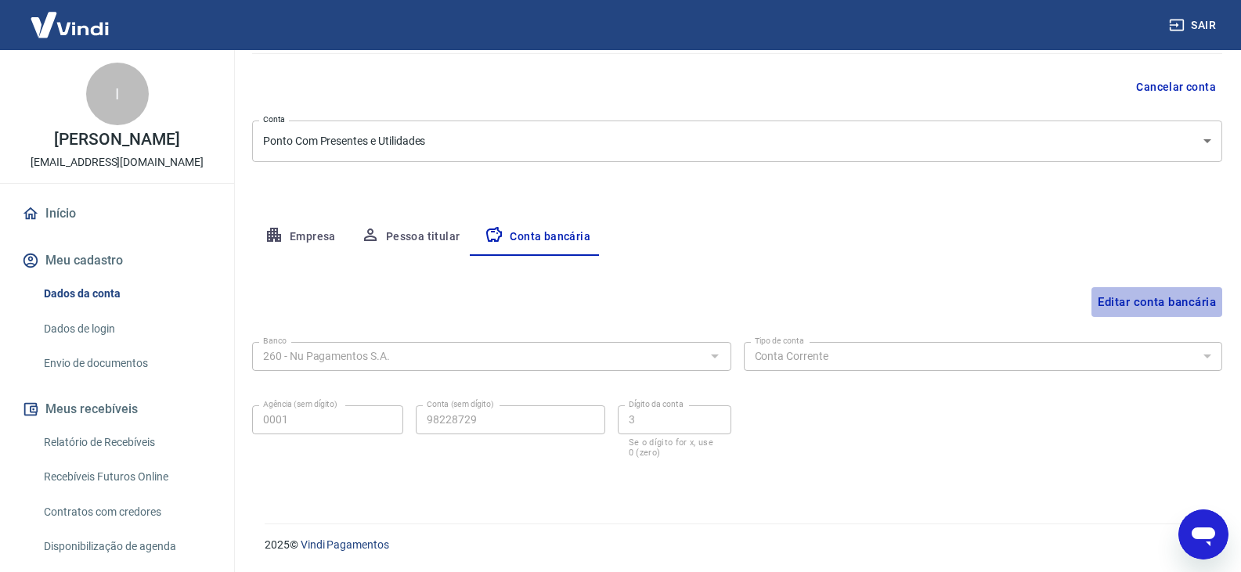
click at [1133, 293] on button "Editar conta bancária" at bounding box center [1156, 302] width 131 height 30
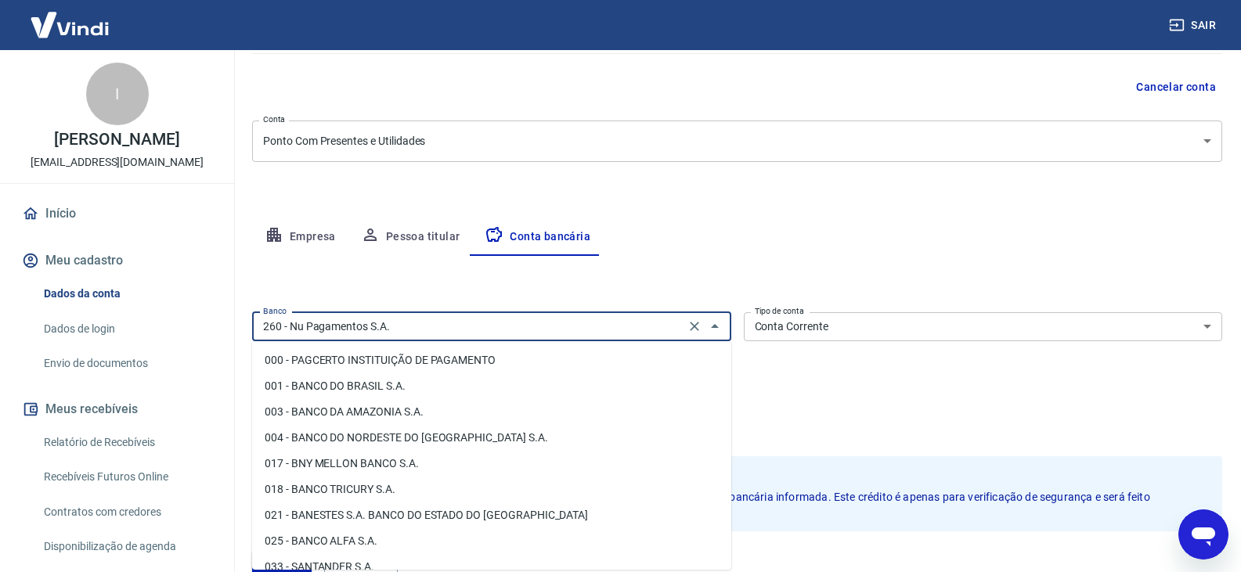
click at [349, 326] on input "260 - Nu Pagamentos S.A." at bounding box center [468, 327] width 423 height 20
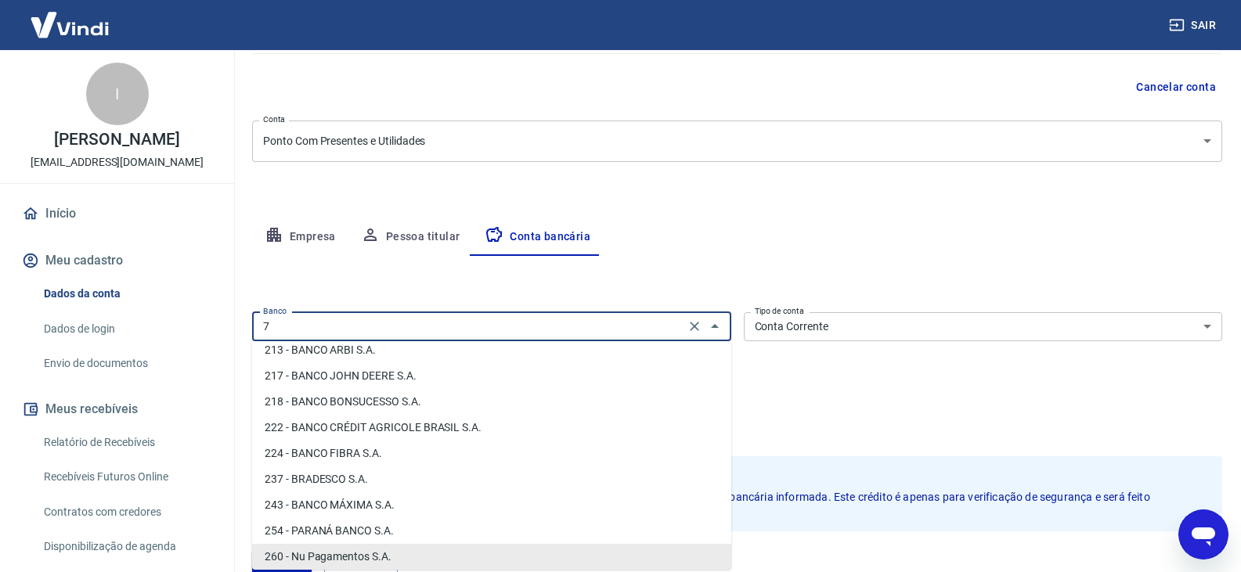
scroll to position [0, 0]
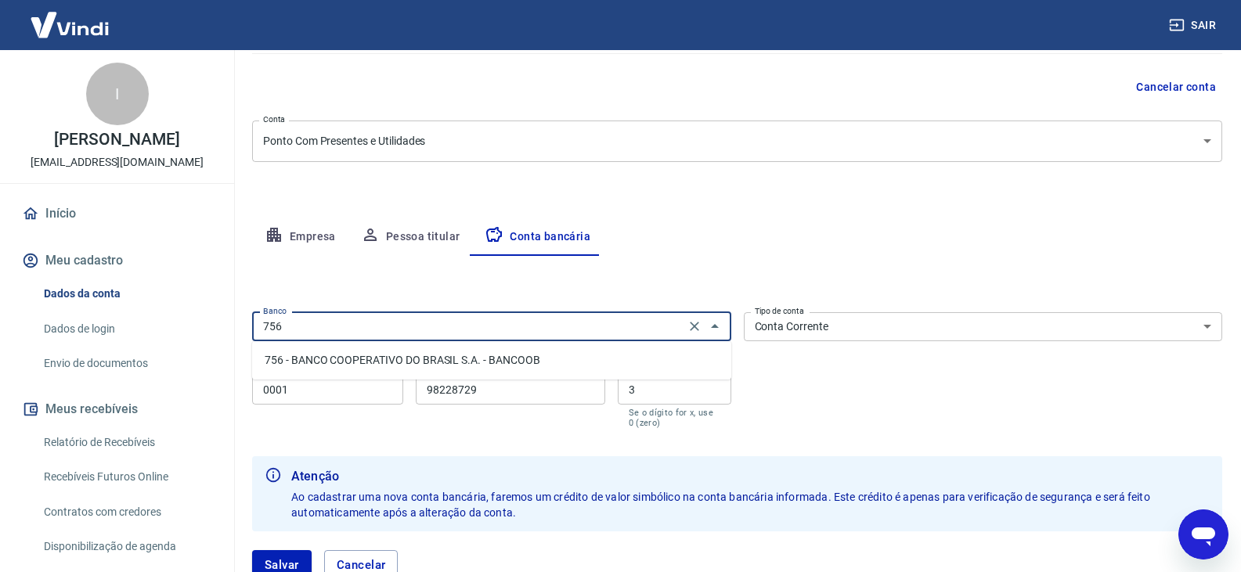
click at [442, 367] on li "756 - BANCO COOPERATIVO DO BRASIL S.A. - BANCOOB" at bounding box center [491, 361] width 479 height 26
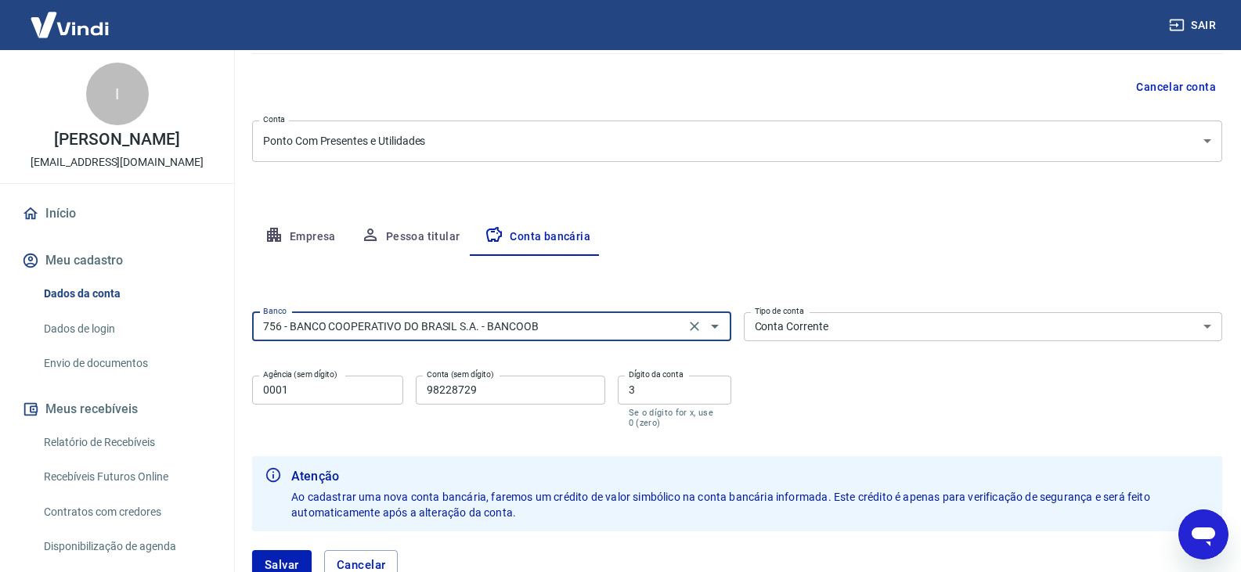
type input "756 - BANCO COOPERATIVO DO BRASIL S.A. - BANCOOB"
drag, startPoint x: 304, startPoint y: 397, endPoint x: 222, endPoint y: 403, distance: 82.4
click at [222, 403] on div "Sair I IVANILSON LEOPOLDINO FRANCA JUNIOR junior.colegiointerativa@gmail.com In…" at bounding box center [620, 145] width 1241 height 572
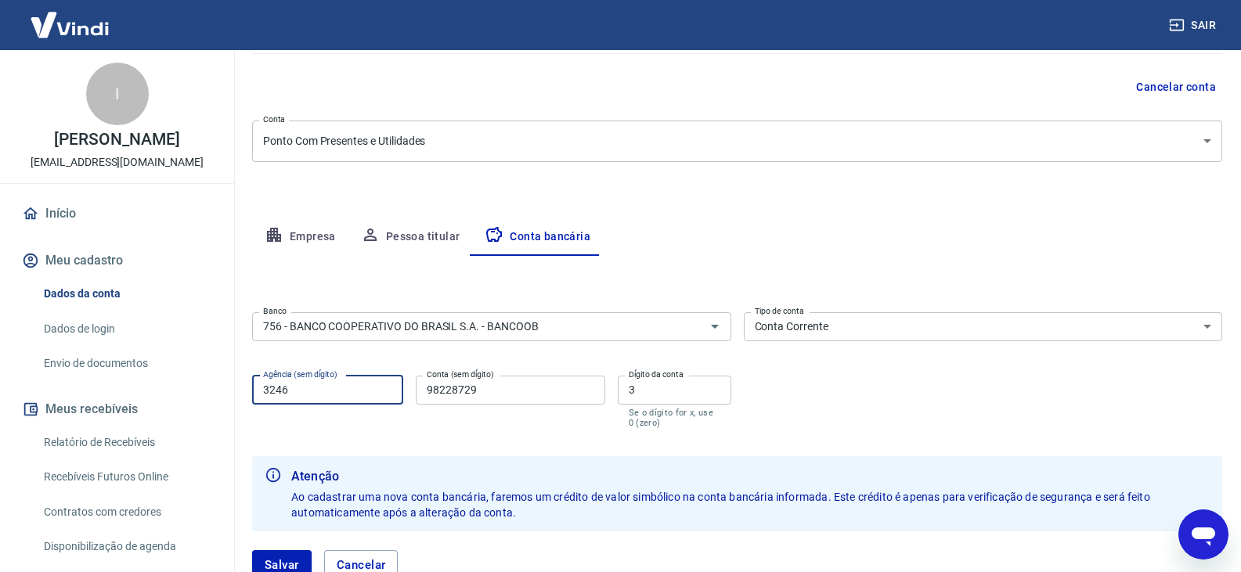
type input "3246"
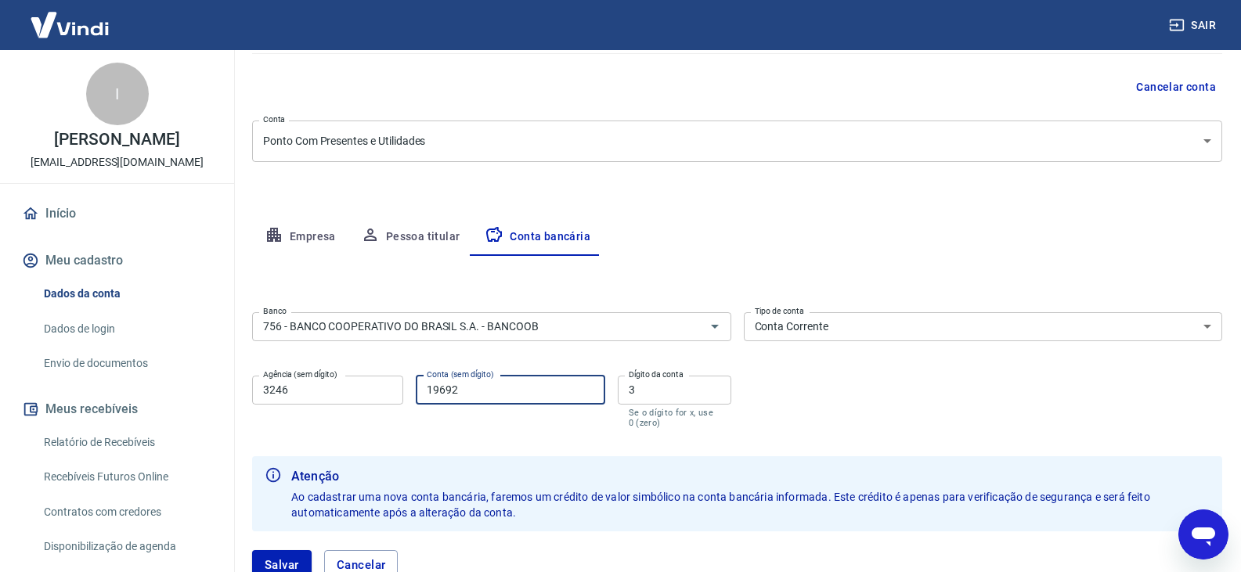
type input "19692"
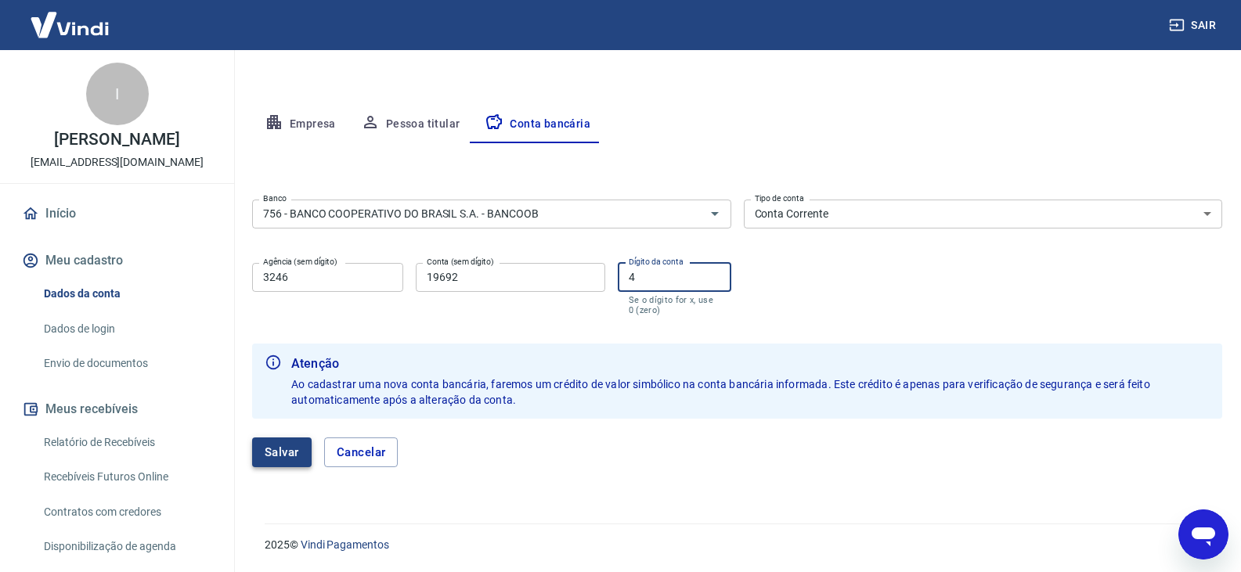
type input "4"
click at [284, 464] on button "Salvar" at bounding box center [281, 453] width 59 height 30
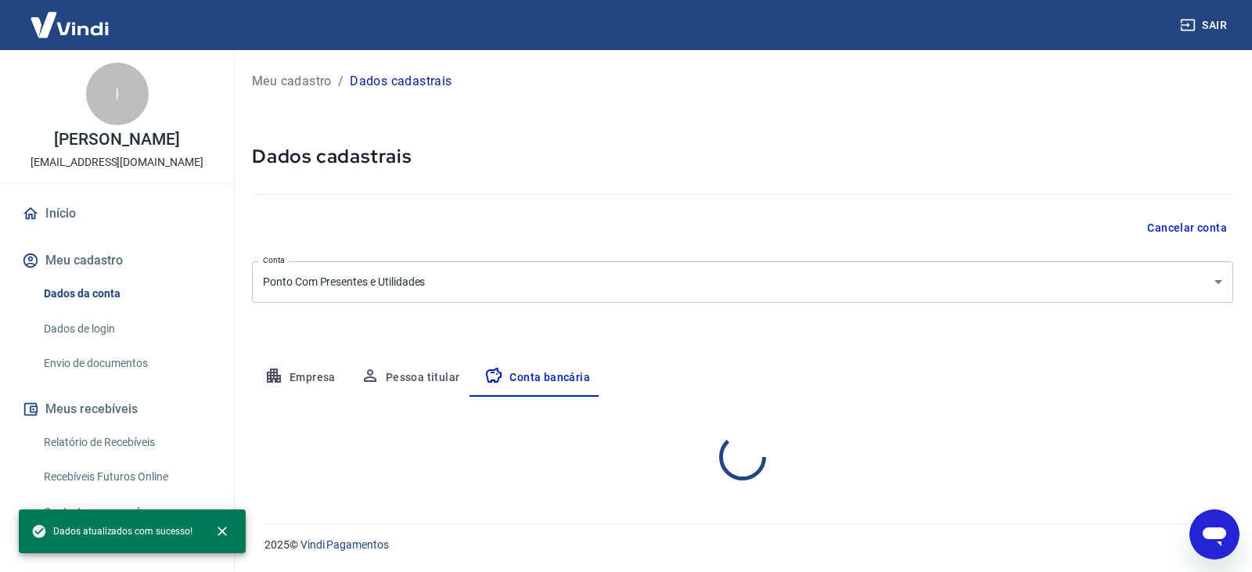
select select "1"
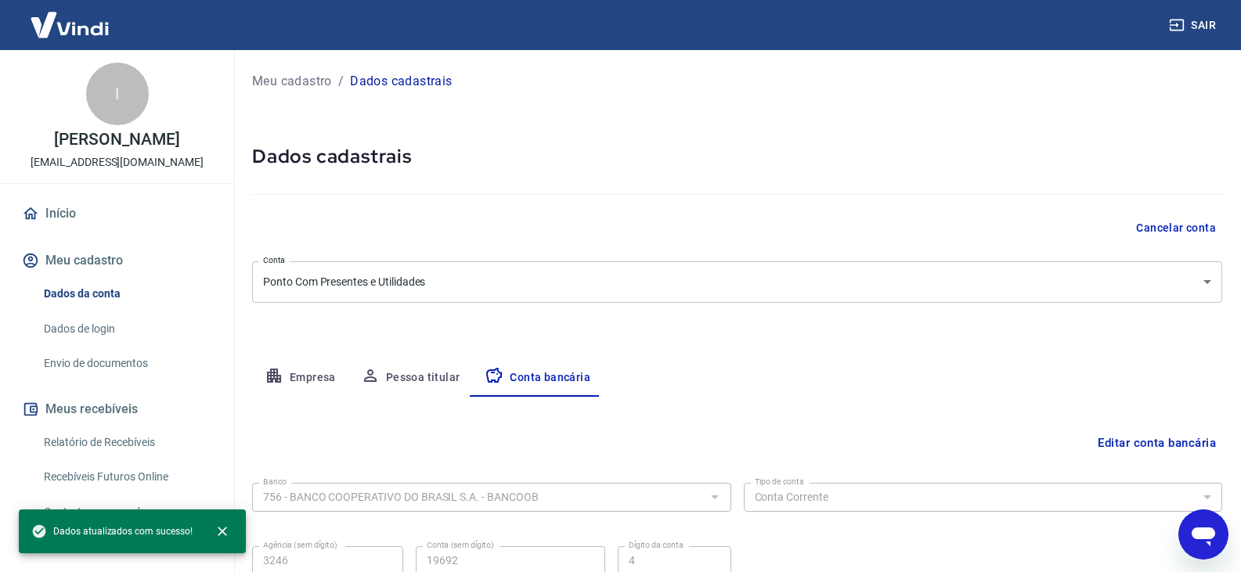
type textarea "x"
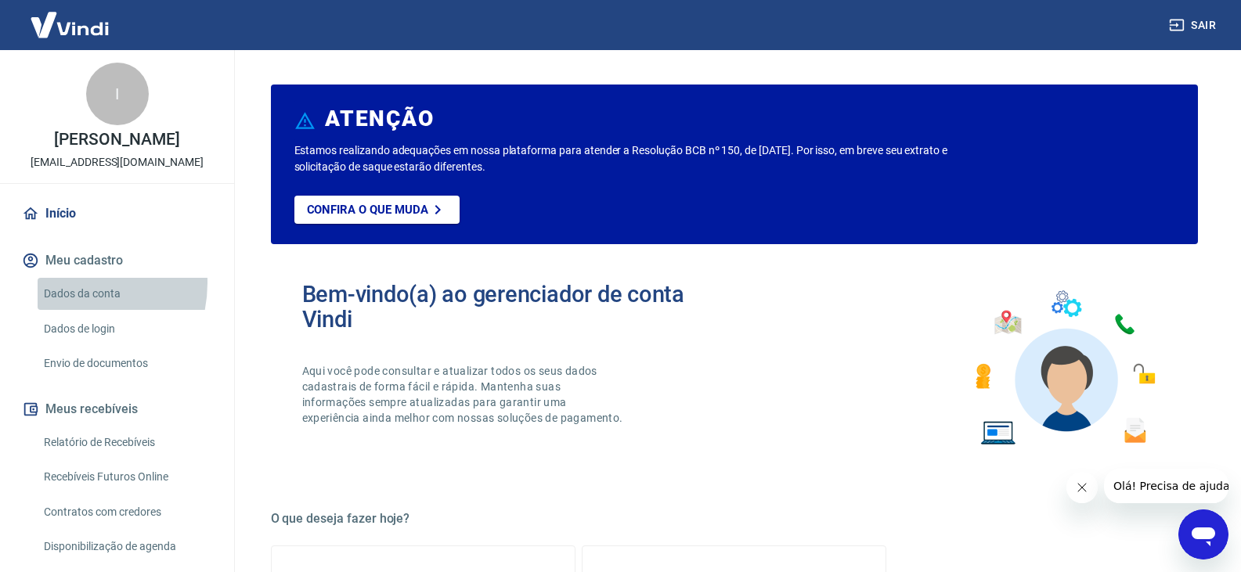
click at [64, 299] on link "Dados da conta" at bounding box center [127, 294] width 178 height 32
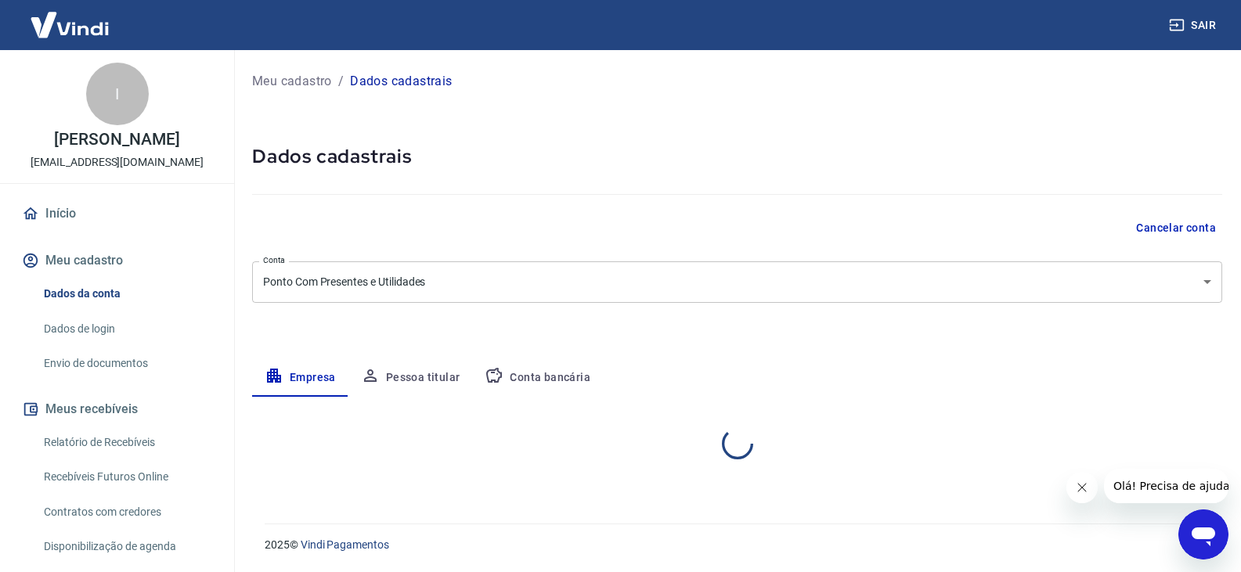
select select "GO"
select select "business"
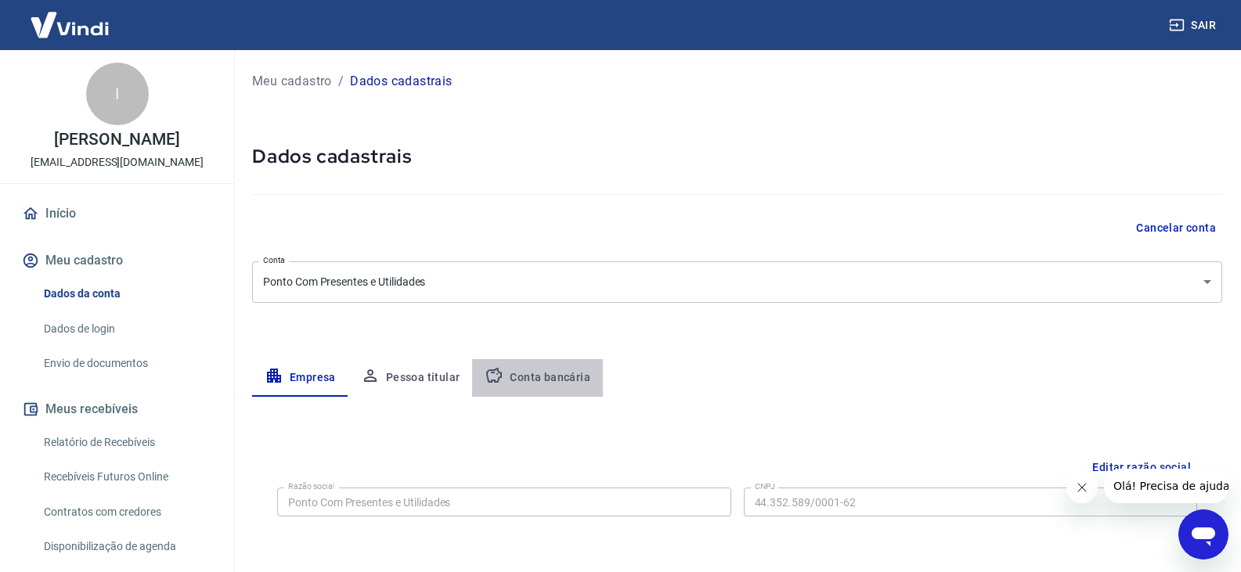
click at [574, 379] on button "Conta bancária" at bounding box center [537, 378] width 131 height 38
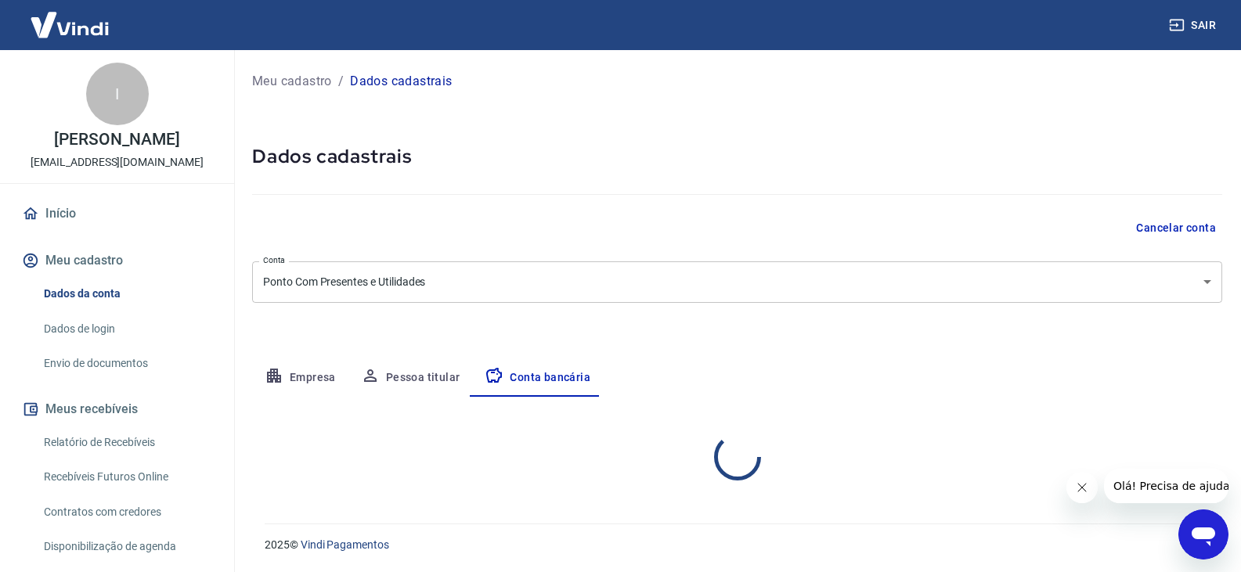
select select "1"
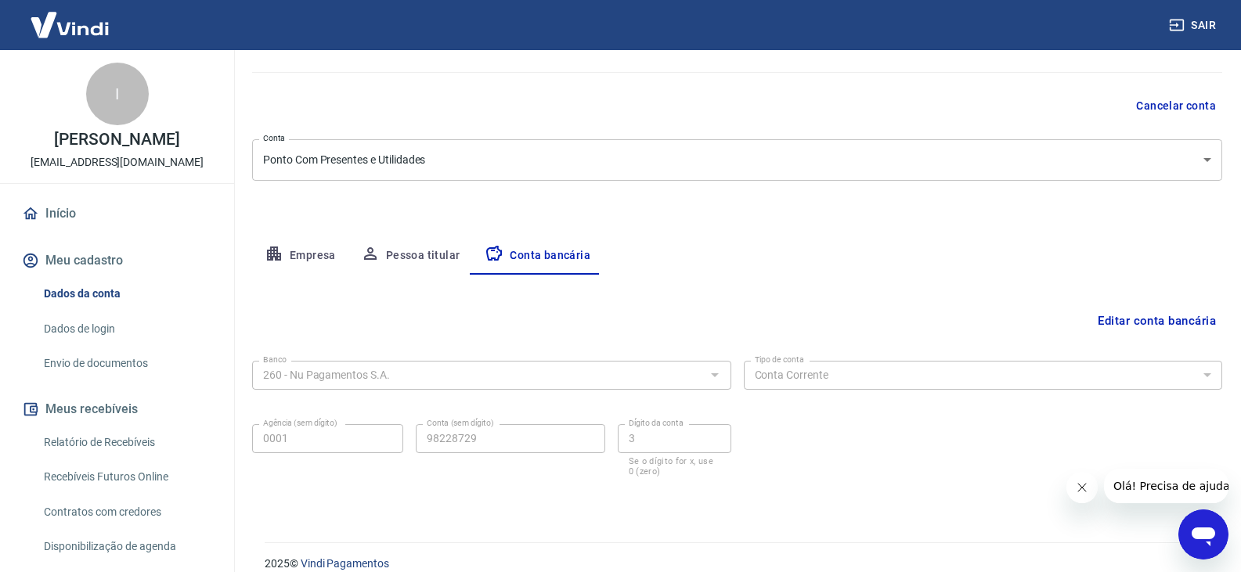
scroll to position [141, 0]
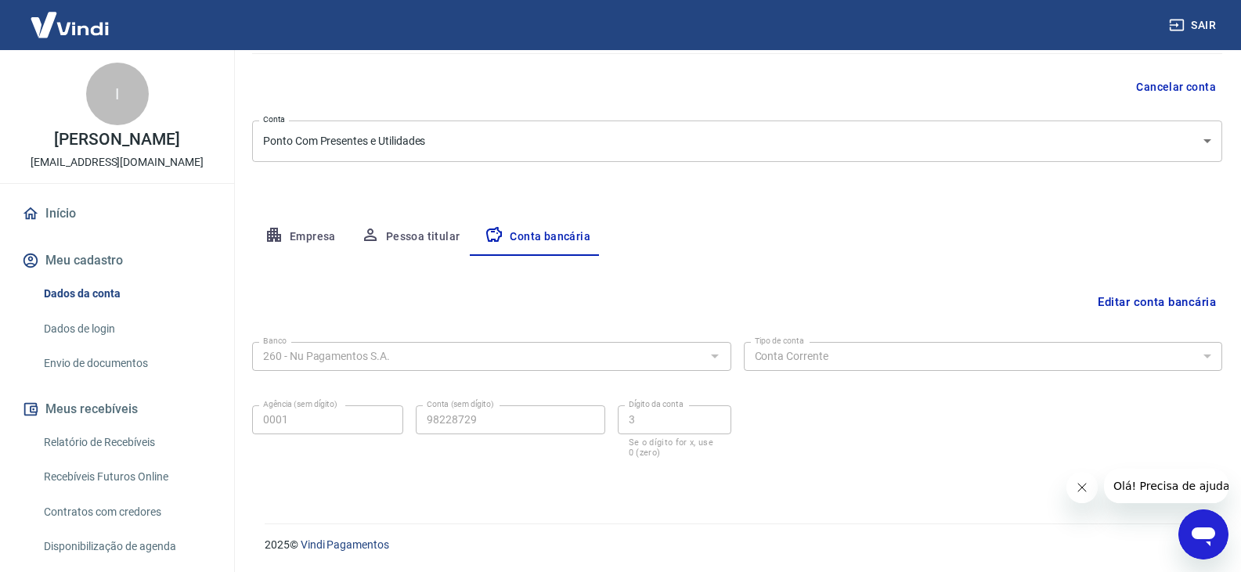
click at [63, 345] on link "Dados de login" at bounding box center [127, 329] width 178 height 32
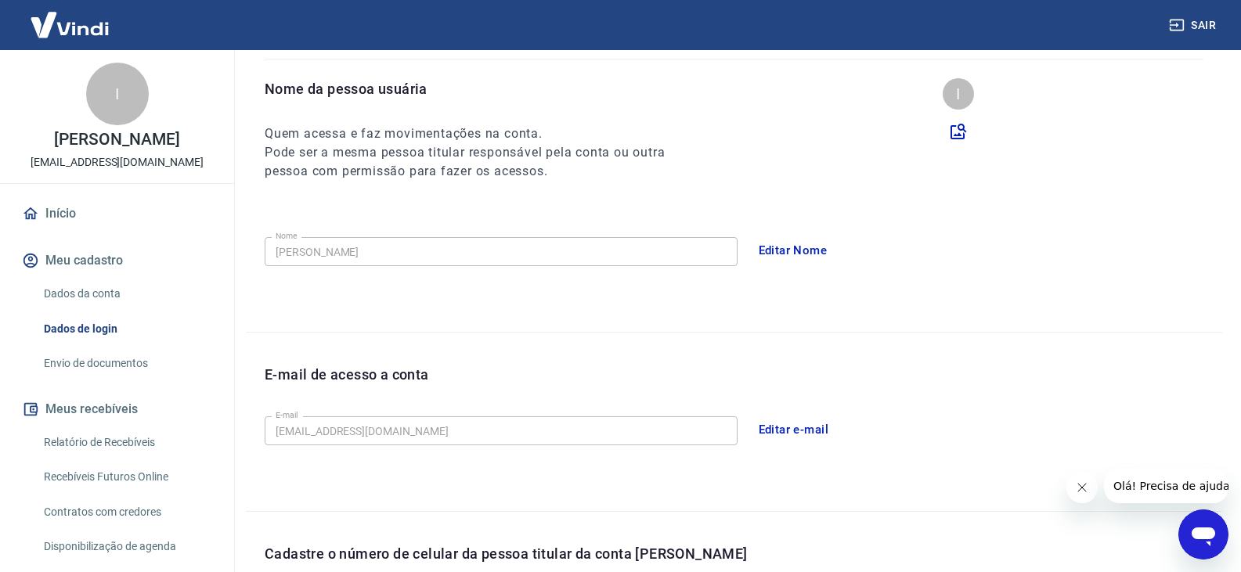
scroll to position [431, 0]
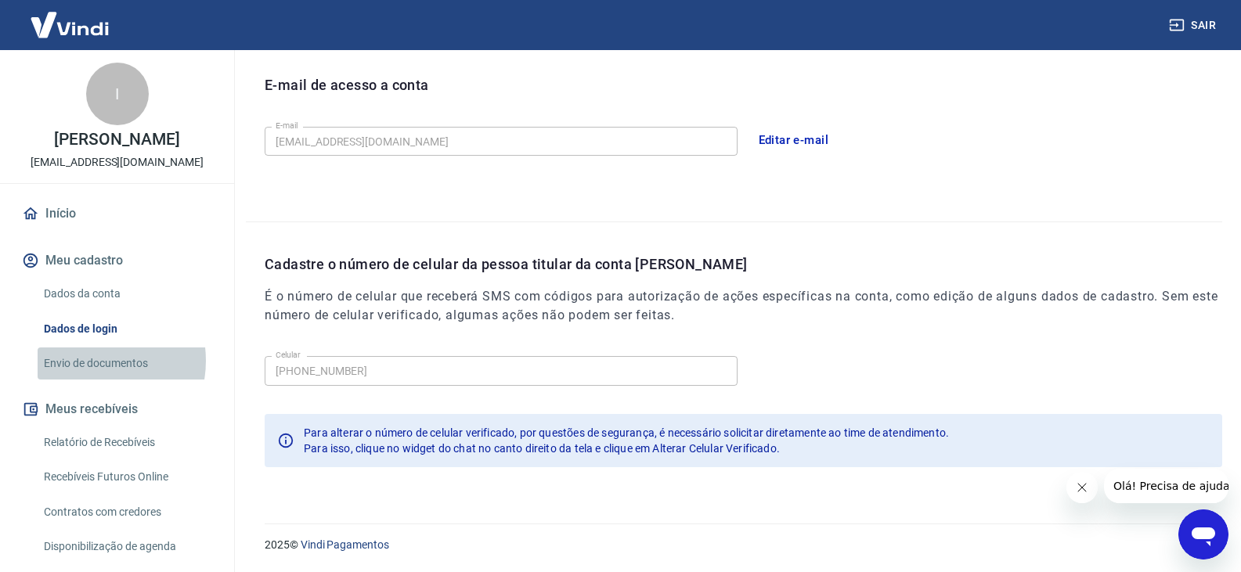
click at [88, 377] on link "Envio de documentos" at bounding box center [127, 364] width 178 height 32
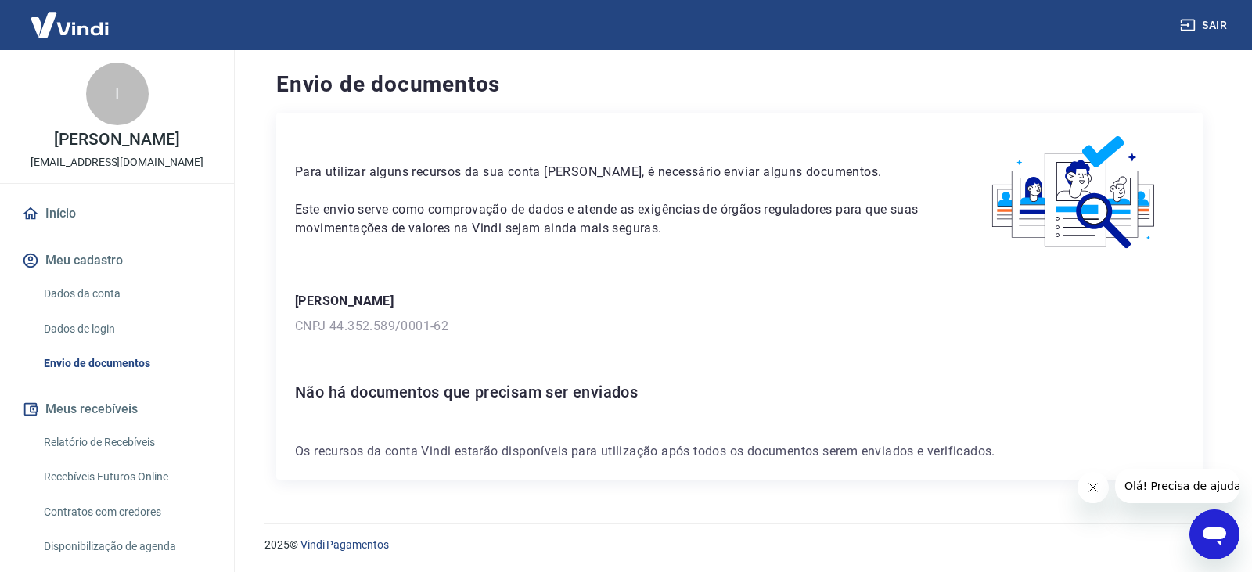
click at [438, 181] on p "Para utilizar alguns recursos da sua conta Vindi, é necessário enviar alguns do…" at bounding box center [611, 172] width 633 height 19
click at [326, 340] on div "Para utilizar alguns recursos da sua conta Vindi, é necessário enviar alguns do…" at bounding box center [739, 296] width 927 height 367
click at [367, 401] on h6 "Não há documentos que precisam ser enviados" at bounding box center [739, 392] width 889 height 25
click at [620, 422] on div "Para utilizar alguns recursos da sua conta Vindi, é necessário enviar alguns do…" at bounding box center [739, 296] width 927 height 367
click at [1099, 489] on button "Fechar mensagem da empresa" at bounding box center [1092, 487] width 31 height 31
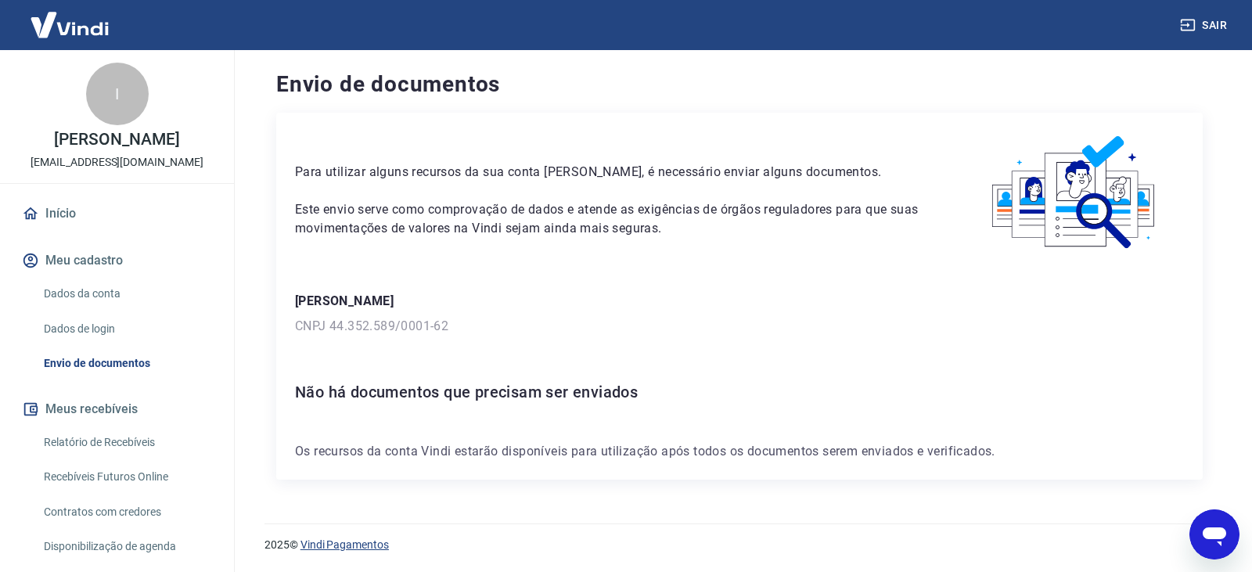
click at [384, 546] on link "Vindi Pagamentos" at bounding box center [345, 545] width 88 height 13
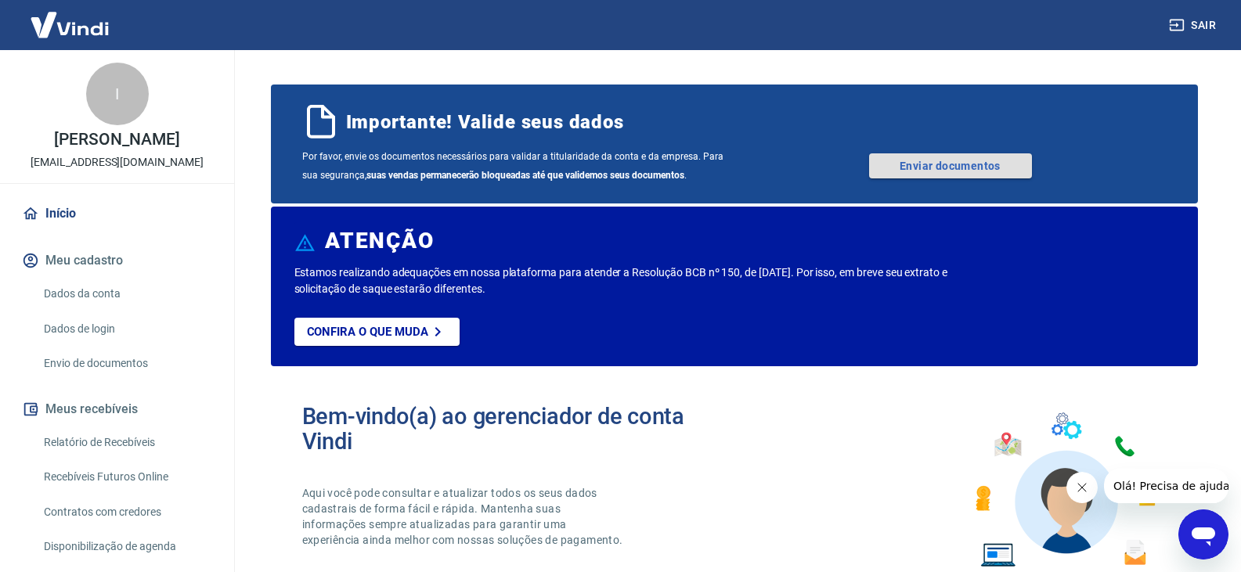
click at [914, 163] on link "Enviar documentos" at bounding box center [950, 165] width 163 height 25
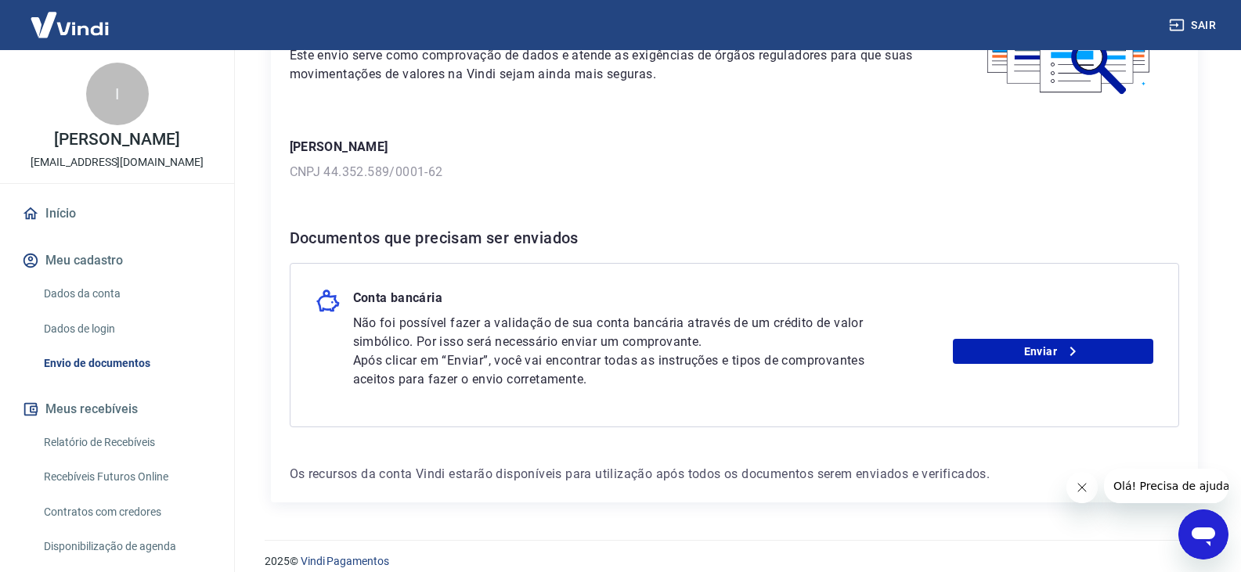
scroll to position [171, 0]
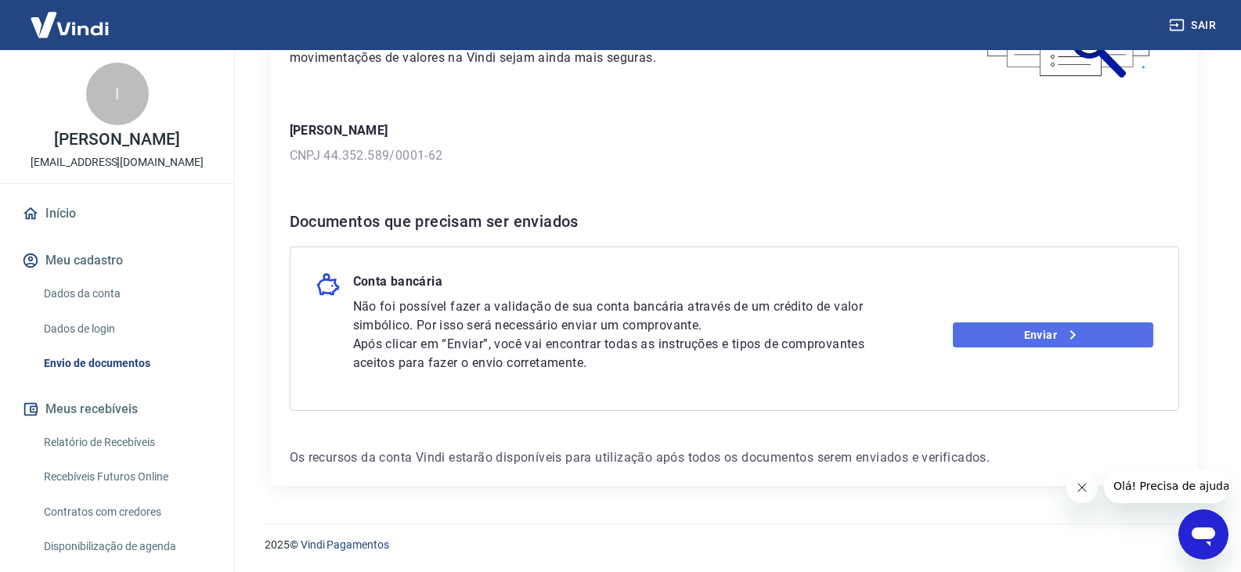
click at [1025, 332] on link "Enviar" at bounding box center [1053, 334] width 200 height 25
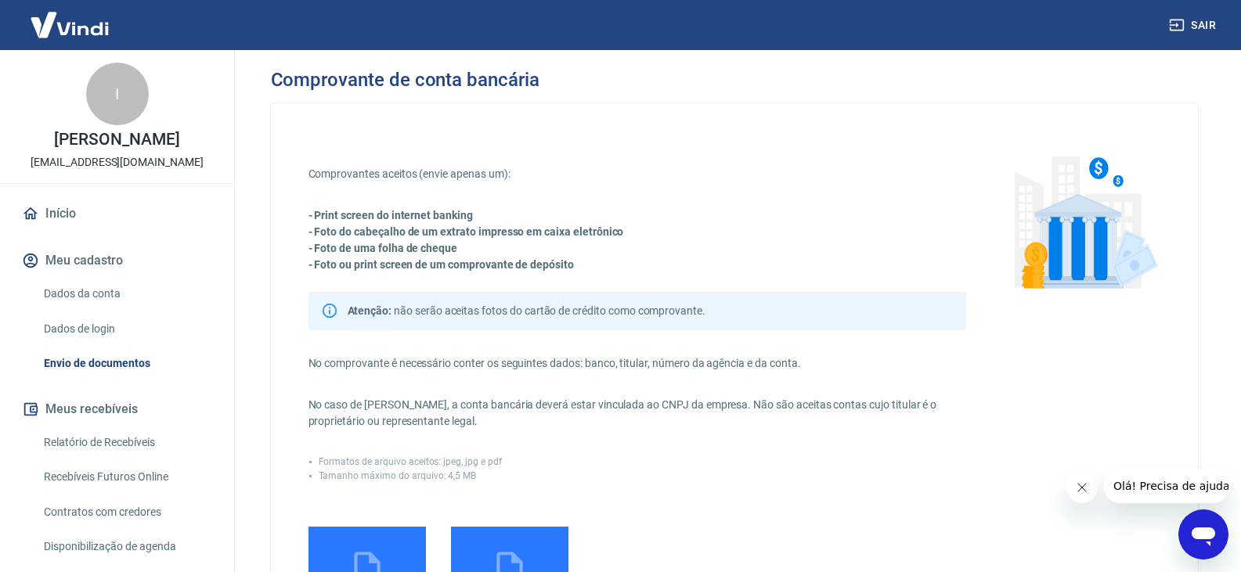
click at [440, 231] on strong "- Foto do cabeçalho de um extrato impresso em caixa eletrônico" at bounding box center [465, 231] width 315 height 13
click at [367, 271] on strong "- Foto ou print screen de um comprovante de depósito" at bounding box center [440, 264] width 265 height 13
click at [470, 275] on div "Comprovantes aceitos (envie apenas um): - Print screen do internet banking - Fo…" at bounding box center [637, 405] width 658 height 478
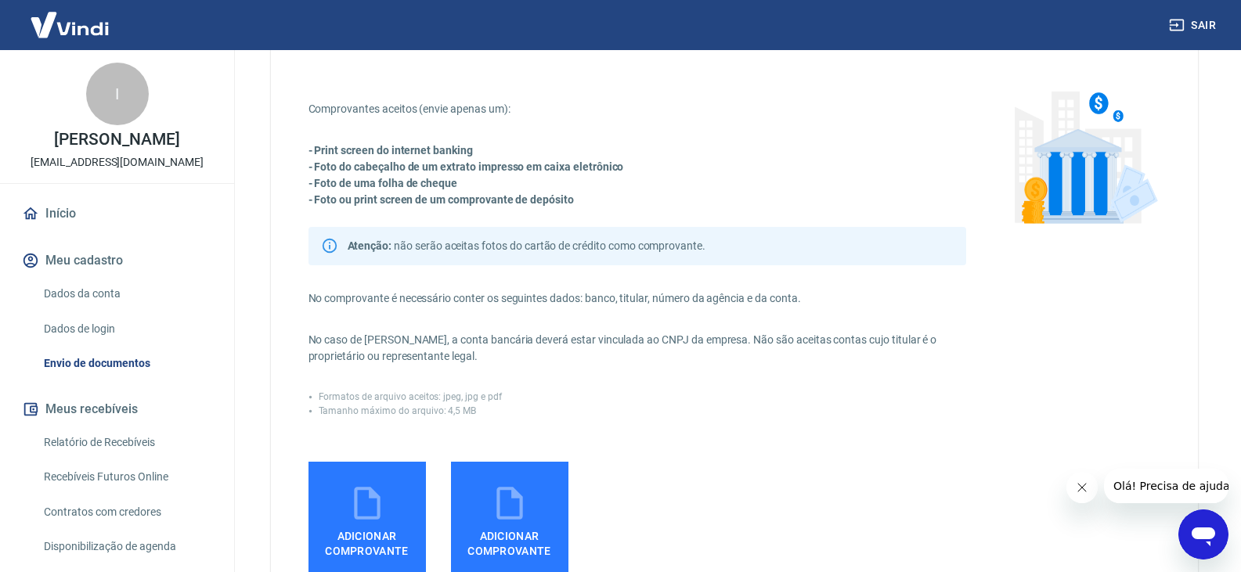
scroll to position [157, 0]
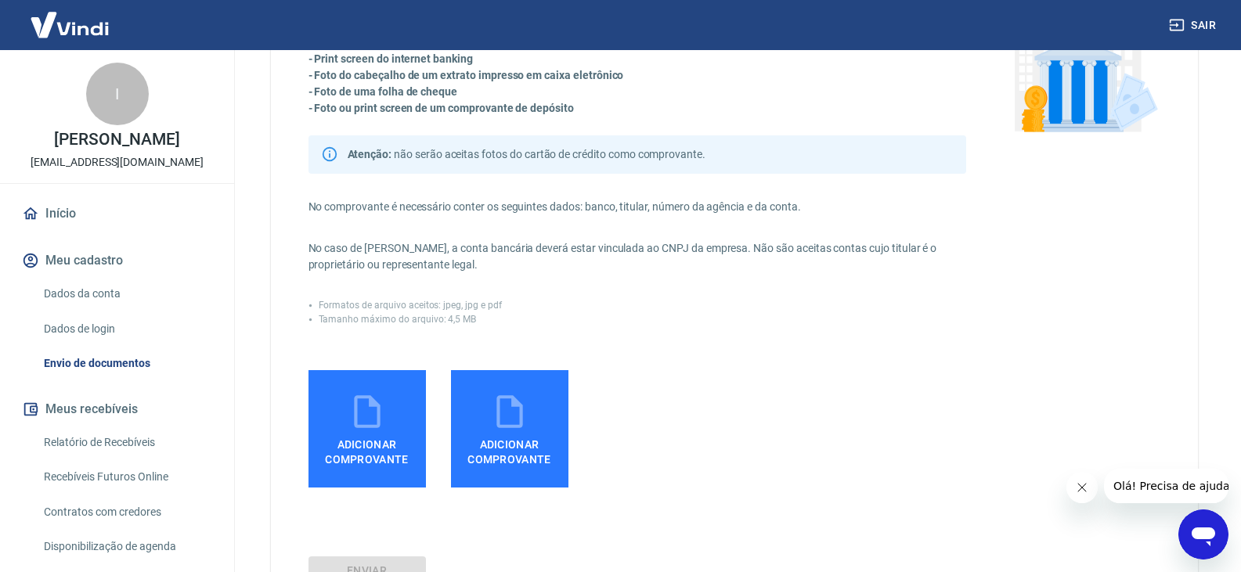
click at [783, 208] on p "No comprovante é necessário conter os seguintes dados: banco, titular, número d…" at bounding box center [637, 207] width 658 height 16
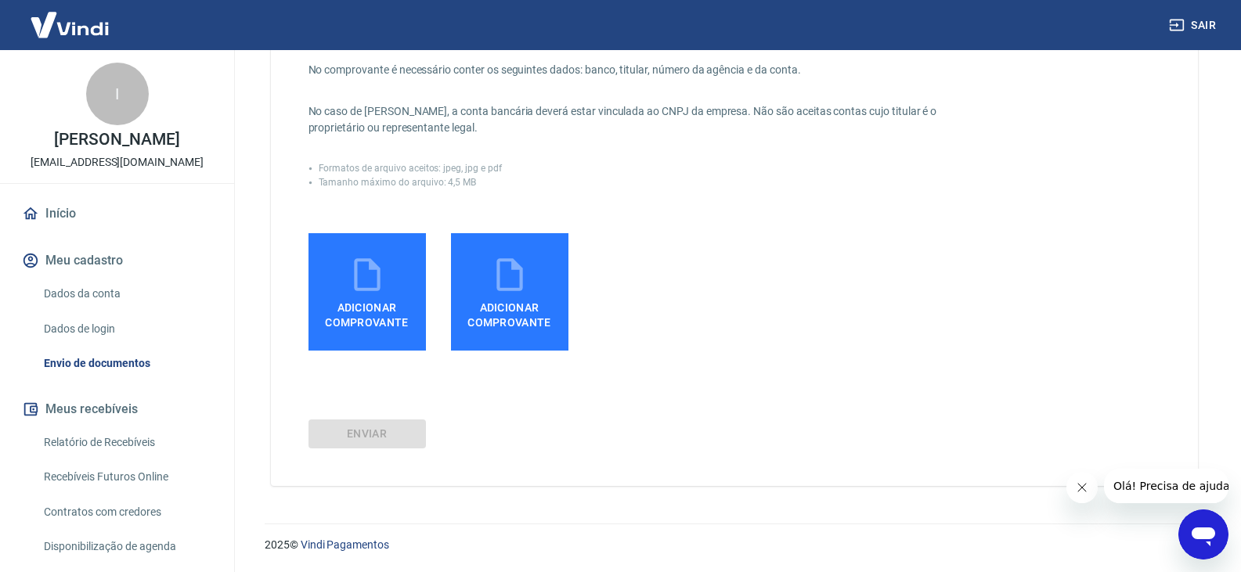
click at [366, 319] on span "Adicionar comprovante" at bounding box center [367, 311] width 105 height 35
click at [0, 0] on input "Adicionar comprovante" at bounding box center [0, 0] width 0 height 0
click at [357, 309] on span "Adicionar comprovante" at bounding box center [367, 311] width 105 height 35
click at [0, 0] on input "Adicionar comprovante" at bounding box center [0, 0] width 0 height 0
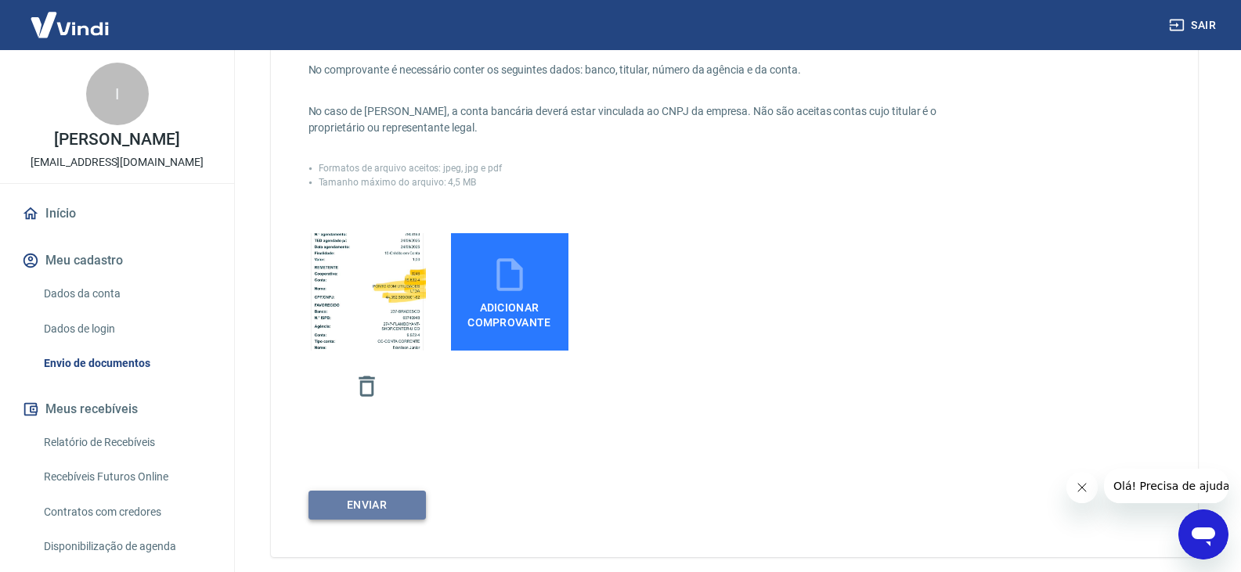
click at [363, 505] on button "ENVIAR" at bounding box center [366, 505] width 117 height 29
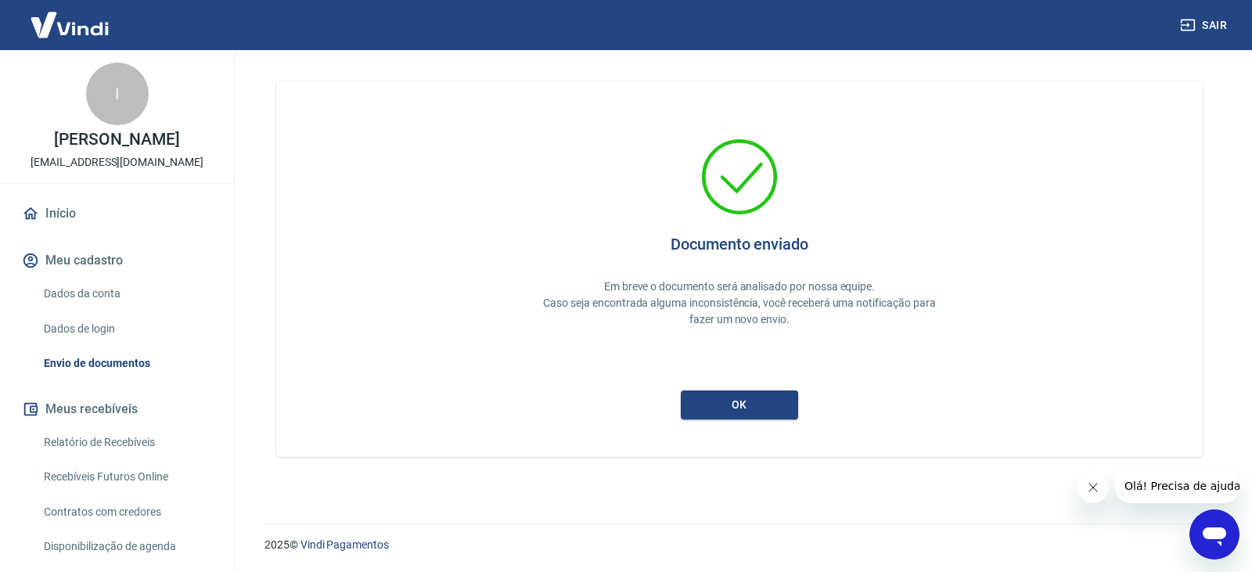
click at [940, 299] on p "Caso seja encontrada alguma inconsistência, você receberá uma notificação para …" at bounding box center [740, 311] width 411 height 33
click at [768, 396] on button "ok" at bounding box center [739, 405] width 117 height 29
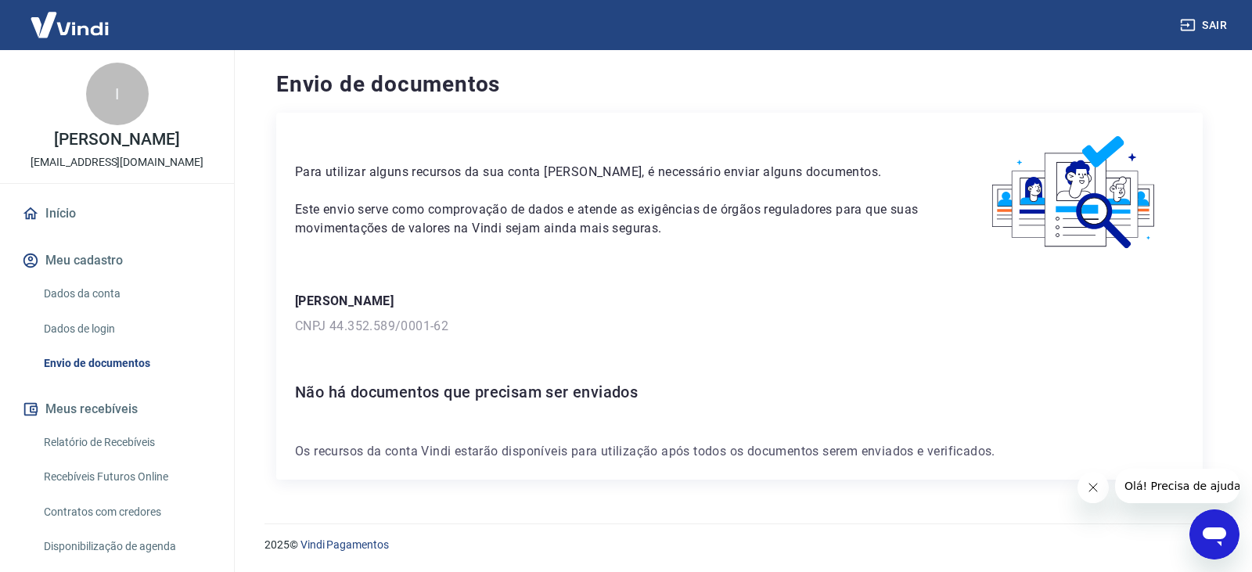
click at [71, 231] on link "Início" at bounding box center [117, 213] width 196 height 34
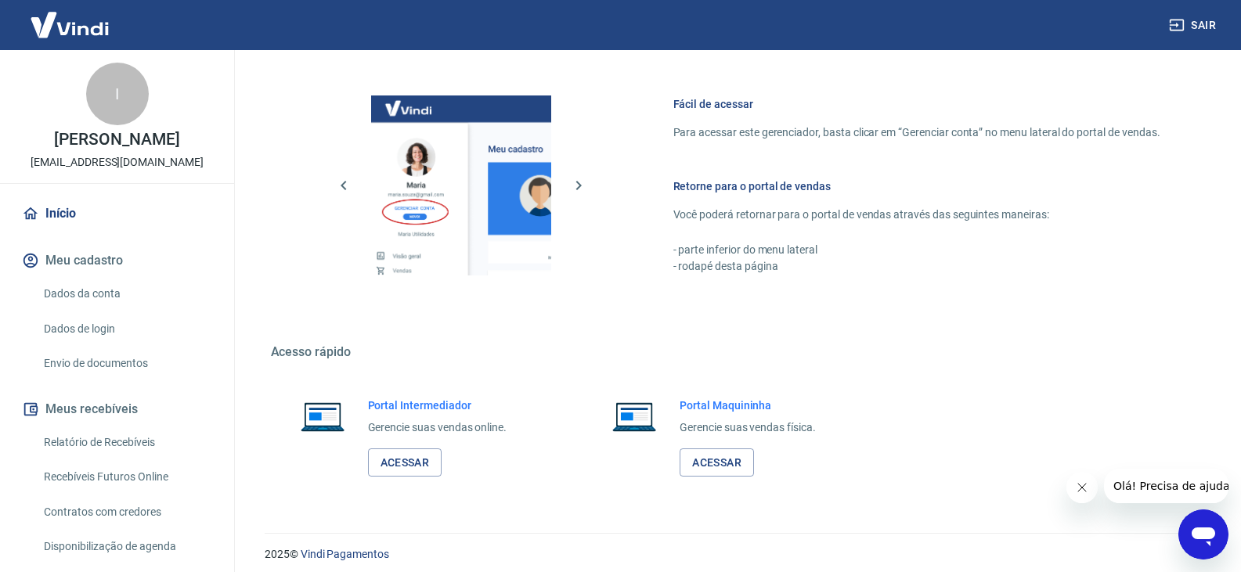
scroll to position [810, 0]
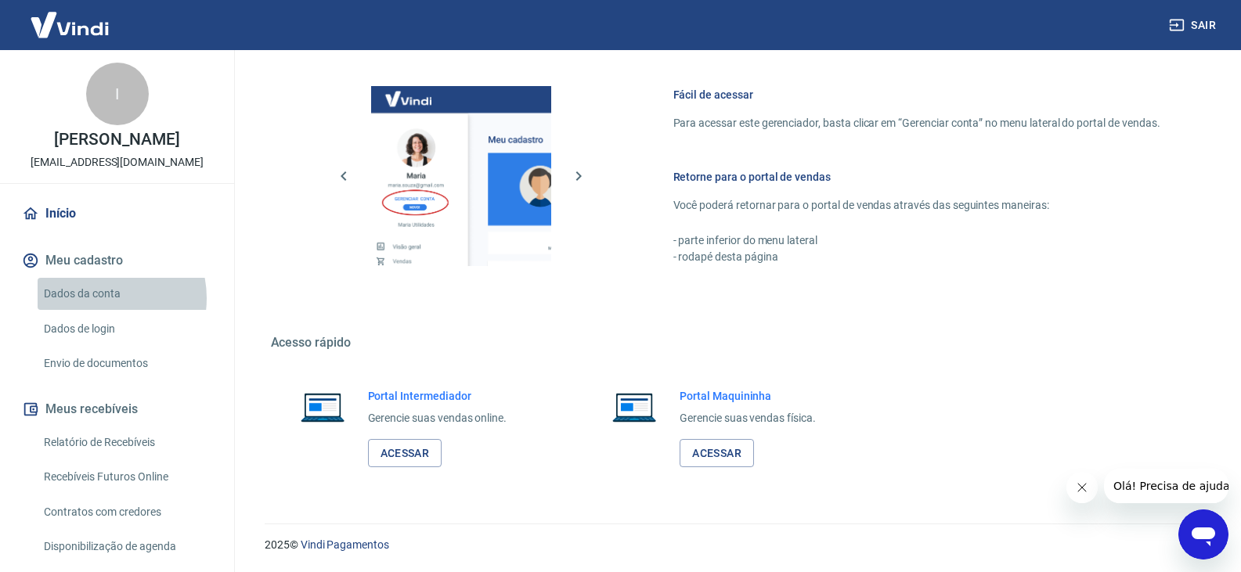
click at [99, 310] on link "Dados da conta" at bounding box center [127, 294] width 178 height 32
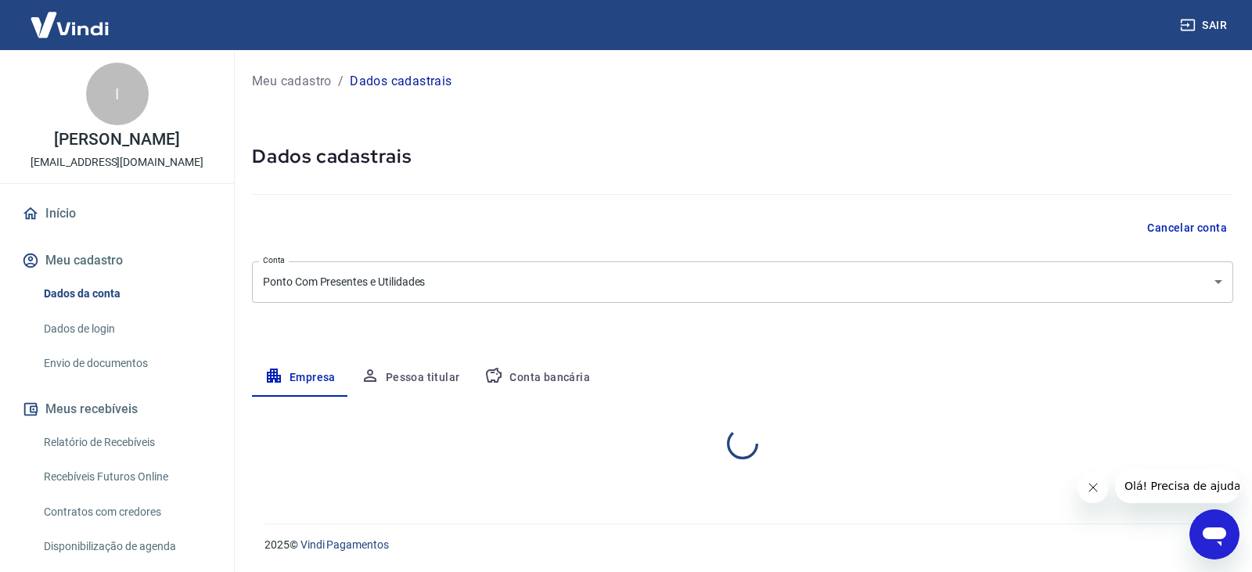
select select "GO"
select select "business"
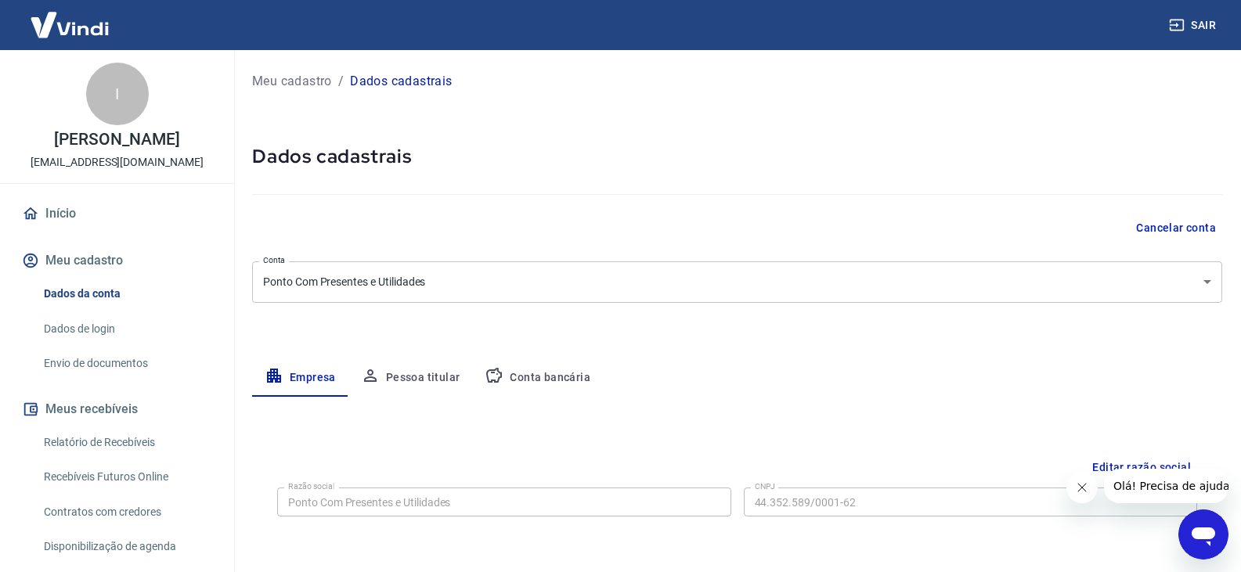
click at [435, 375] on button "Pessoa titular" at bounding box center [410, 378] width 124 height 38
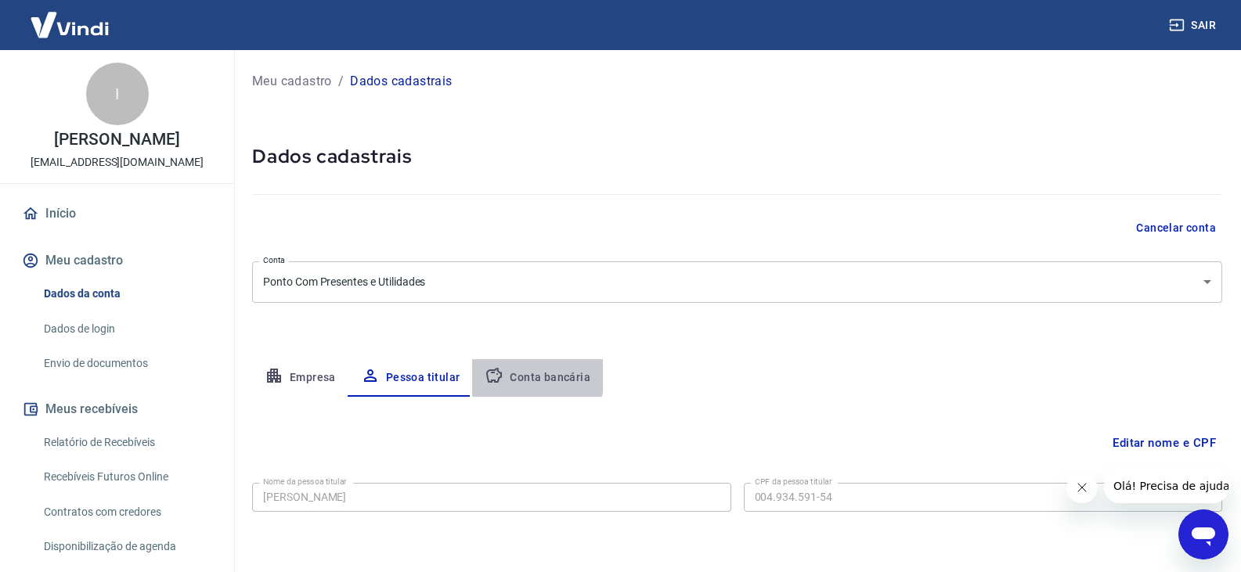
click at [516, 376] on button "Conta bancária" at bounding box center [537, 378] width 131 height 38
select select "1"
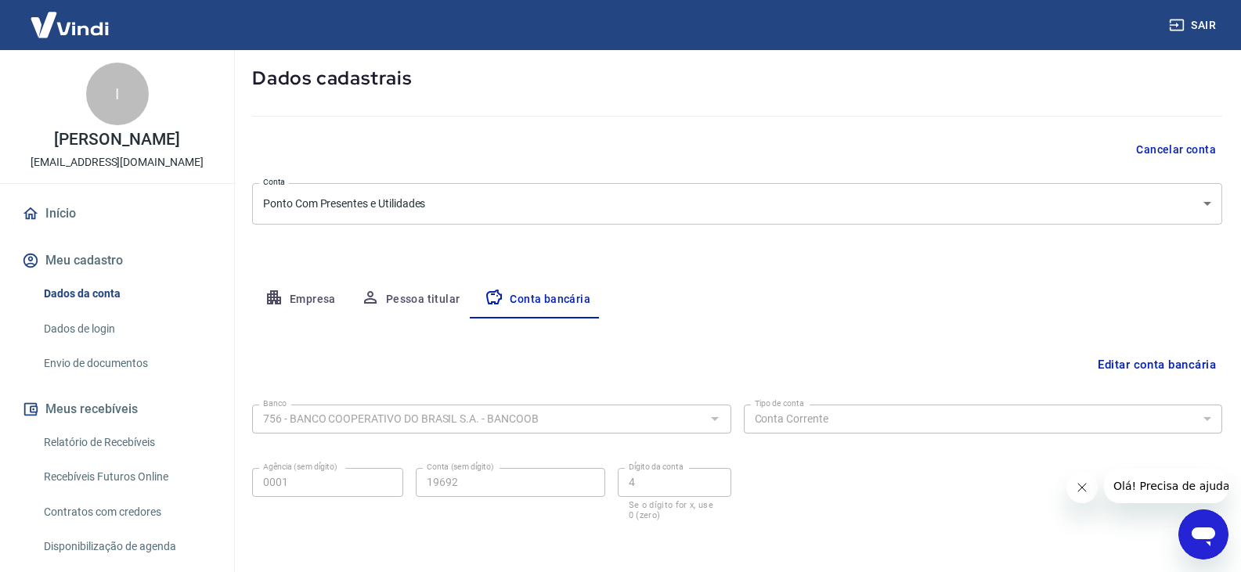
scroll to position [141, 0]
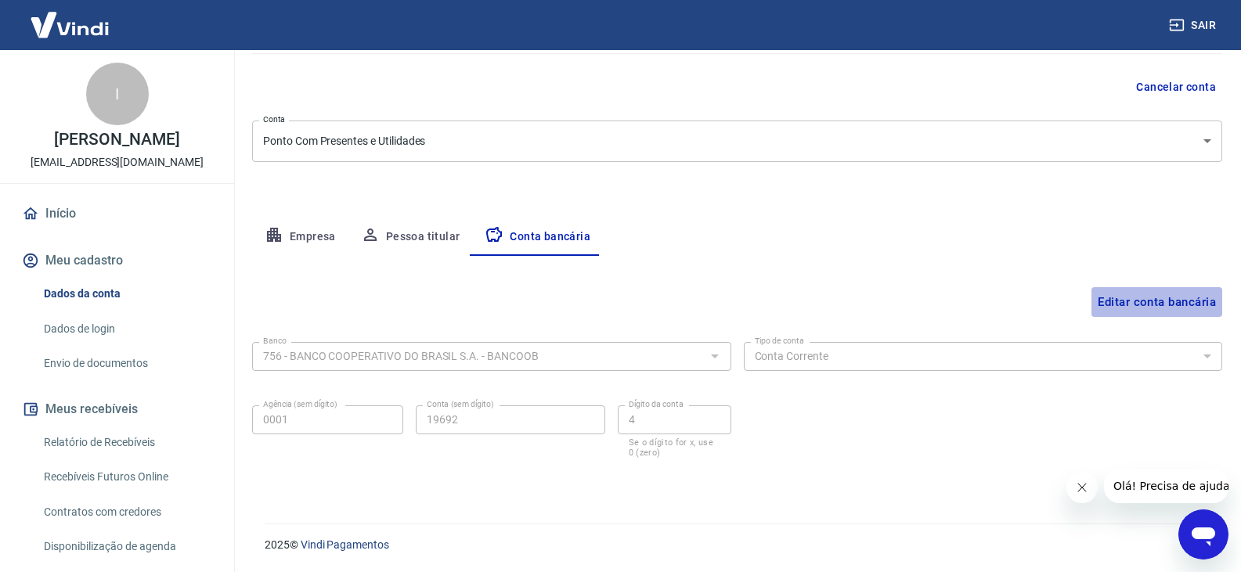
click at [1153, 290] on button "Editar conta bancária" at bounding box center [1156, 302] width 131 height 30
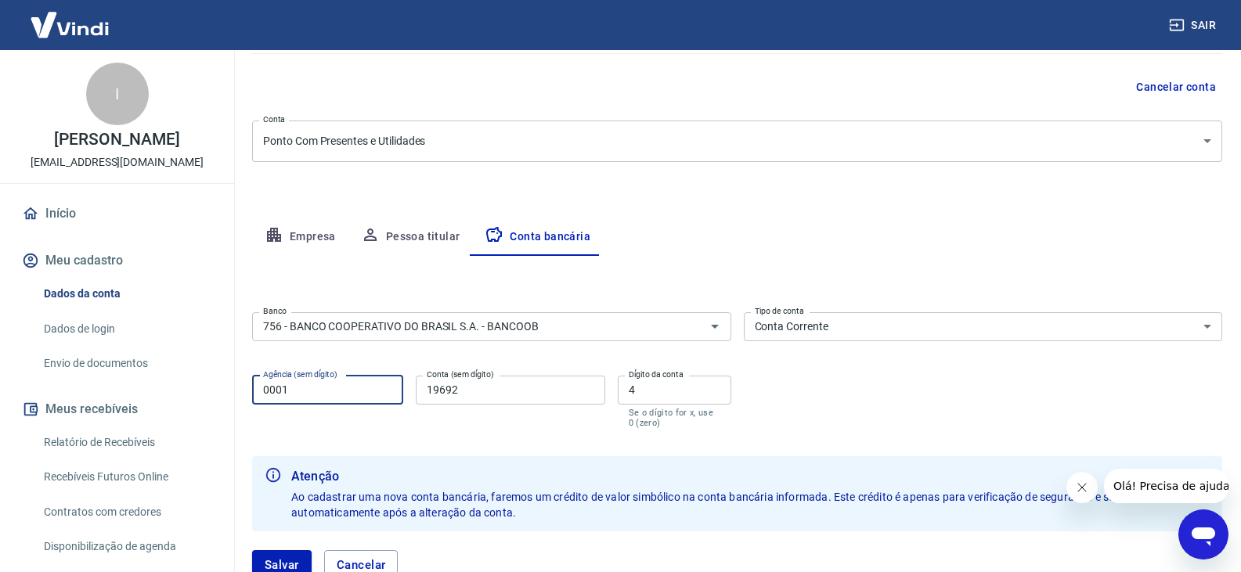
drag, startPoint x: 341, startPoint y: 390, endPoint x: 75, endPoint y: 376, distance: 266.5
click at [76, 376] on div "Sair I IVANILSON LEOPOLDINO FRANCA JUNIOR junior.colegiointerativa@gmail.com In…" at bounding box center [620, 145] width 1241 height 572
type input "3246"
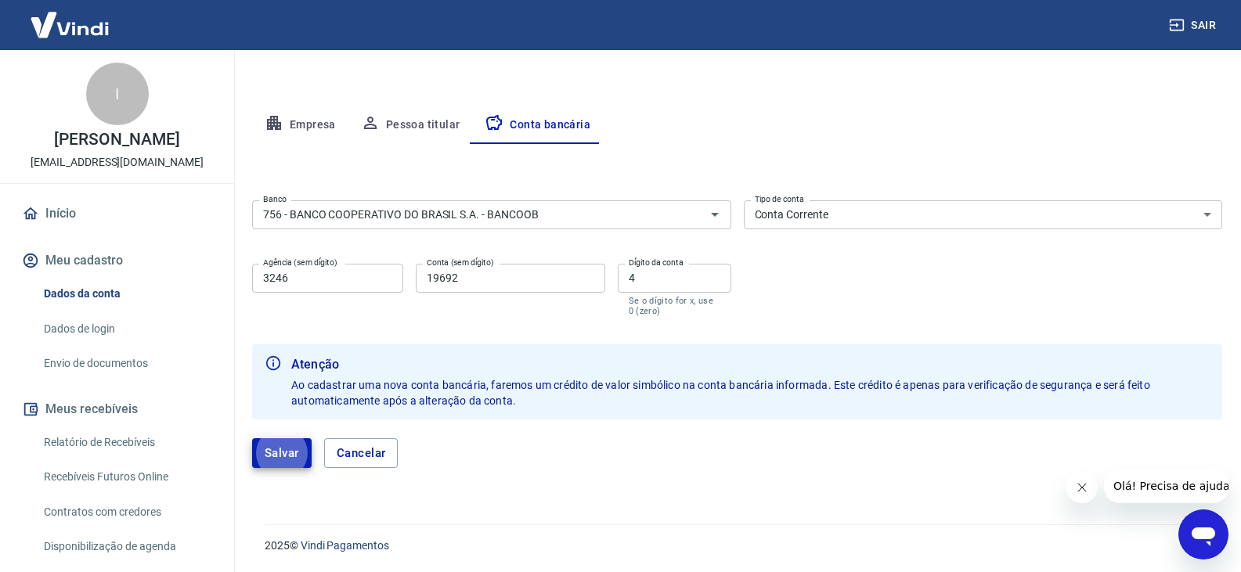
scroll to position [254, 0]
click at [276, 440] on button "Salvar" at bounding box center [281, 453] width 59 height 30
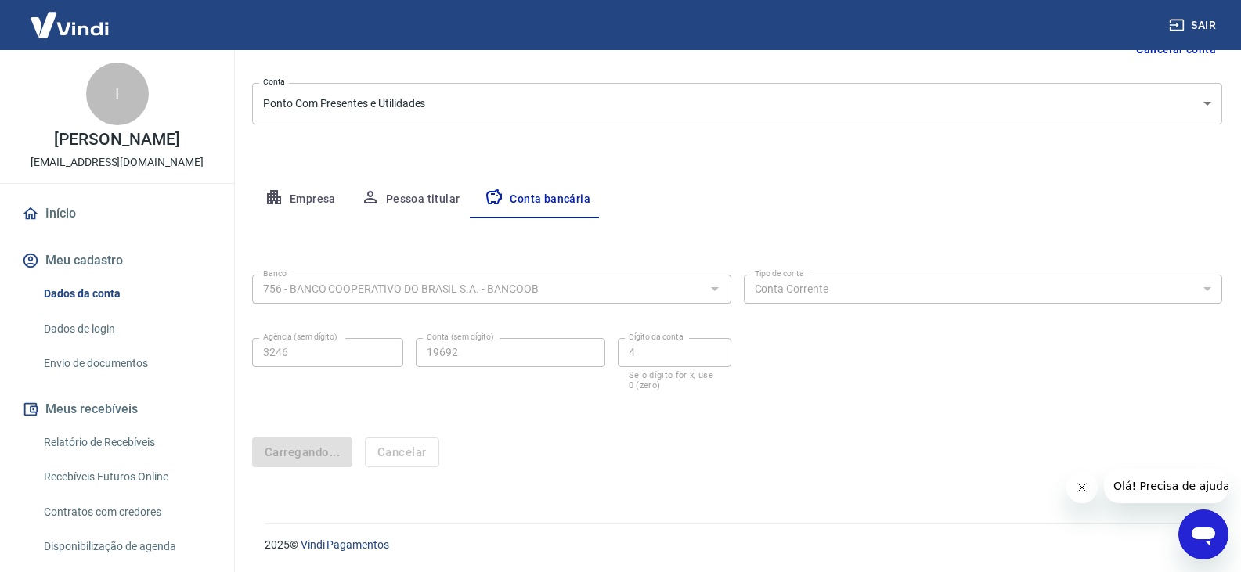
scroll to position [0, 0]
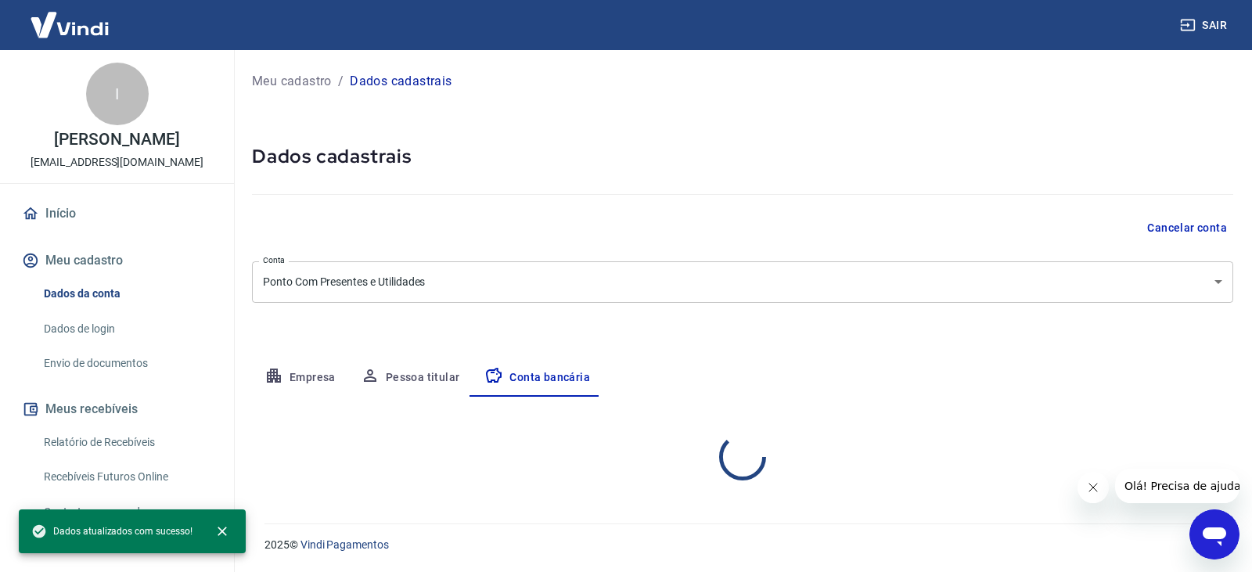
select select "1"
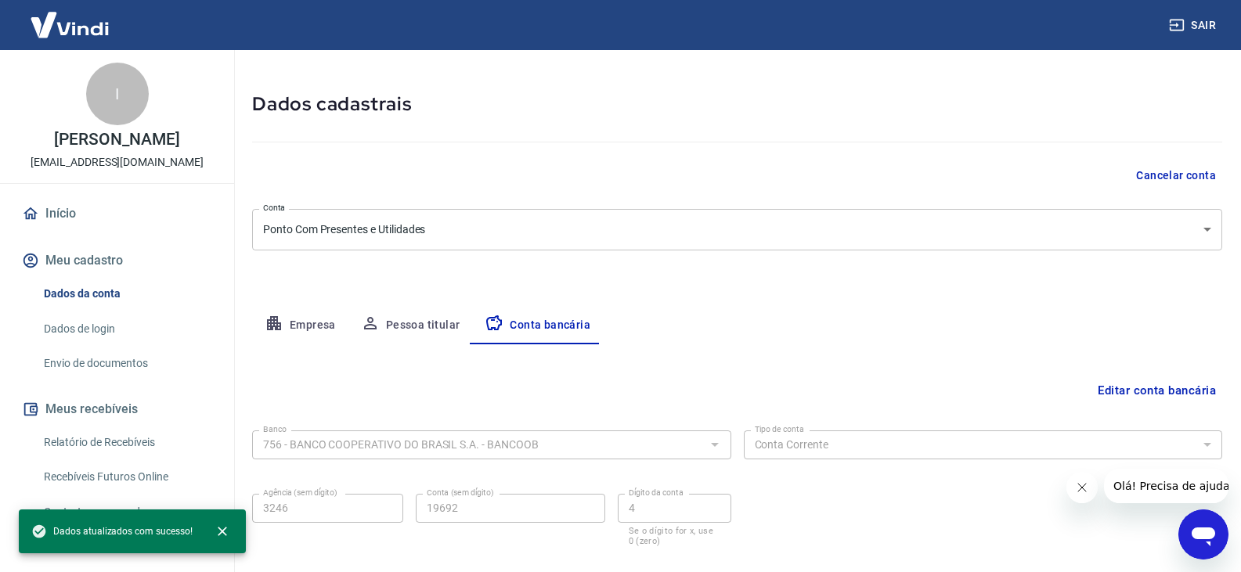
scroll to position [141, 0]
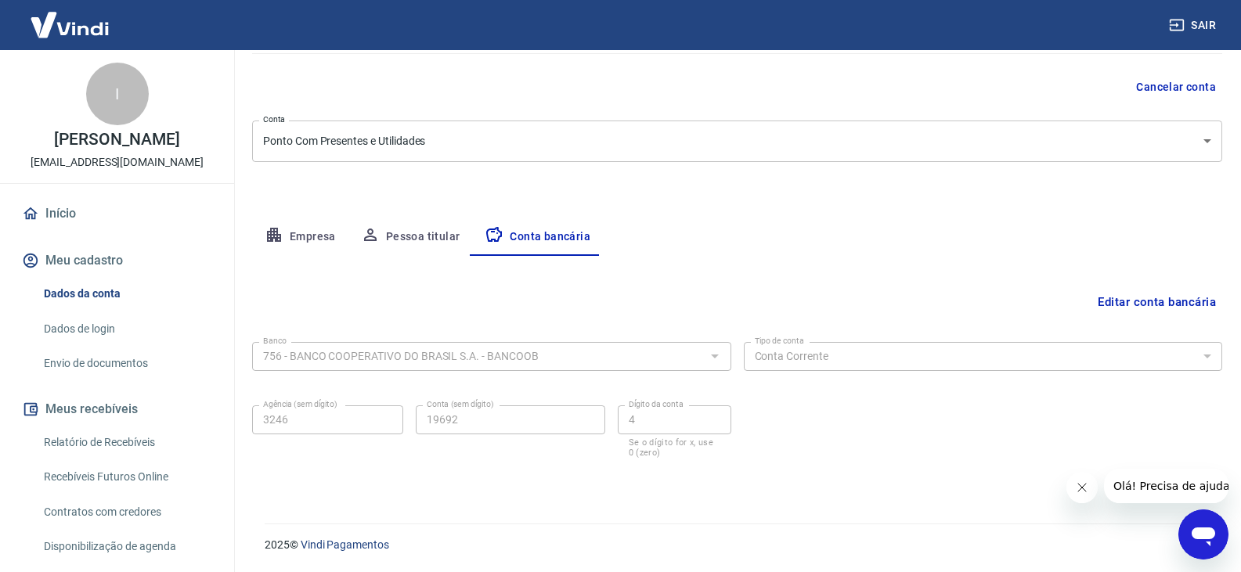
click at [445, 436] on div "Conta (sem dígito) 19692 Conta (sem dígito)" at bounding box center [510, 431] width 189 height 52
click at [61, 29] on img at bounding box center [70, 25] width 102 height 48
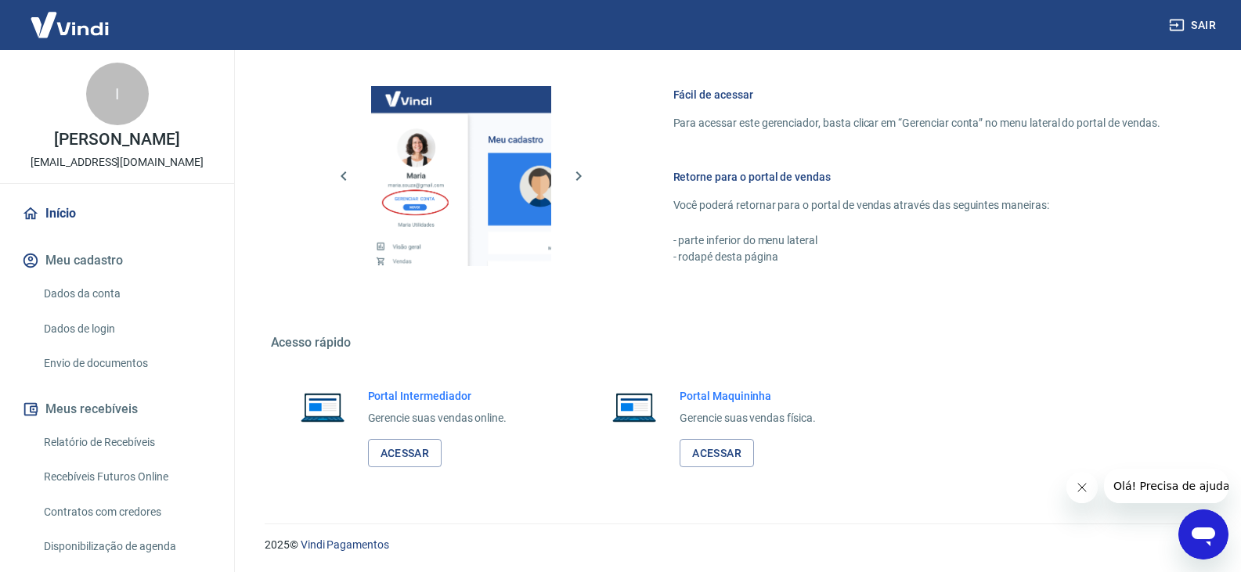
click at [92, 276] on button "Meu cadastro" at bounding box center [117, 260] width 196 height 34
click at [728, 92] on h6 "Fácil de acessar" at bounding box center [916, 95] width 487 height 16
click at [467, 178] on img at bounding box center [461, 176] width 180 height 180
click at [787, 172] on h6 "Retorne para o portal de vendas" at bounding box center [916, 177] width 487 height 16
click at [67, 223] on link "Início" at bounding box center [117, 213] width 196 height 34
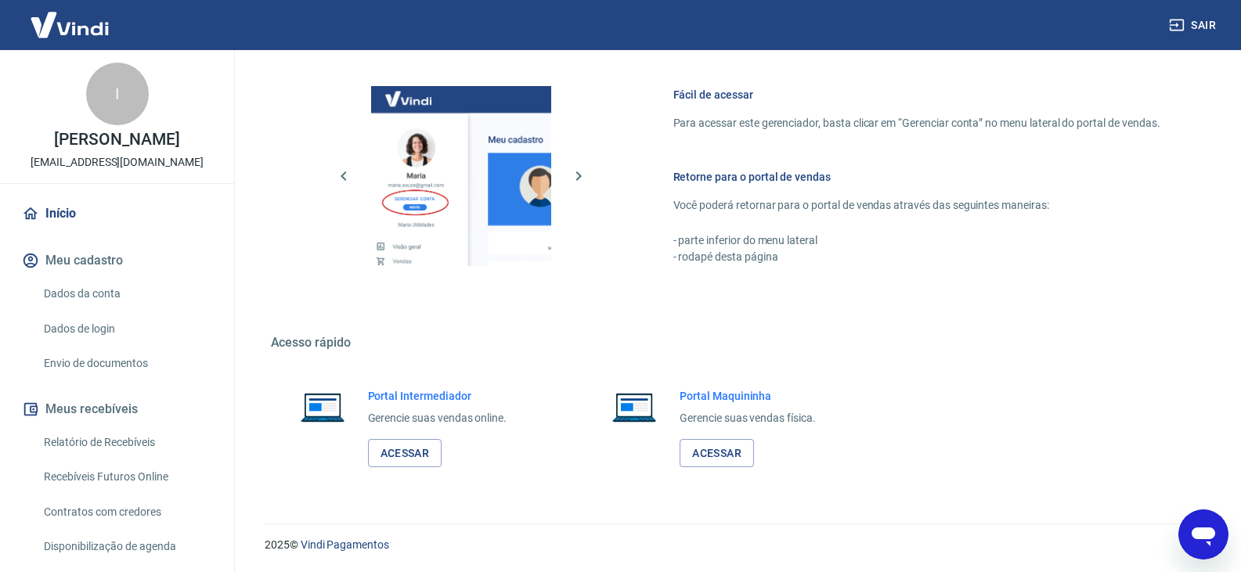
click at [100, 301] on link "Dados da conta" at bounding box center [127, 294] width 178 height 32
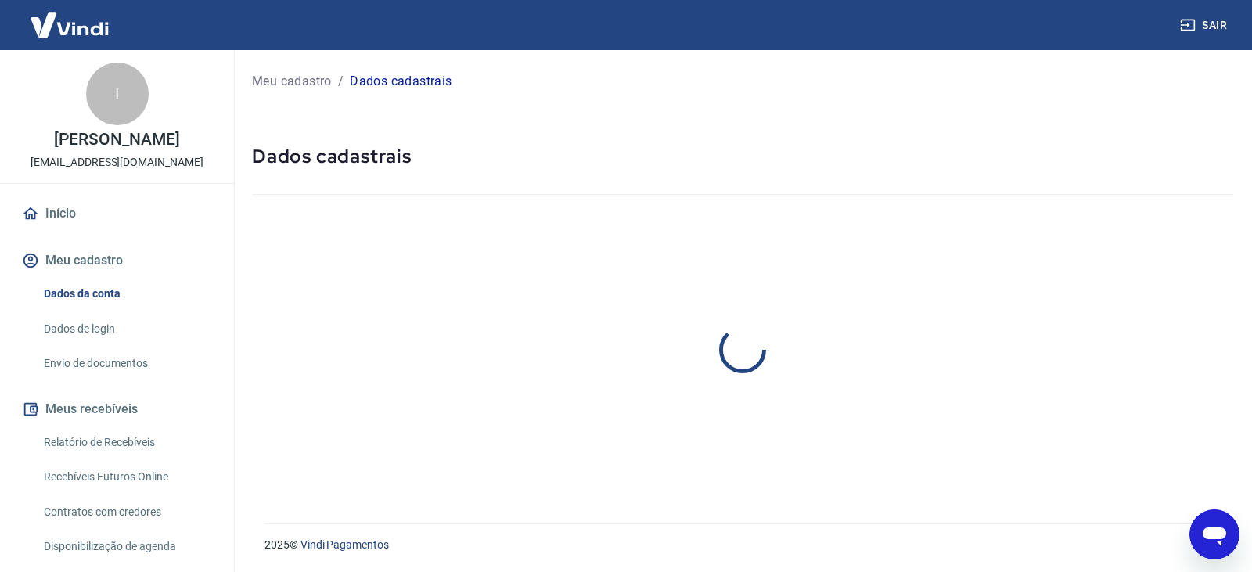
select select "GO"
select select "business"
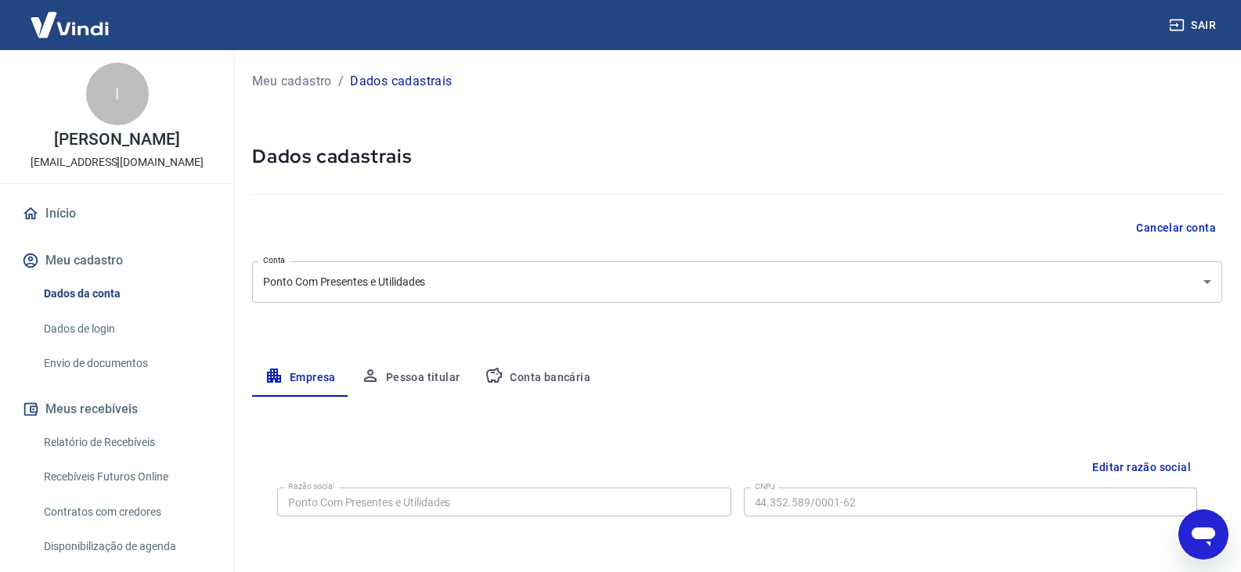
click at [566, 362] on button "Conta bancária" at bounding box center [537, 378] width 131 height 38
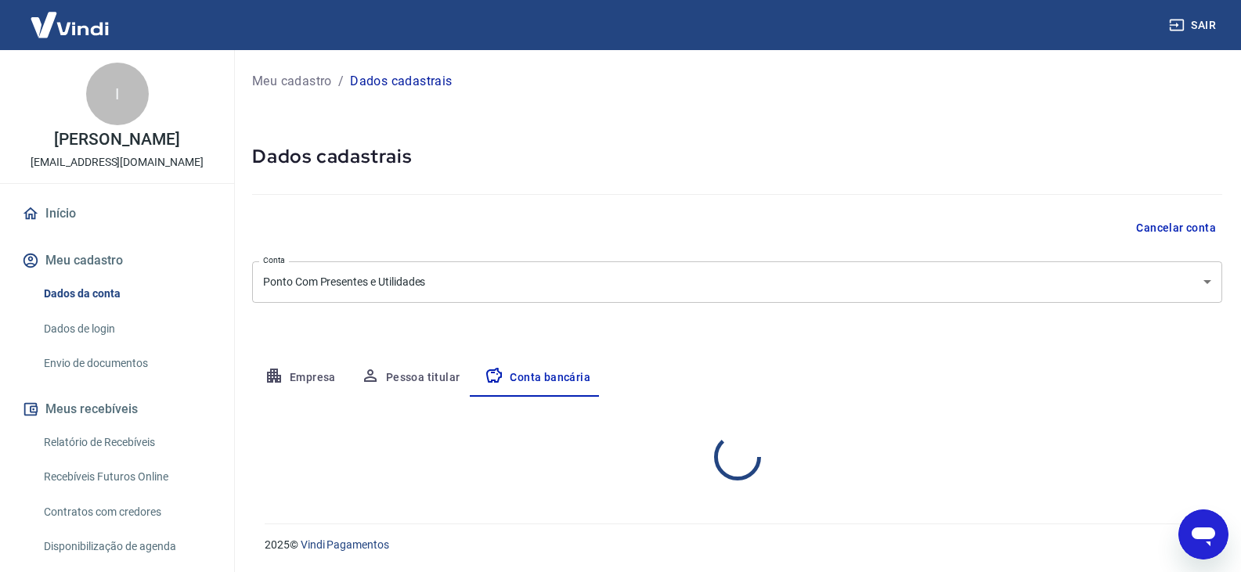
select select "1"
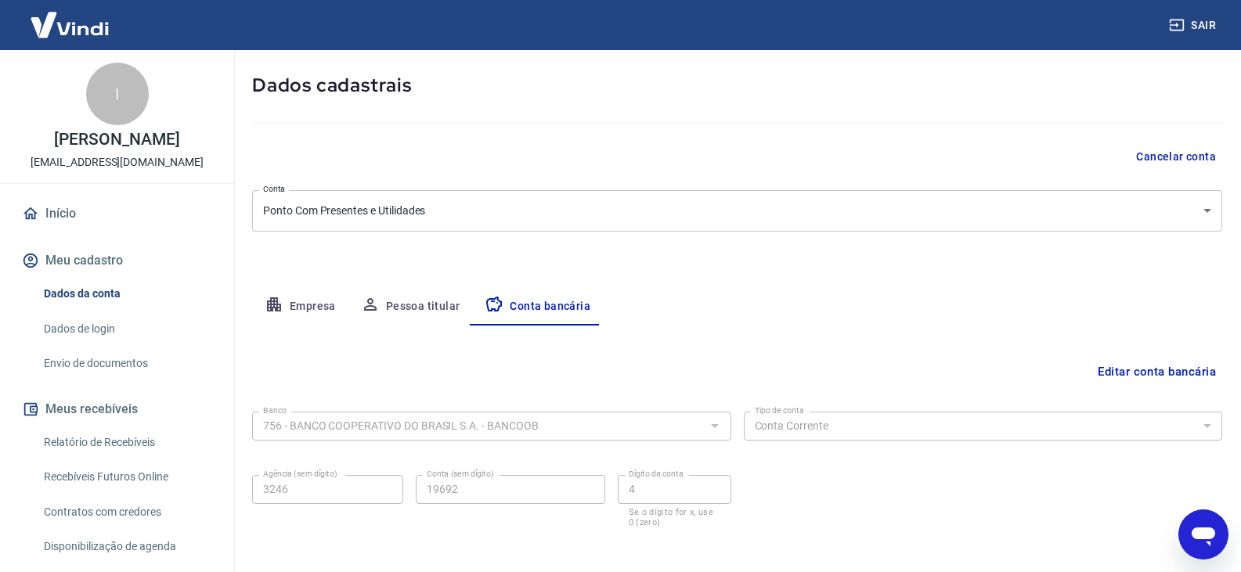
scroll to position [141, 0]
